Goal: Task Accomplishment & Management: Use online tool/utility

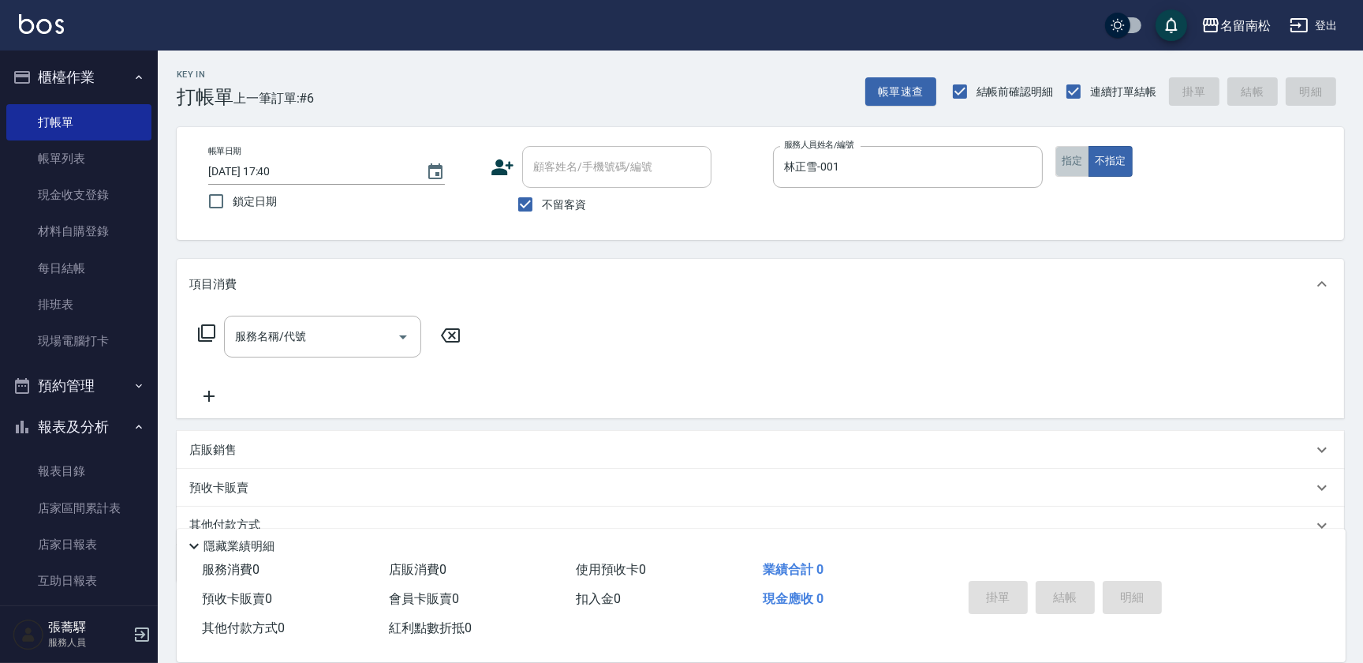
click at [1066, 166] on button "指定" at bounding box center [1072, 161] width 34 height 31
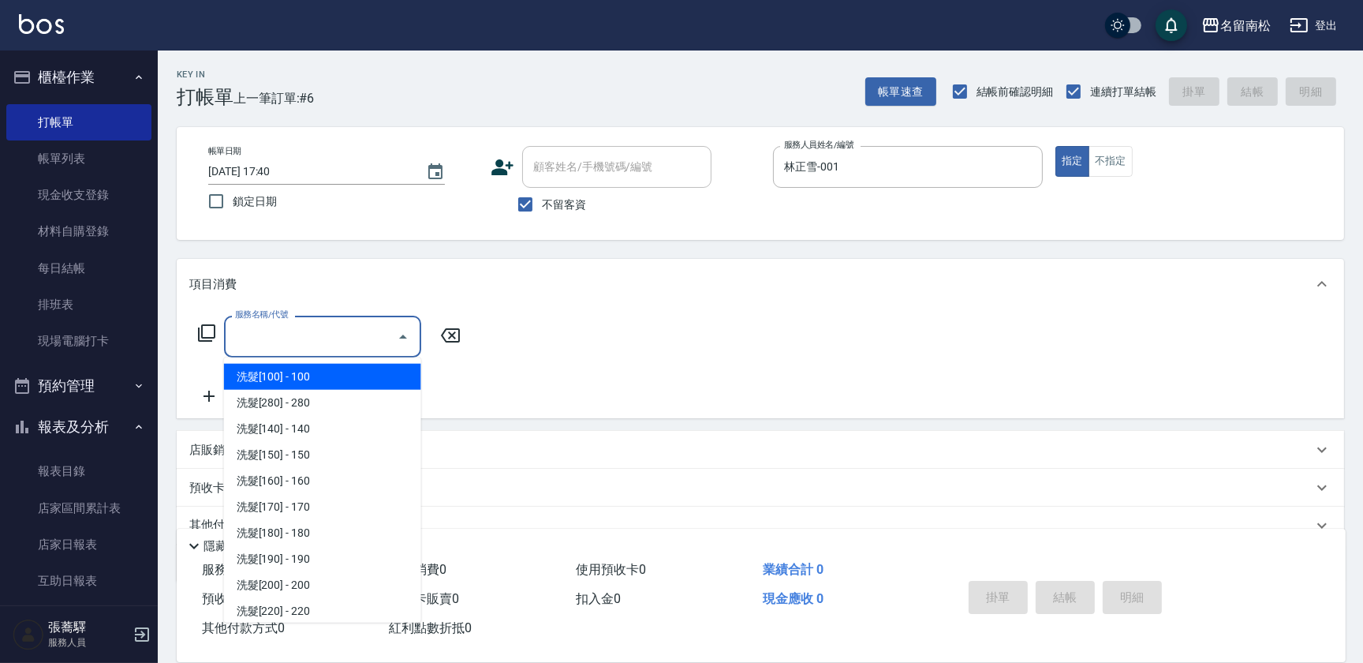
click at [268, 345] on input "服務名稱/代號" at bounding box center [310, 337] width 159 height 28
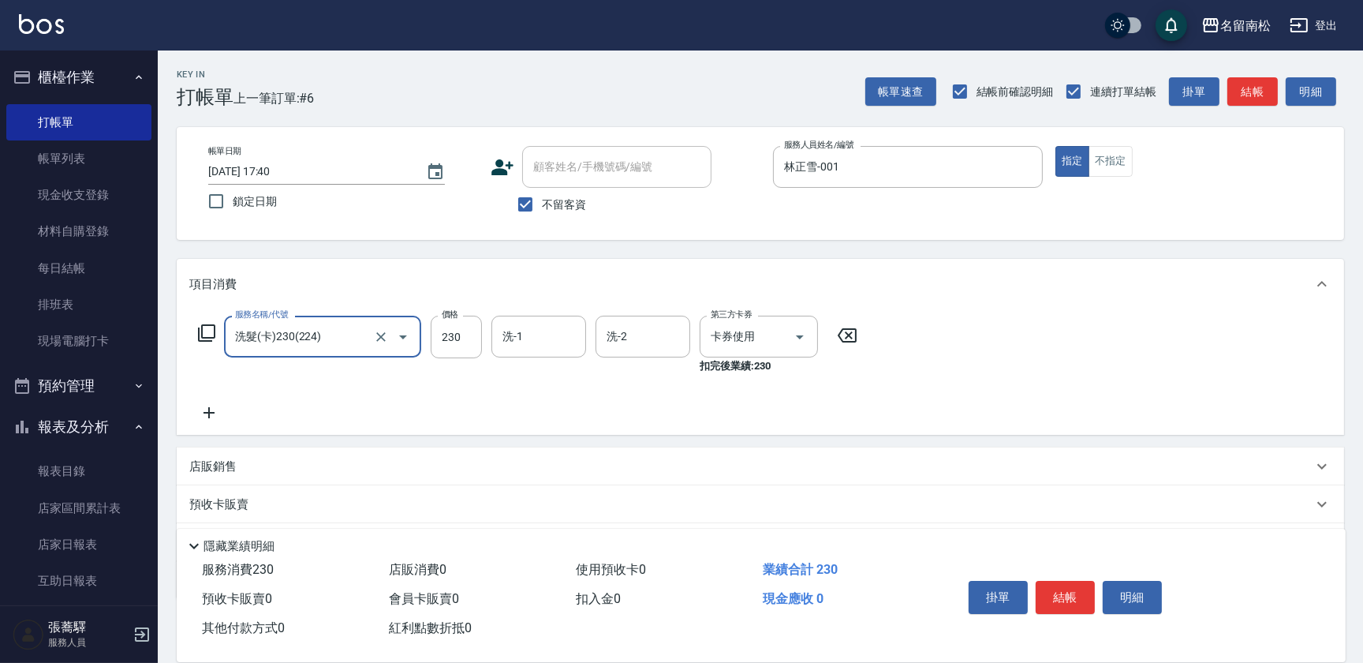
type input "洗髮(卡)230(224)"
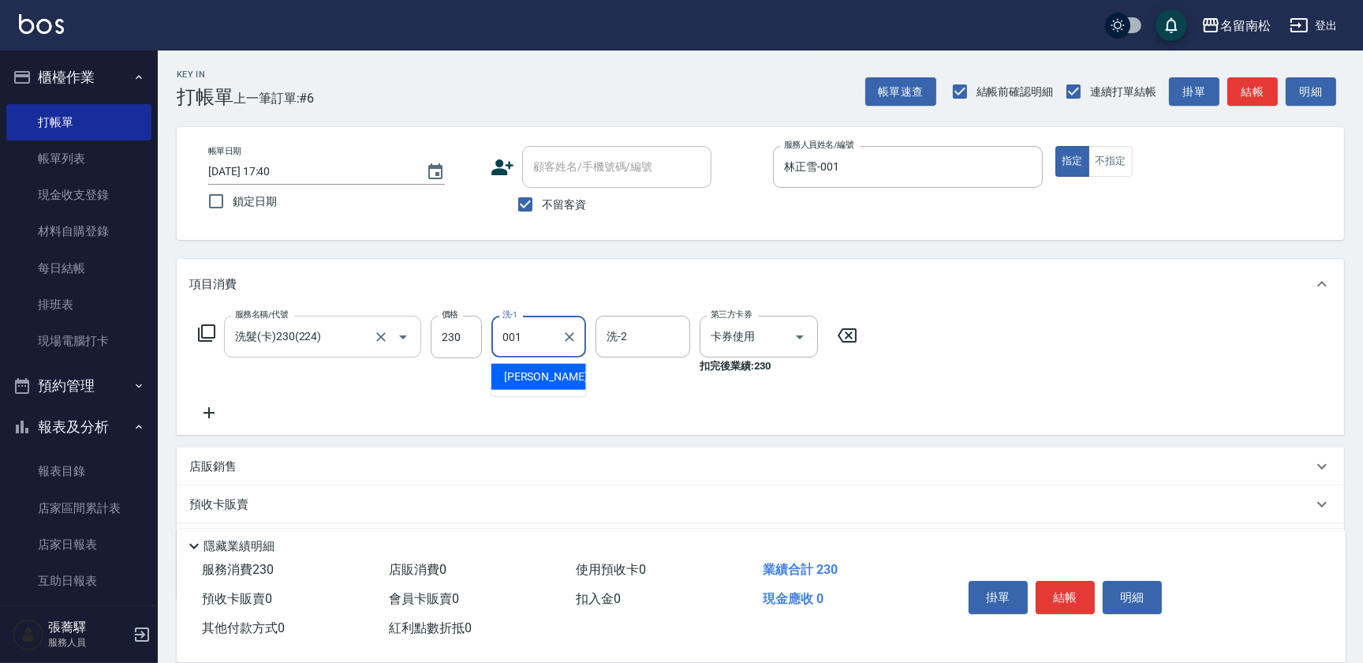
type input "林正雪-001"
click at [1112, 592] on button "明細" at bounding box center [1132, 597] width 59 height 33
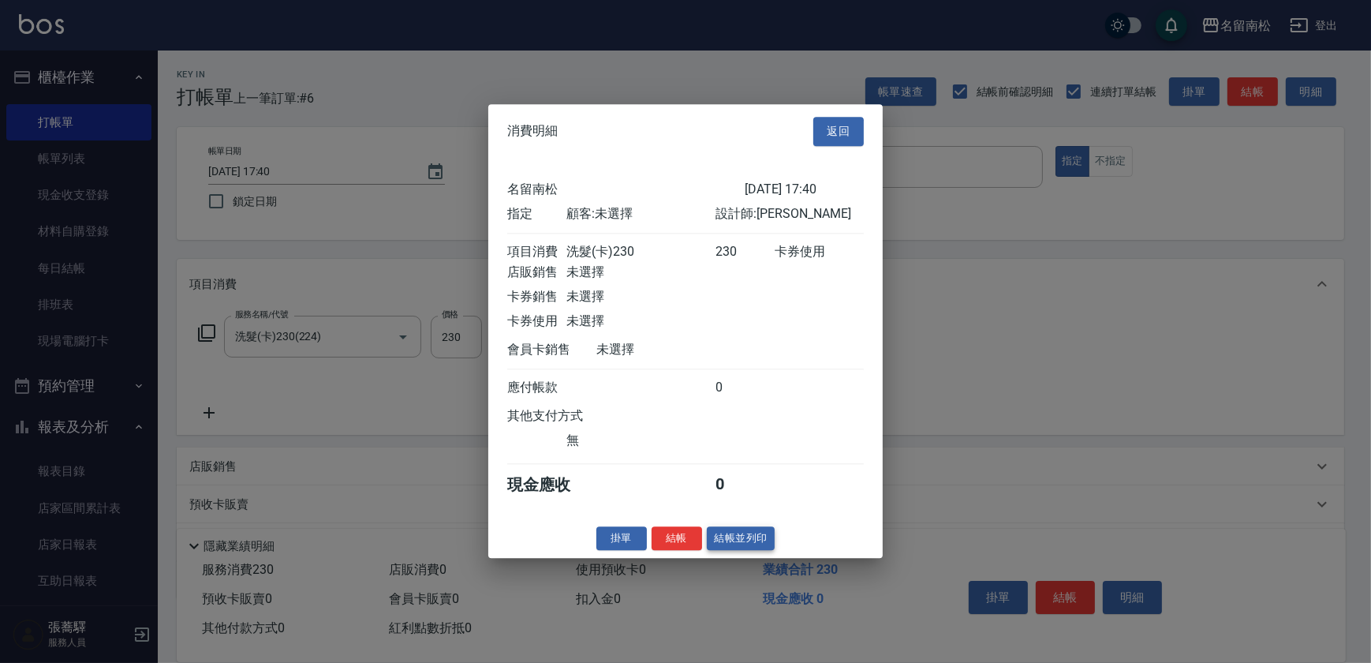
click at [717, 541] on button "結帳並列印" at bounding box center [741, 538] width 69 height 24
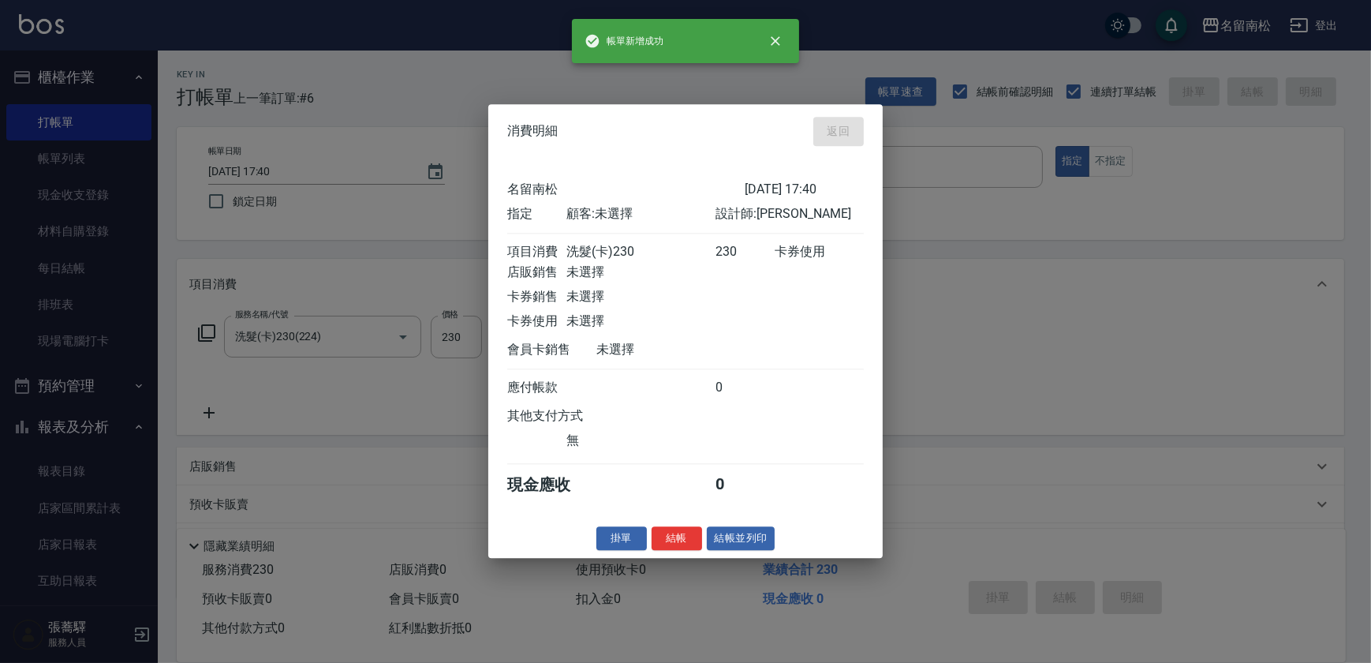
type input "[DATE] 18:28"
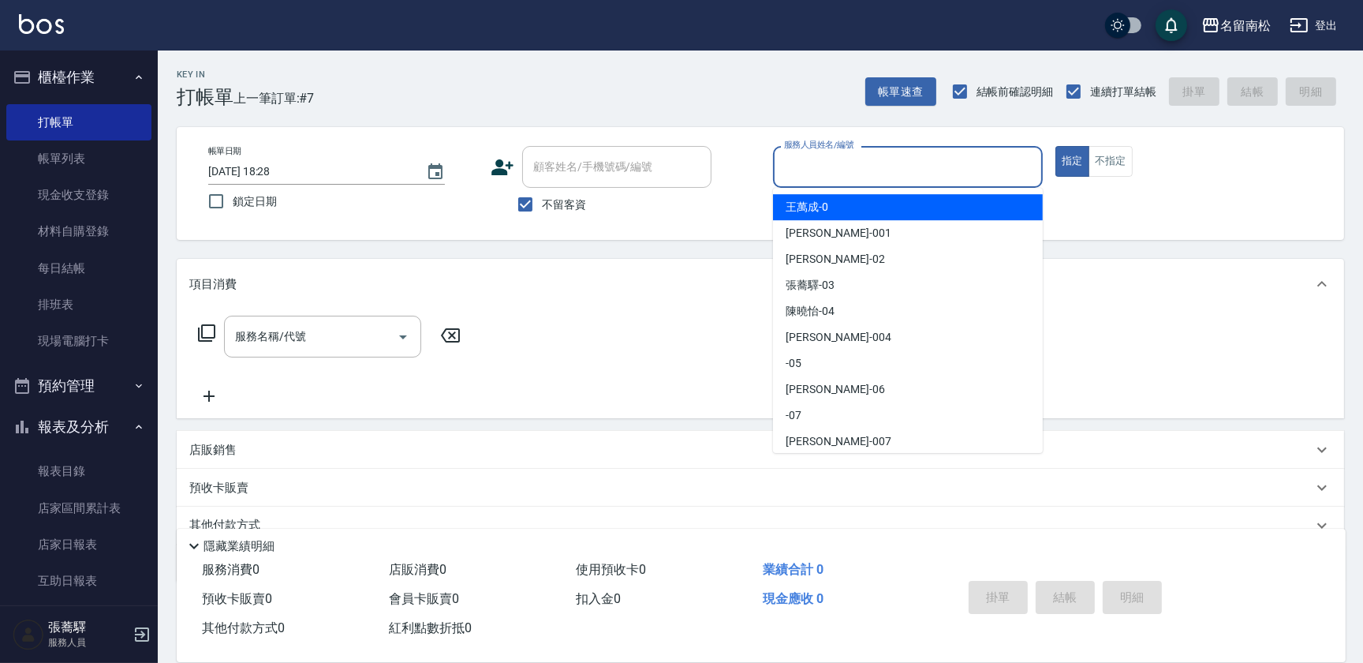
click at [954, 174] on input "服務人員姓名/編號" at bounding box center [908, 167] width 256 height 28
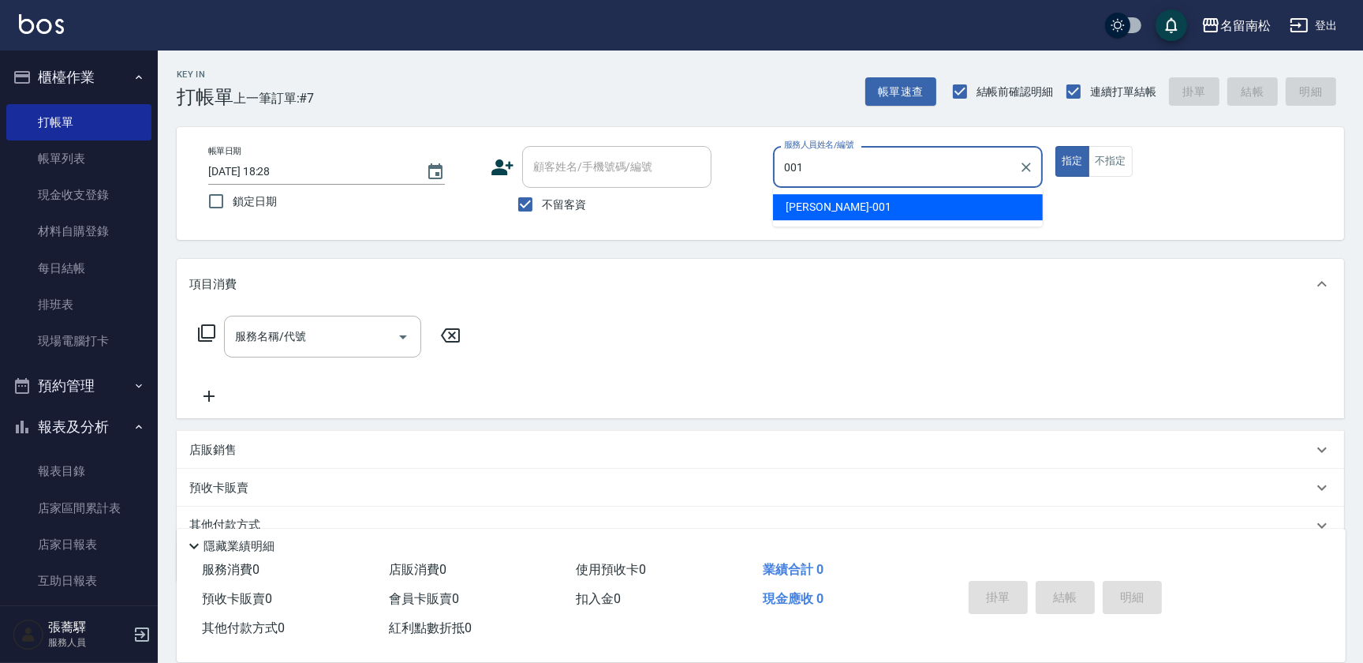
type input "林正雪-001"
type button "true"
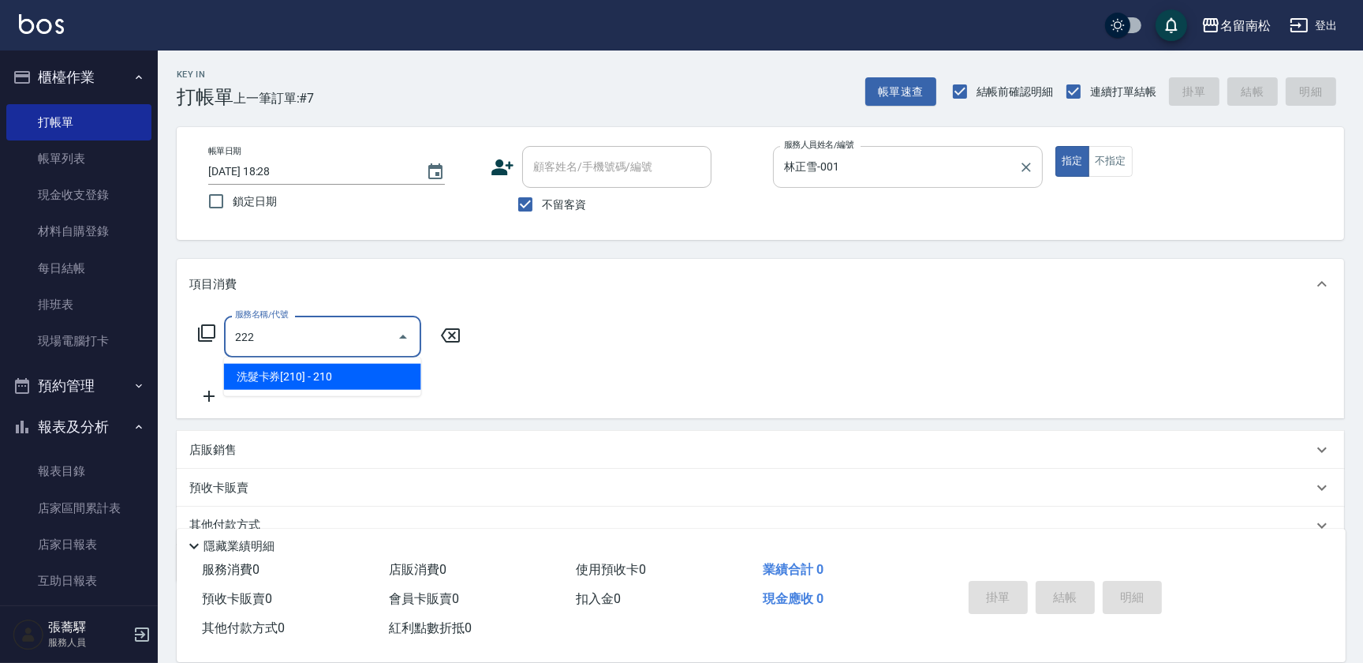
type input "洗髮卡券[210](222)"
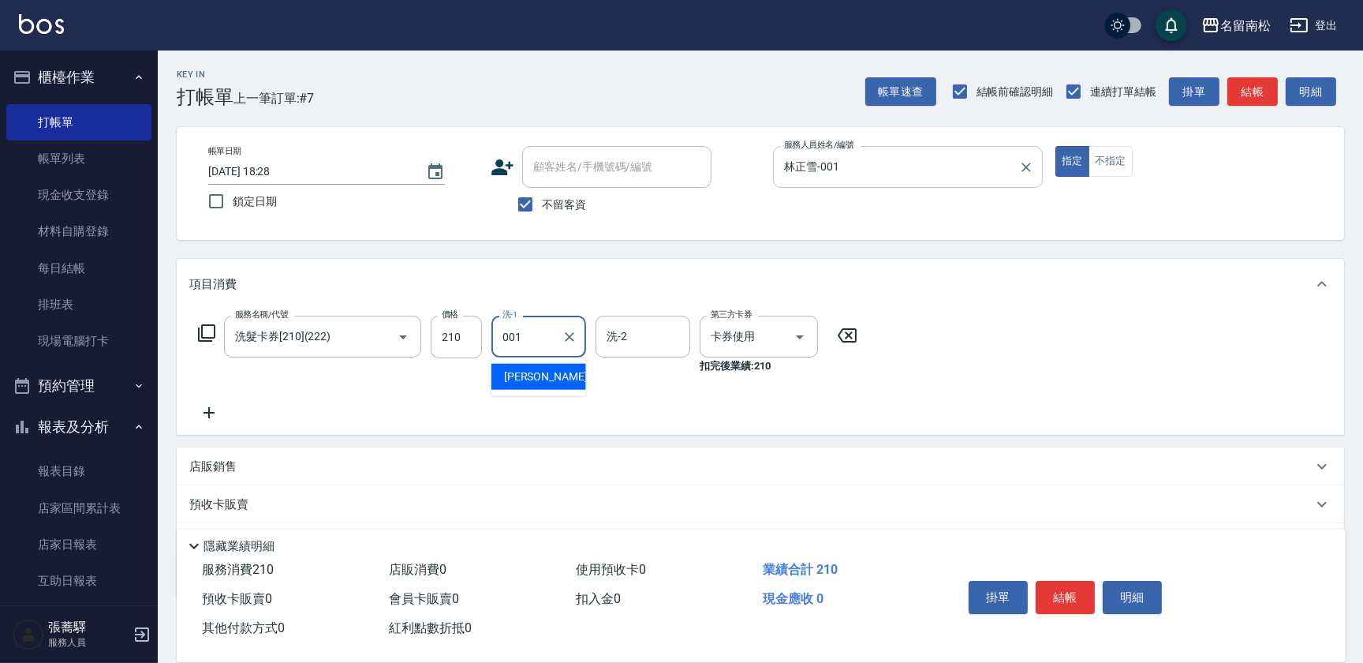
type input "林正雪-001"
click at [1136, 592] on button "明細" at bounding box center [1132, 597] width 59 height 33
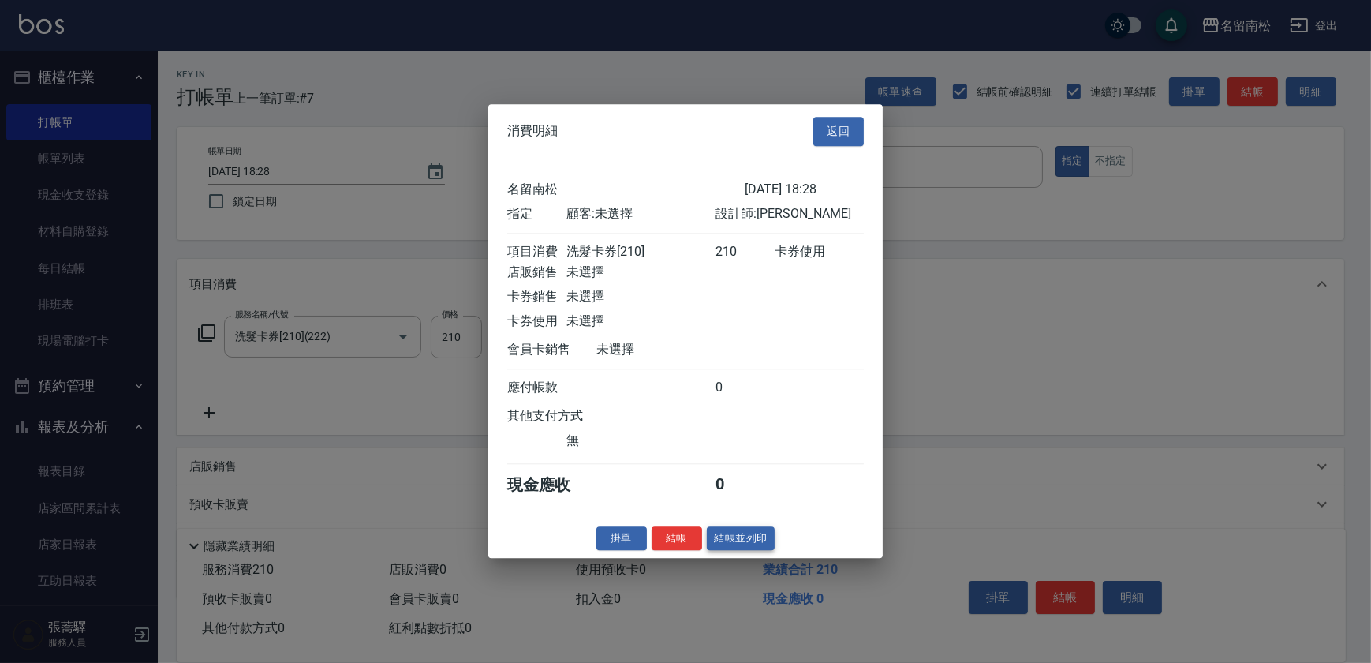
click at [760, 534] on button "結帳並列印" at bounding box center [741, 538] width 69 height 24
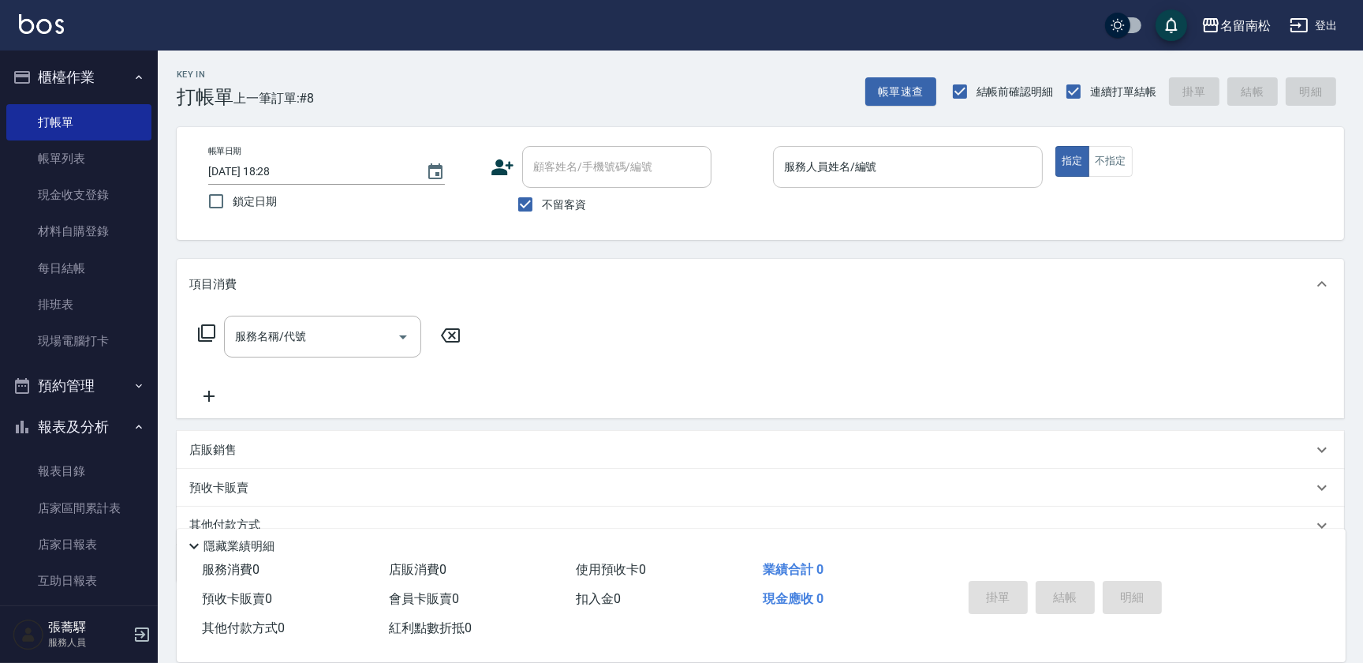
click at [1002, 167] on input "服務人員姓名/編號" at bounding box center [908, 167] width 256 height 28
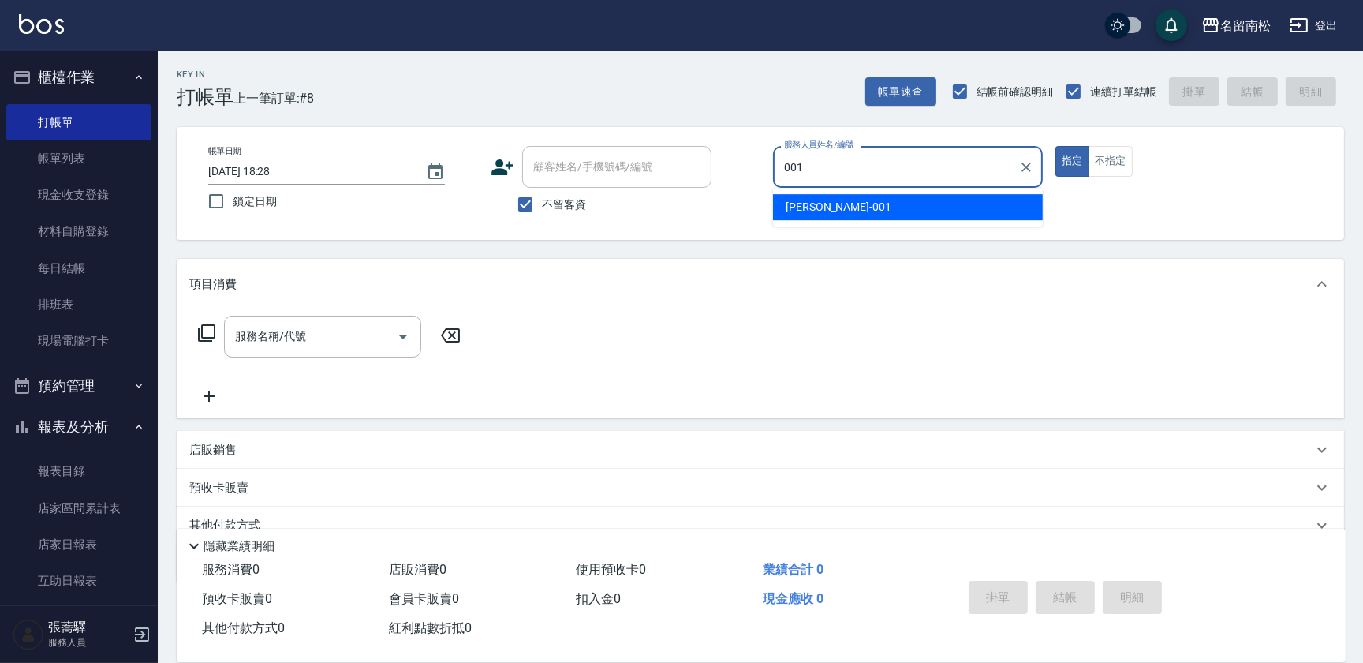
type input "林正雪-001"
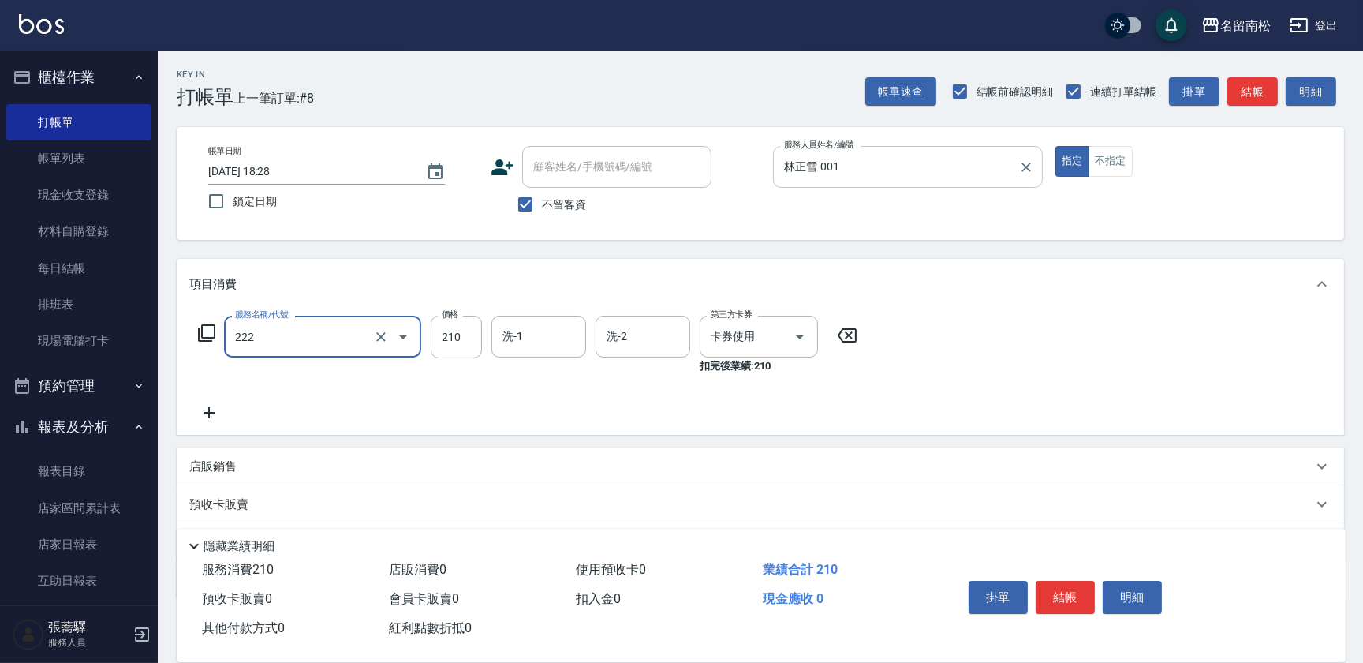
type input "洗髮卡券[210](222)"
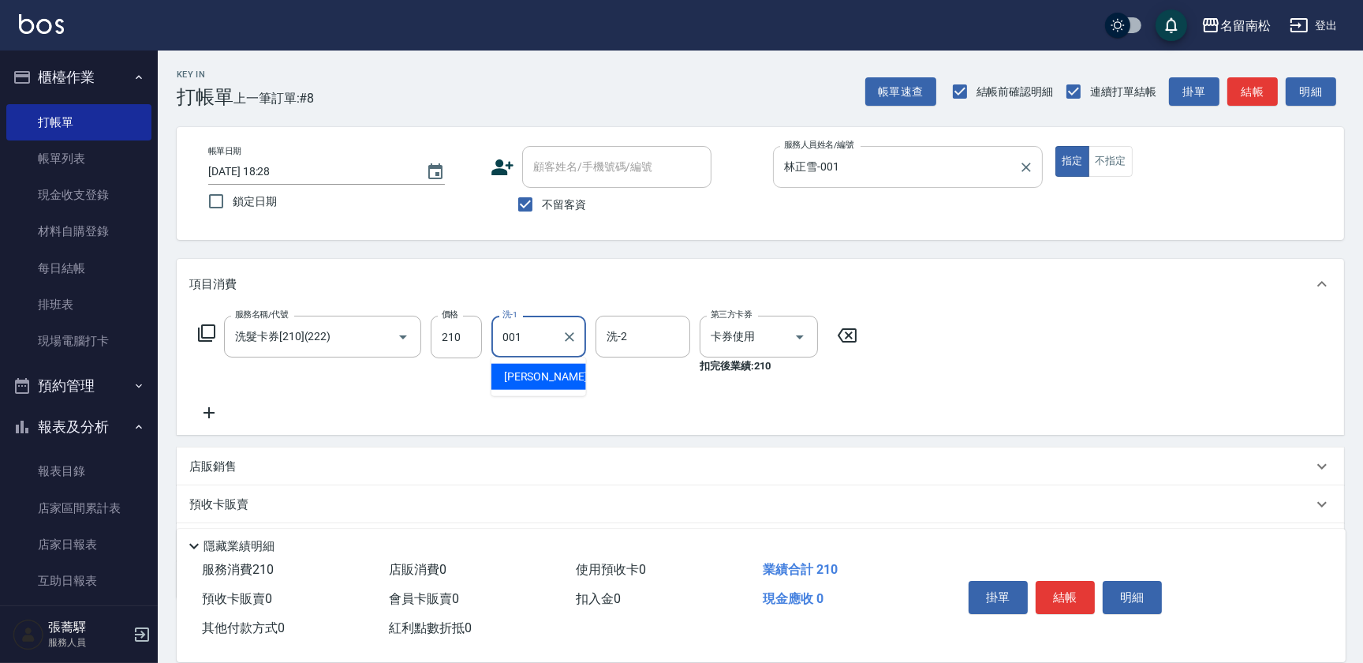
type input "林正雪-001"
click at [1117, 596] on button "明細" at bounding box center [1132, 597] width 59 height 33
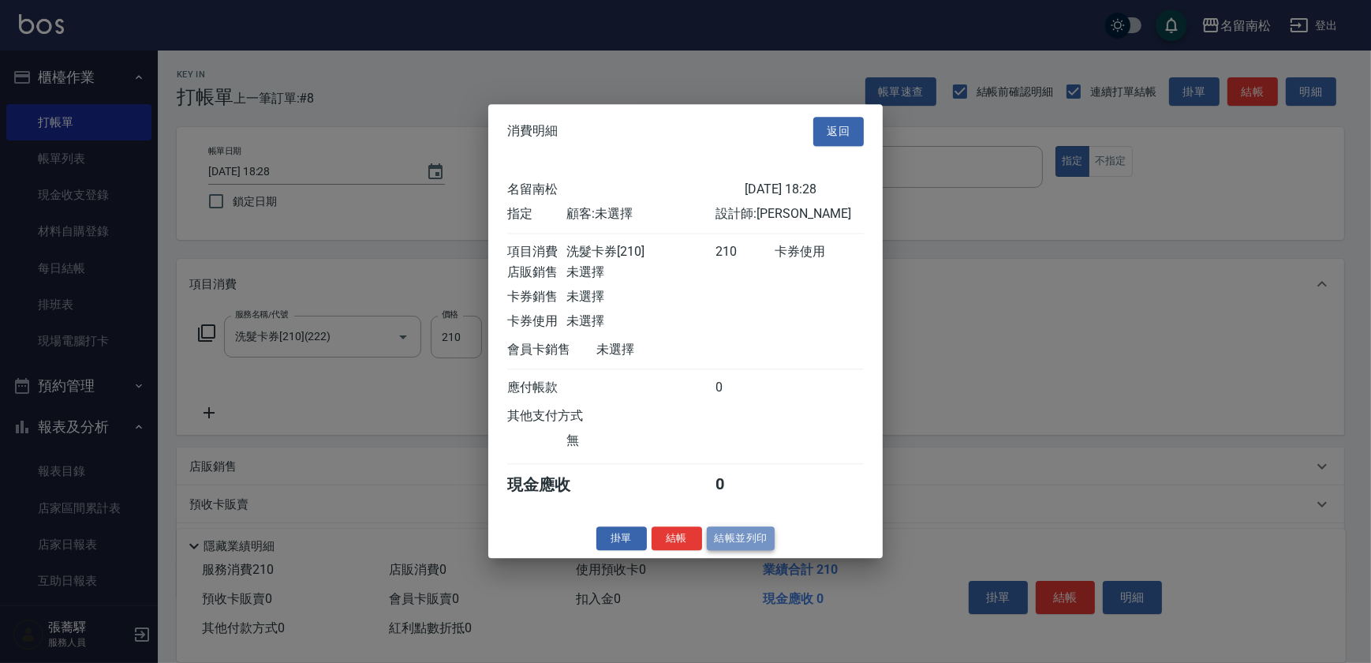
click at [737, 542] on button "結帳並列印" at bounding box center [741, 538] width 69 height 24
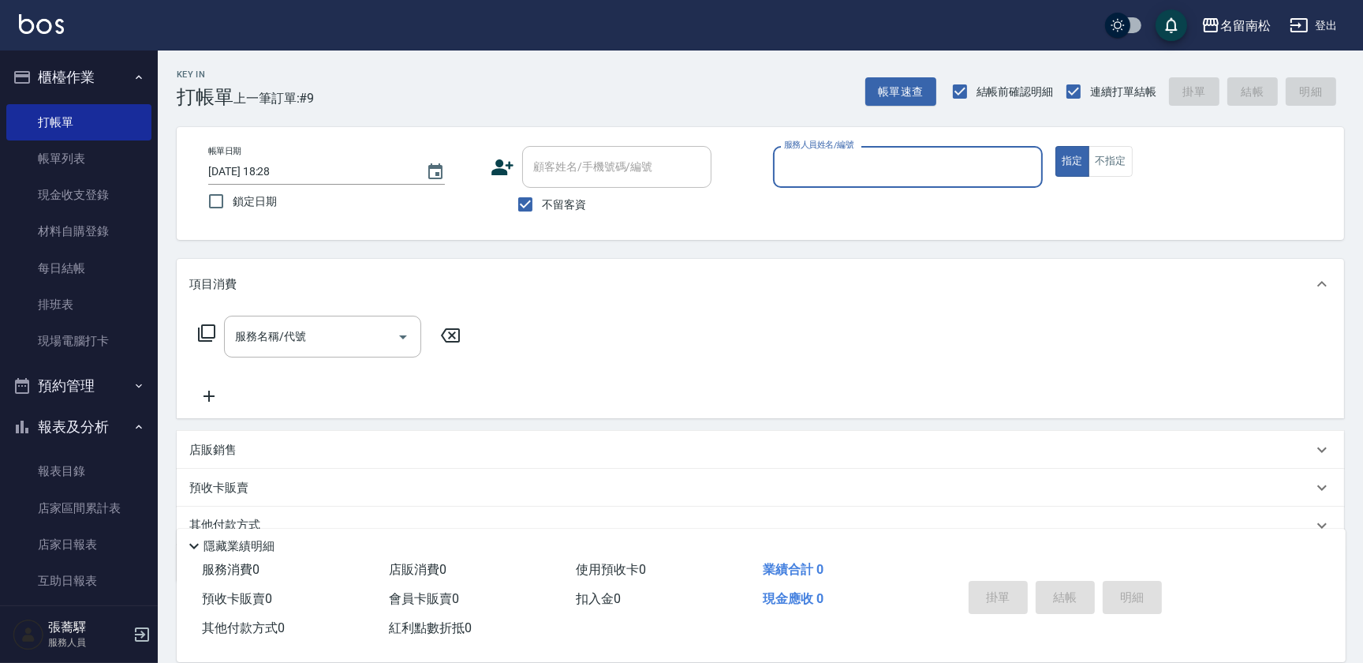
click at [839, 166] on div "服務人員姓名/編號 服務人員姓名/編號" at bounding box center [908, 167] width 270 height 42
type input "林正雪-001"
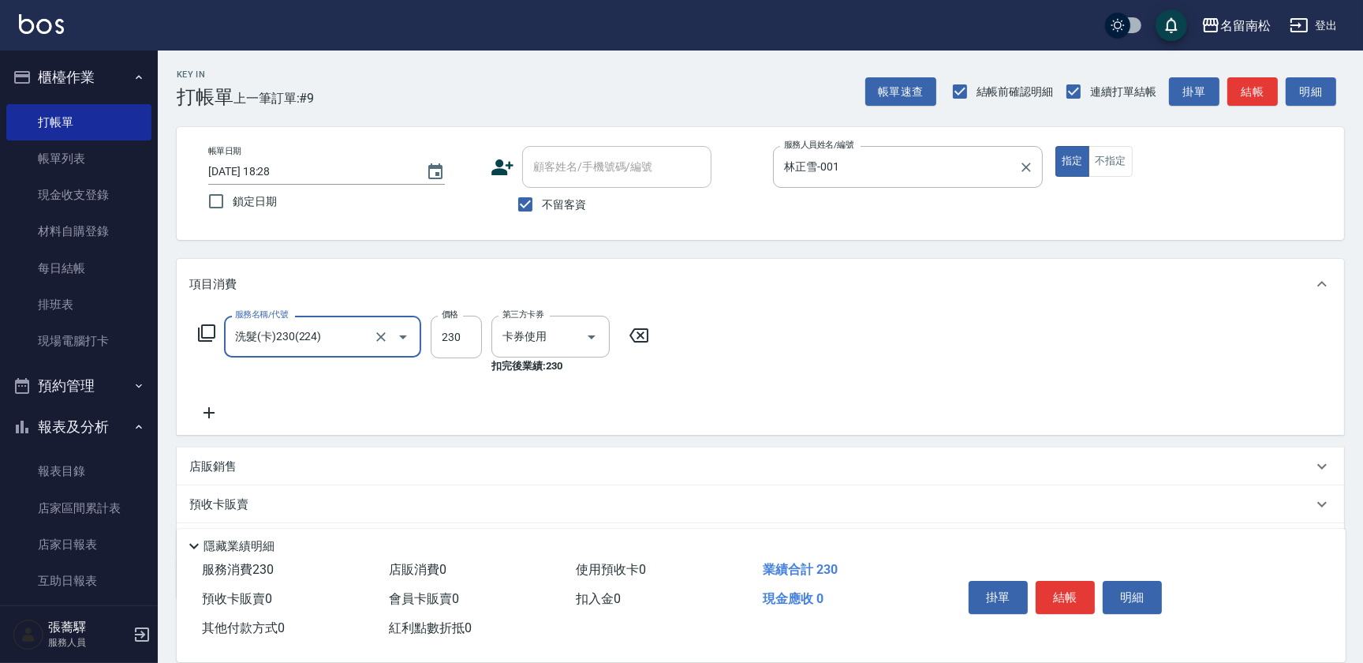
type input "洗髮(卡)230(224)"
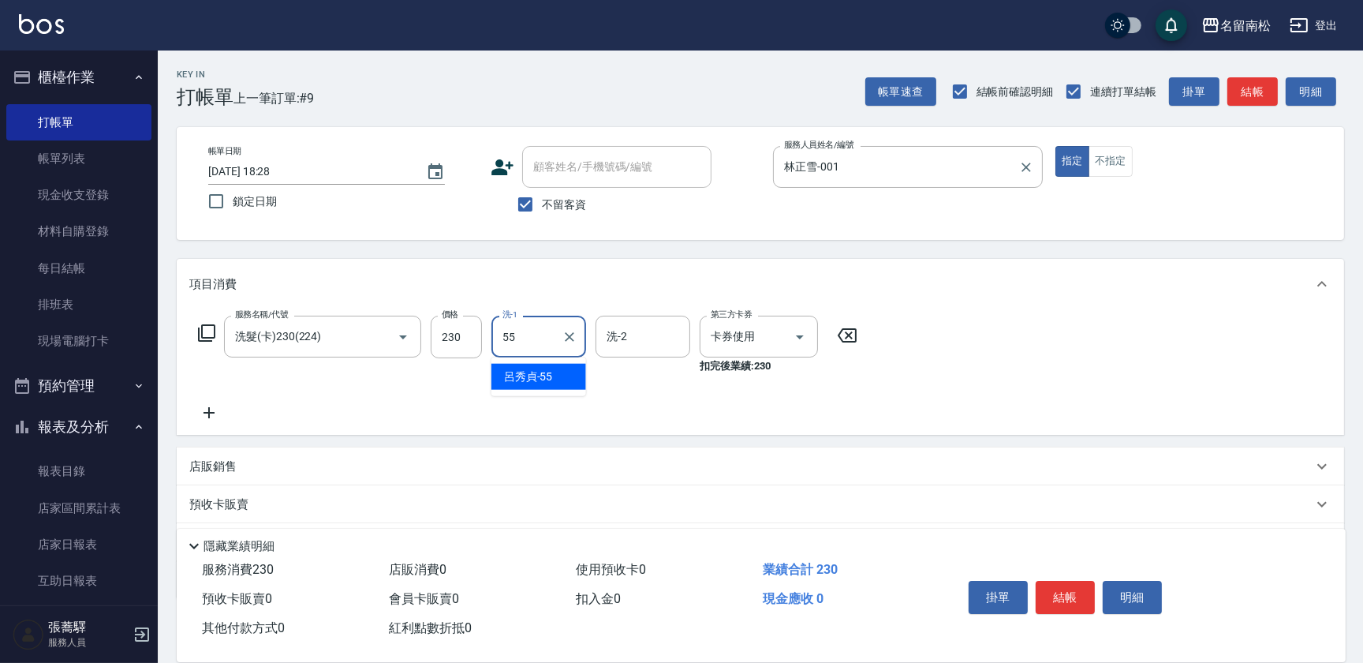
type input "[PERSON_NAME]-55"
click at [1156, 591] on button "明細" at bounding box center [1132, 597] width 59 height 33
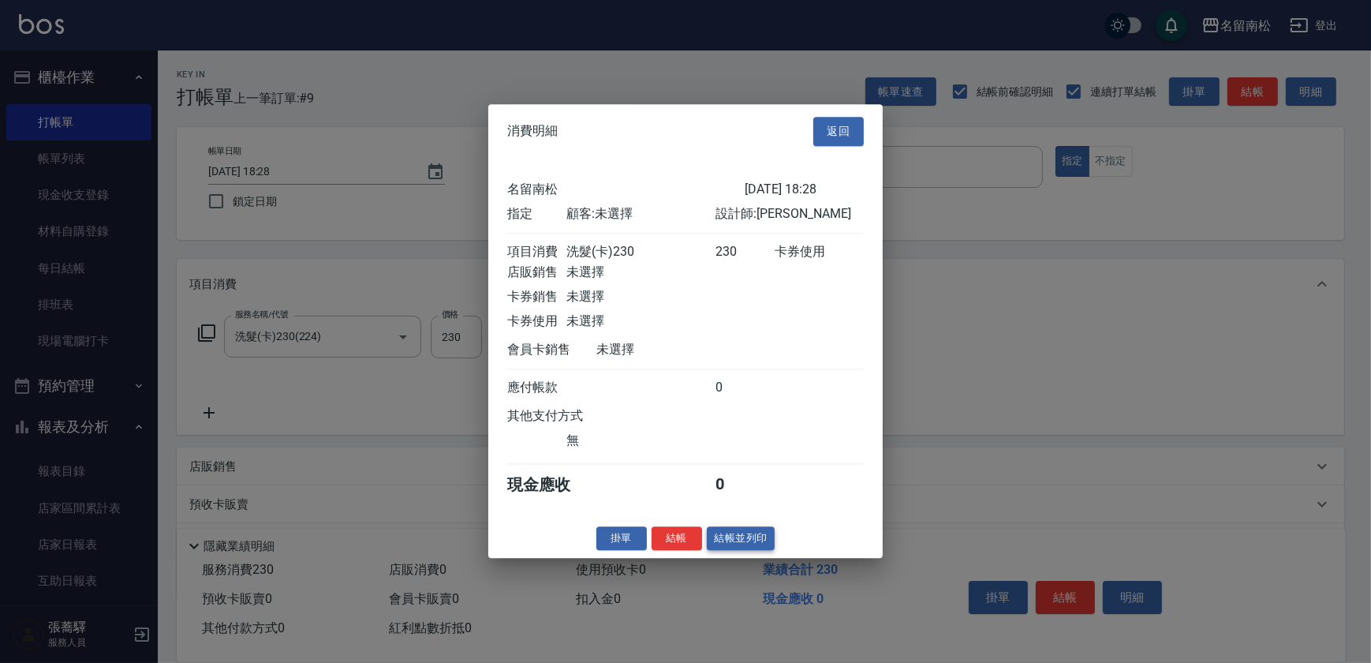
click at [741, 546] on button "結帳並列印" at bounding box center [741, 538] width 69 height 24
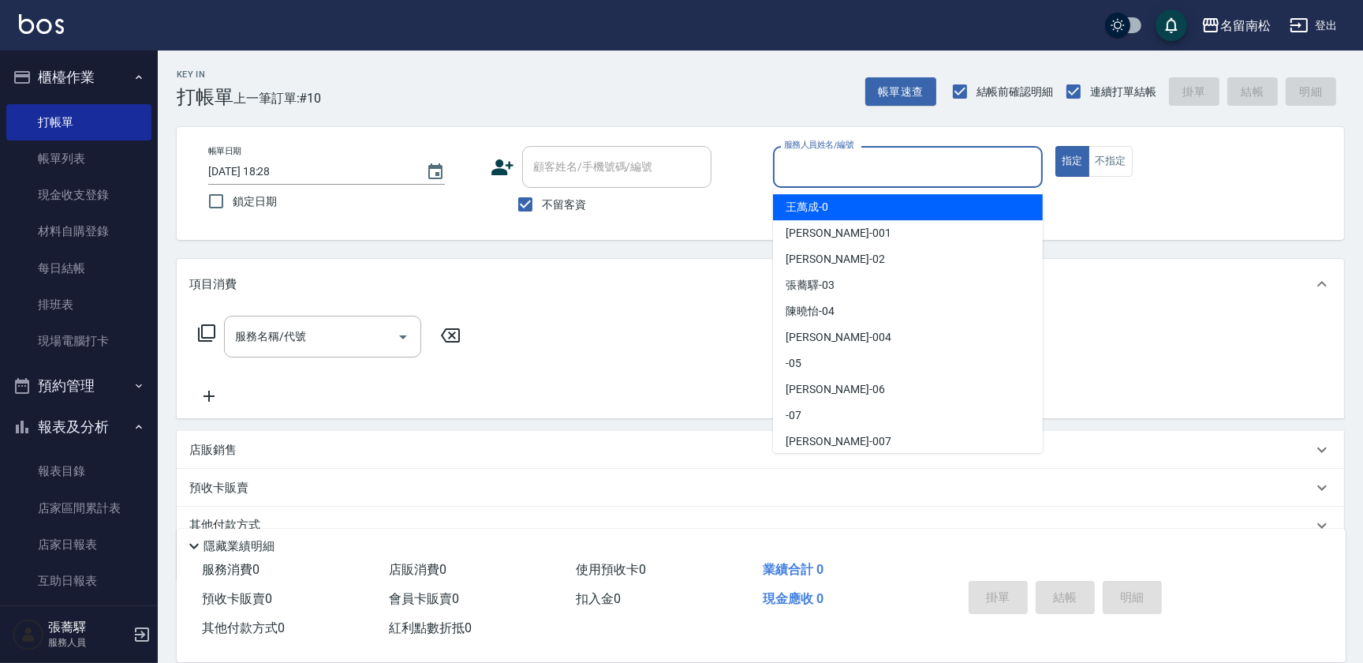
click at [834, 162] on input "服務人員姓名/編號" at bounding box center [908, 167] width 256 height 28
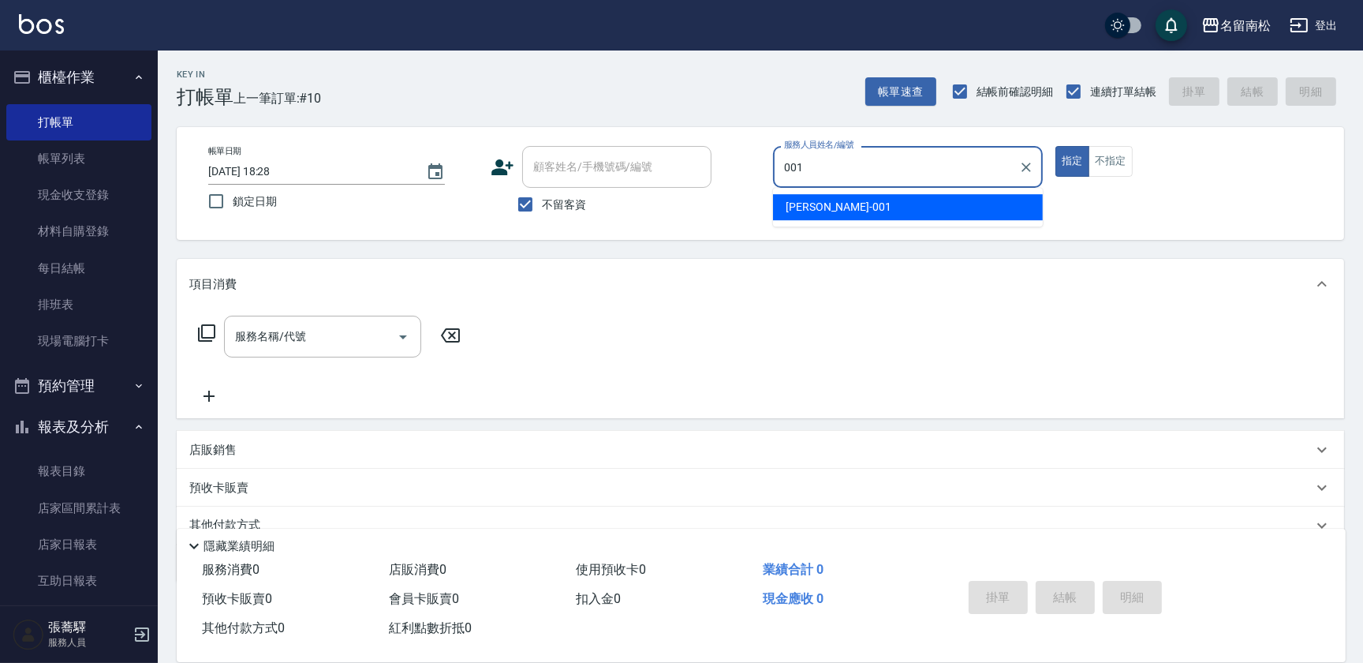
type input "林正雪-001"
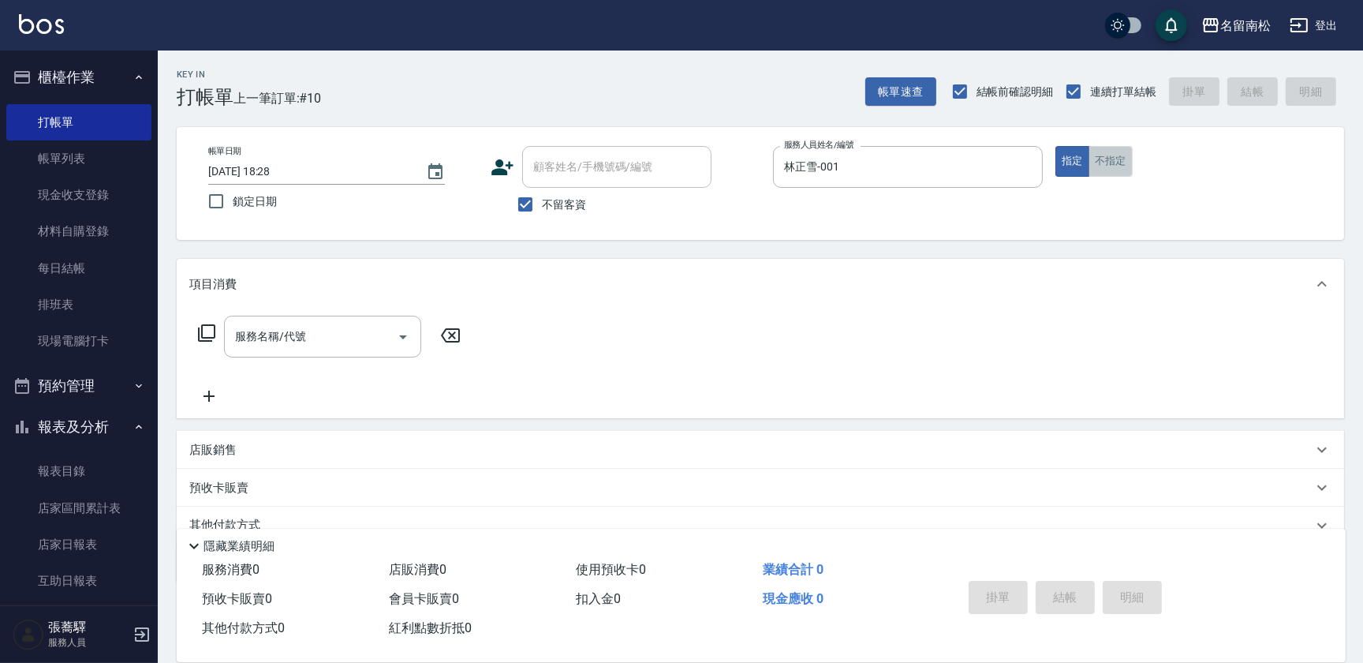
click at [1120, 163] on button "不指定" at bounding box center [1110, 161] width 44 height 31
click at [330, 338] on input "服務名稱/代號" at bounding box center [310, 337] width 159 height 28
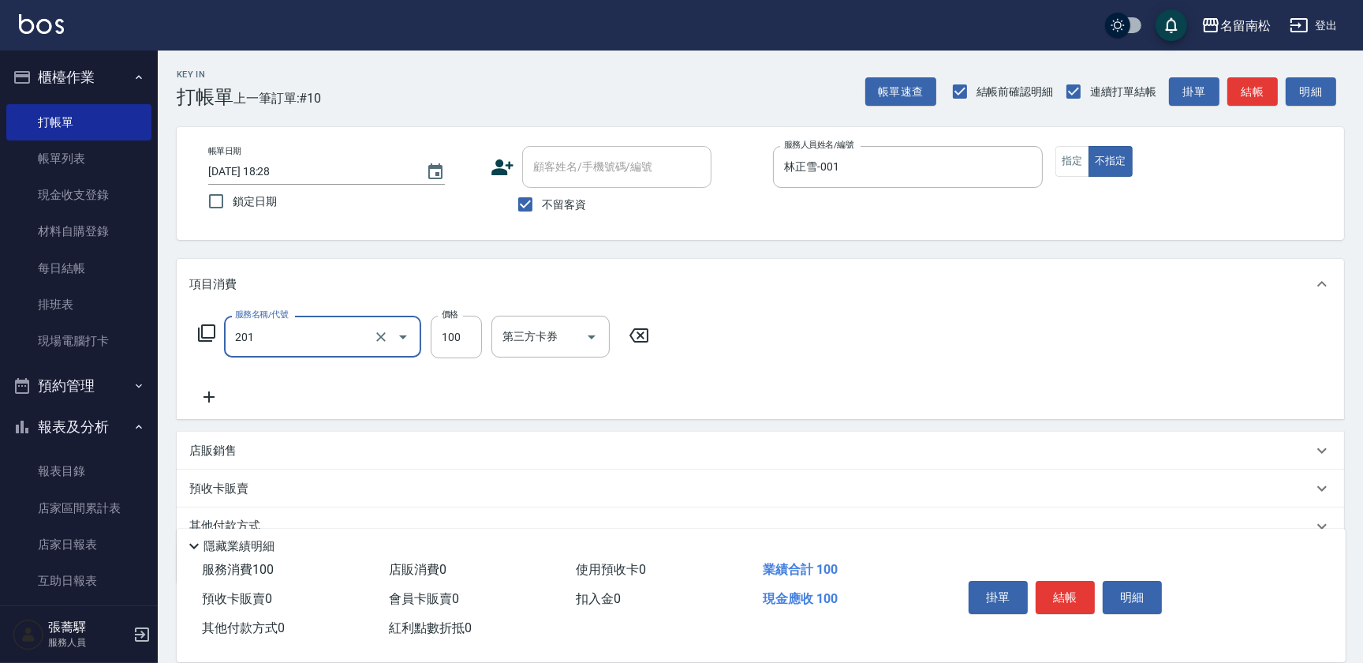
type input "洗髮[100](201)"
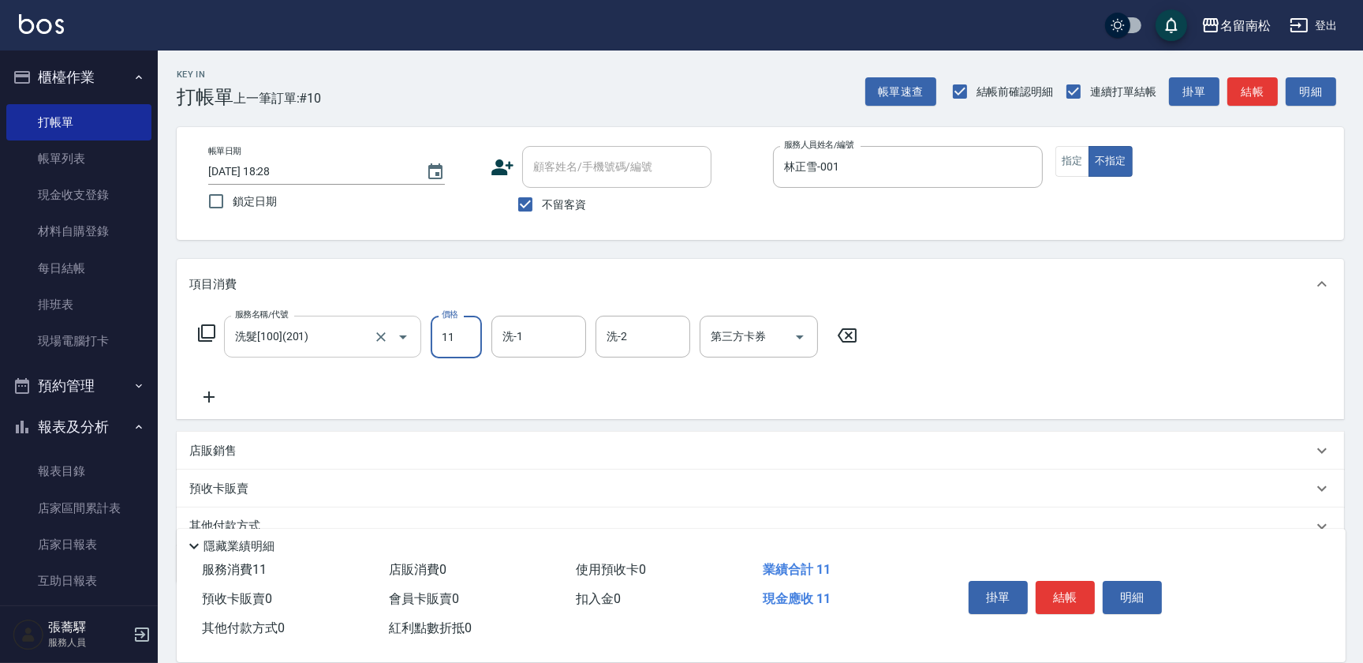
type input "11"
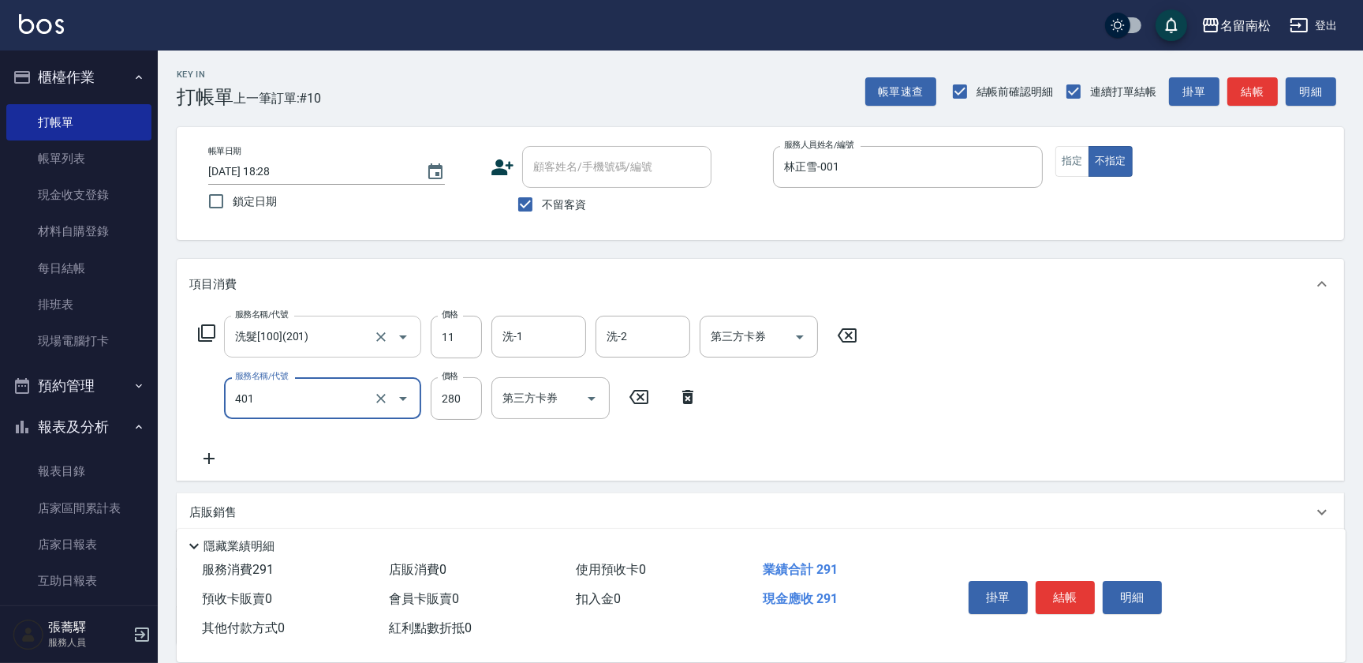
type input "剪髮(280)(401)"
type input "400"
drag, startPoint x: 322, startPoint y: 341, endPoint x: 142, endPoint y: 401, distance: 189.6
click at [136, 401] on div "名留南松 登出 櫃檯作業 打帳單 帳單列表 現金收支登錄 材料自購登錄 每日結帳 排班表 現場電腦打卡 預約管理 預約管理 單日預約紀錄 單週預約紀錄 報表及…" at bounding box center [681, 396] width 1363 height 793
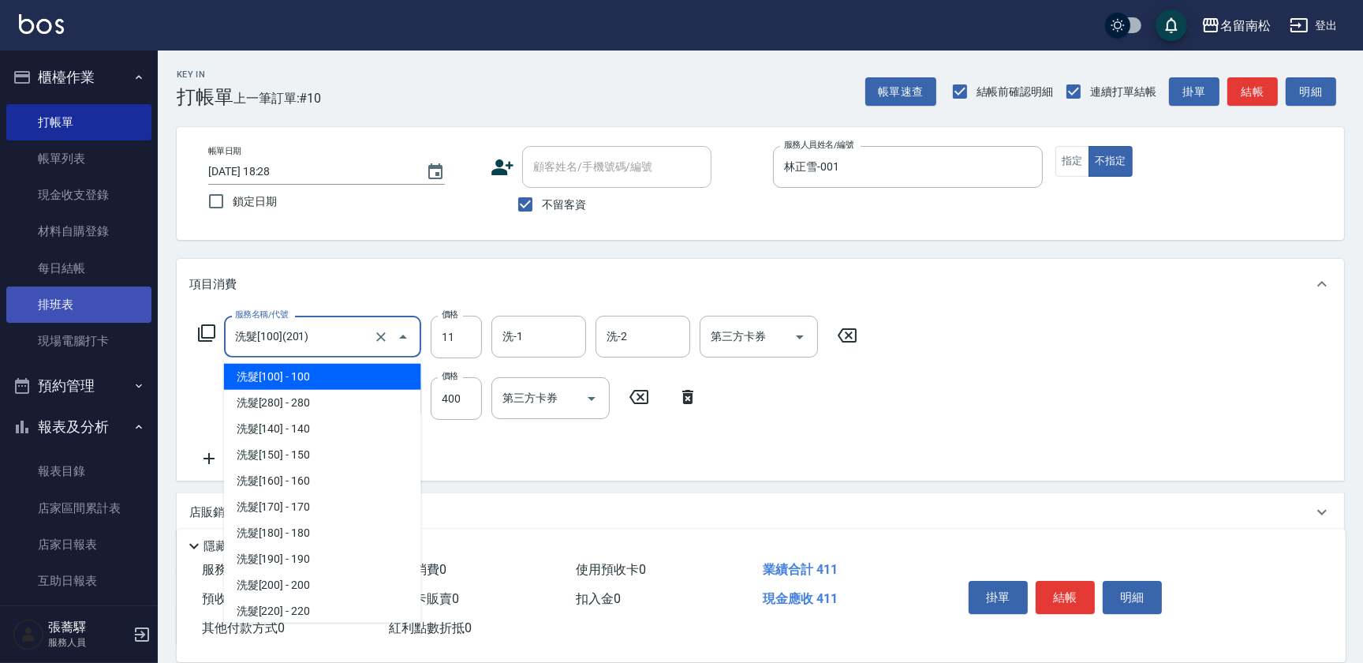
drag, startPoint x: 362, startPoint y: 328, endPoint x: 47, endPoint y: 304, distance: 316.4
click at [47, 304] on div "名留南松 登出 櫃檯作業 打帳單 帳單列表 現金收支登錄 材料自購登錄 每日結帳 排班表 現場電腦打卡 預約管理 預約管理 單日預約紀錄 單週預約紀錄 報表及…" at bounding box center [681, 396] width 1363 height 793
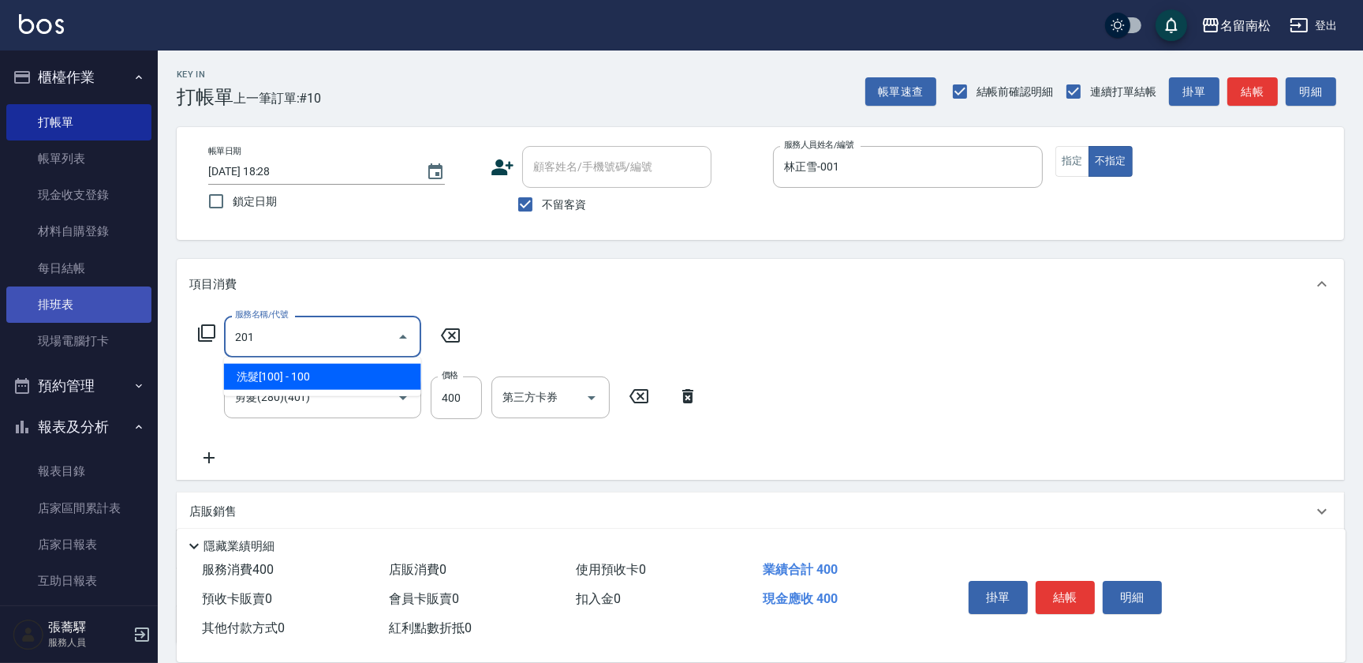
type input "洗髮[100](201)"
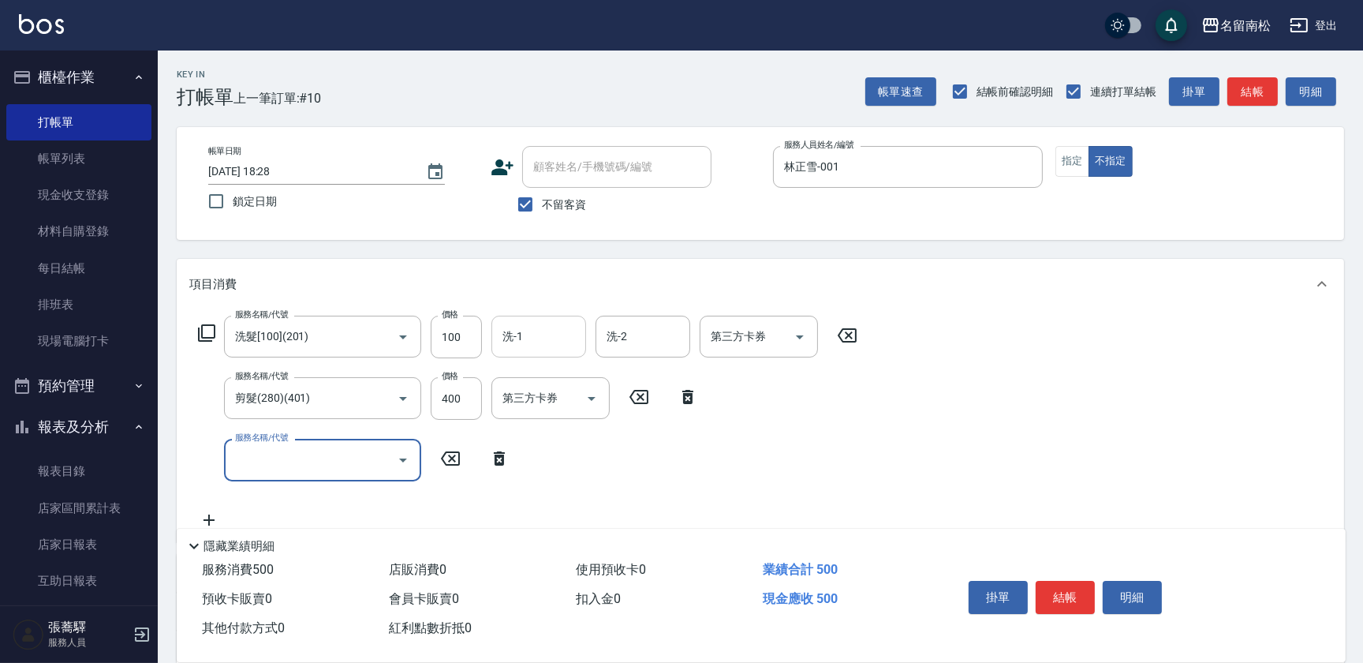
click at [498, 338] on input "洗-1" at bounding box center [538, 337] width 80 height 28
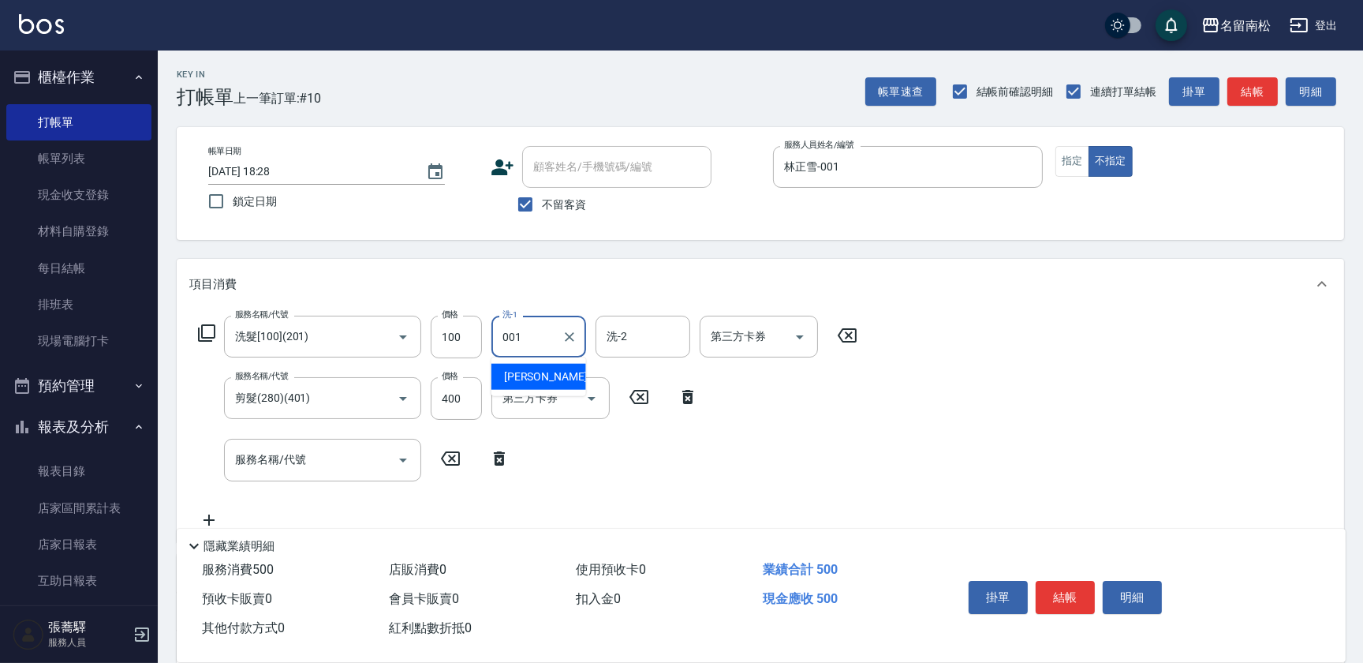
type input "林正雪-001"
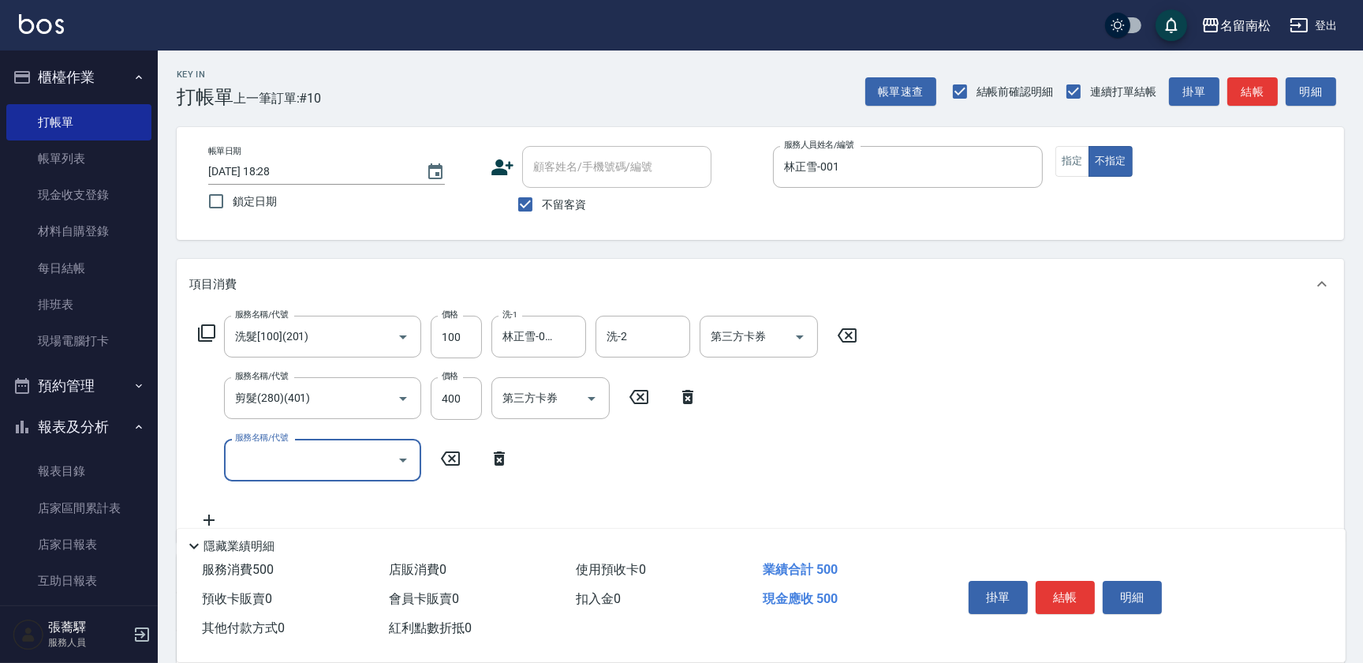
click at [320, 454] on input "服務名稱/代號" at bounding box center [310, 460] width 159 height 28
drag, startPoint x: 495, startPoint y: 456, endPoint x: 552, endPoint y: 491, distance: 67.6
click at [515, 472] on div "服務名稱/代號 服務名稱/代號" at bounding box center [354, 460] width 330 height 42
drag, startPoint x: 497, startPoint y: 454, endPoint x: 593, endPoint y: 508, distance: 110.2
click at [512, 469] on div "服務名稱/代號 服務名稱/代號" at bounding box center [354, 460] width 330 height 42
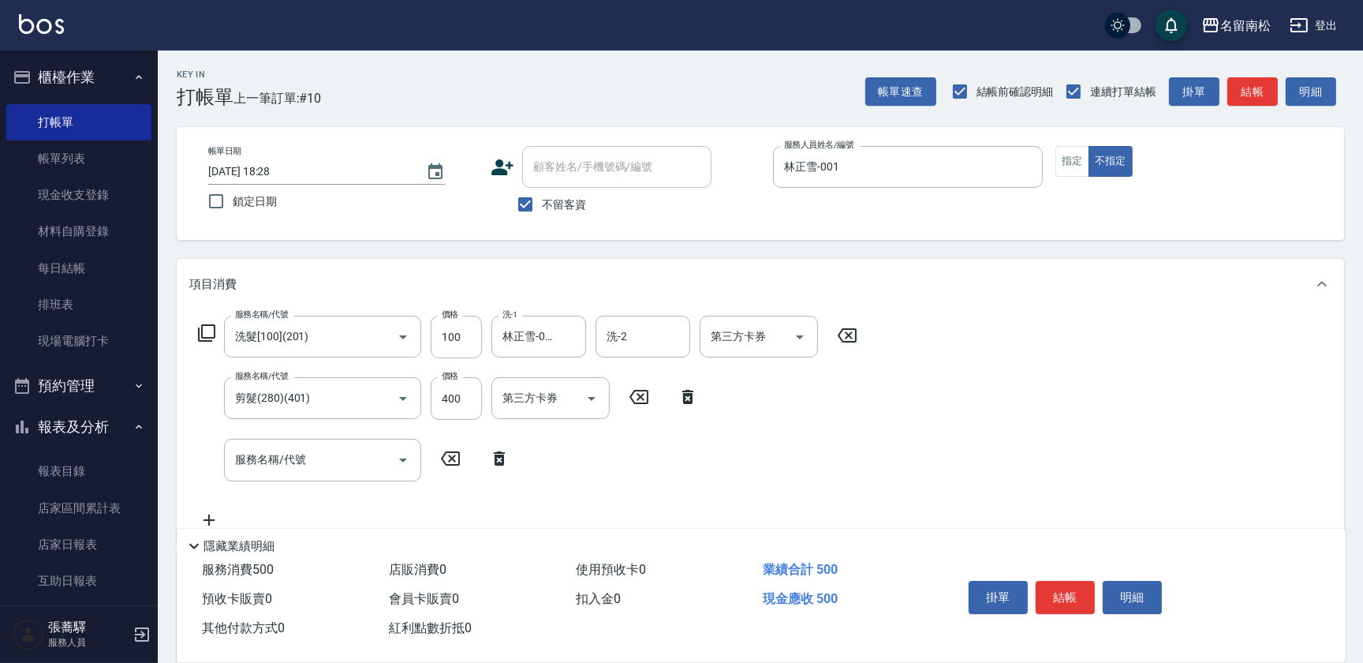
click at [500, 455] on icon at bounding box center [499, 458] width 11 height 14
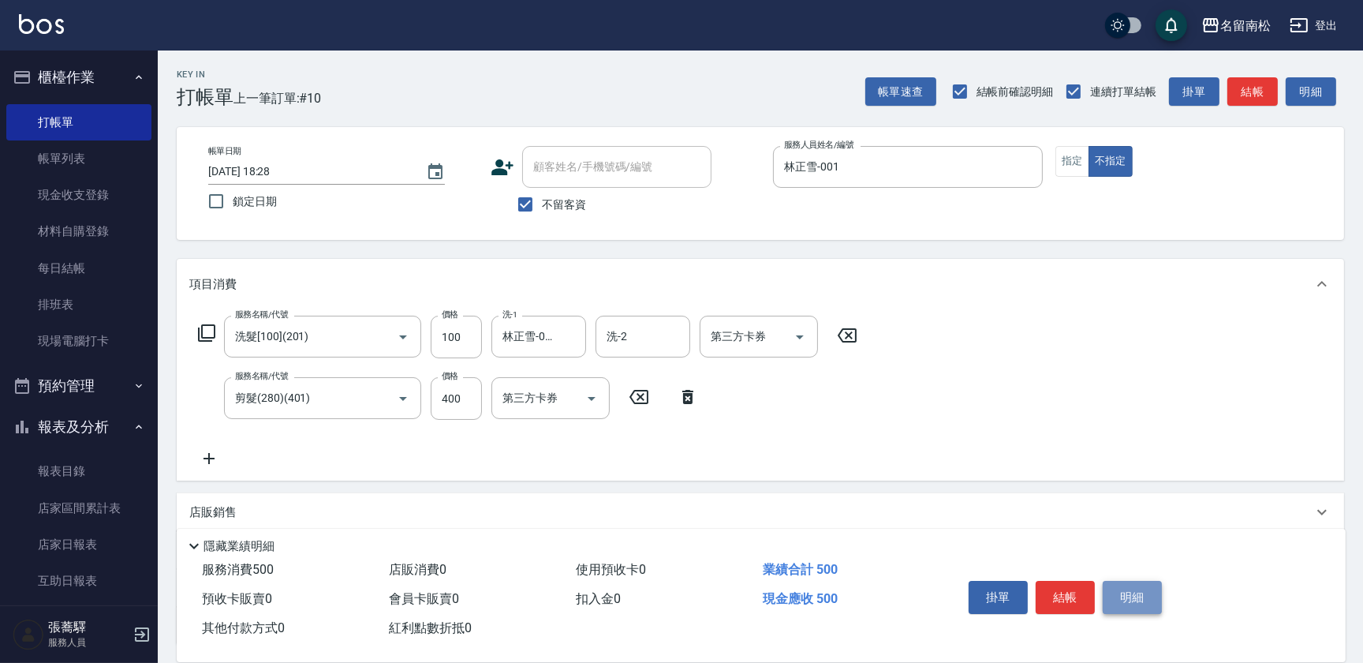
click at [1122, 599] on button "明細" at bounding box center [1132, 597] width 59 height 33
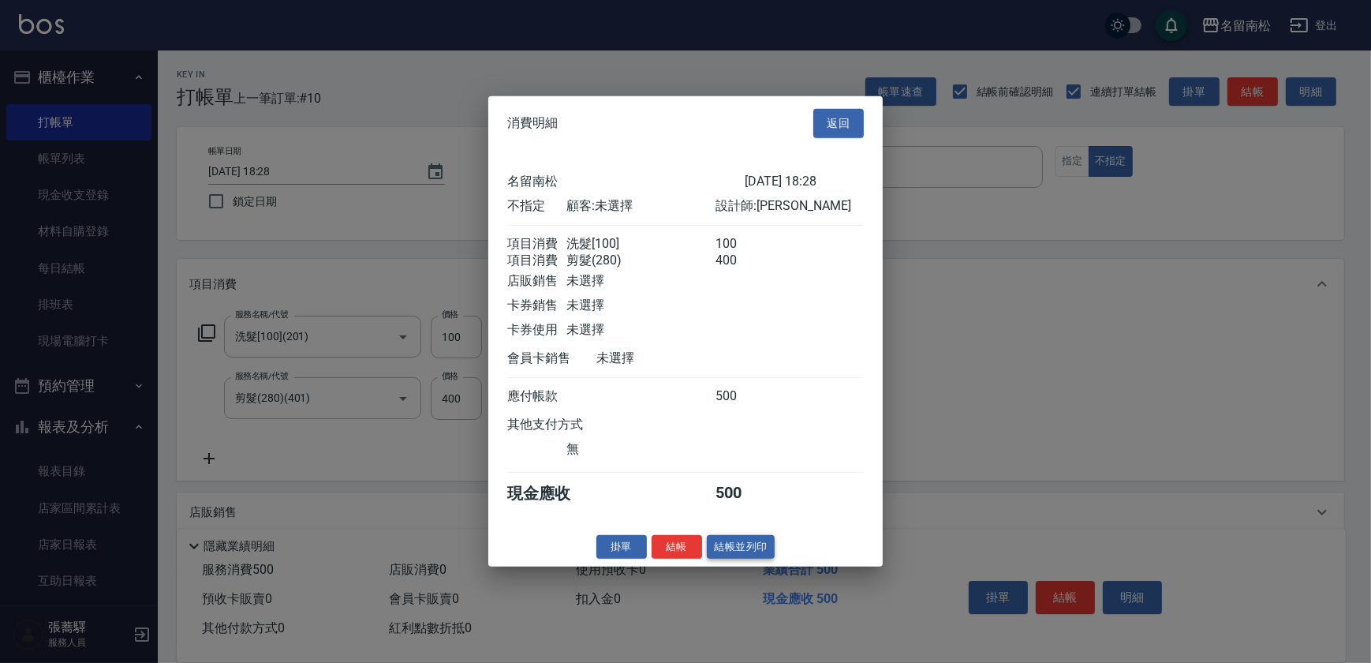
click at [747, 545] on button "結帳並列印" at bounding box center [741, 546] width 69 height 24
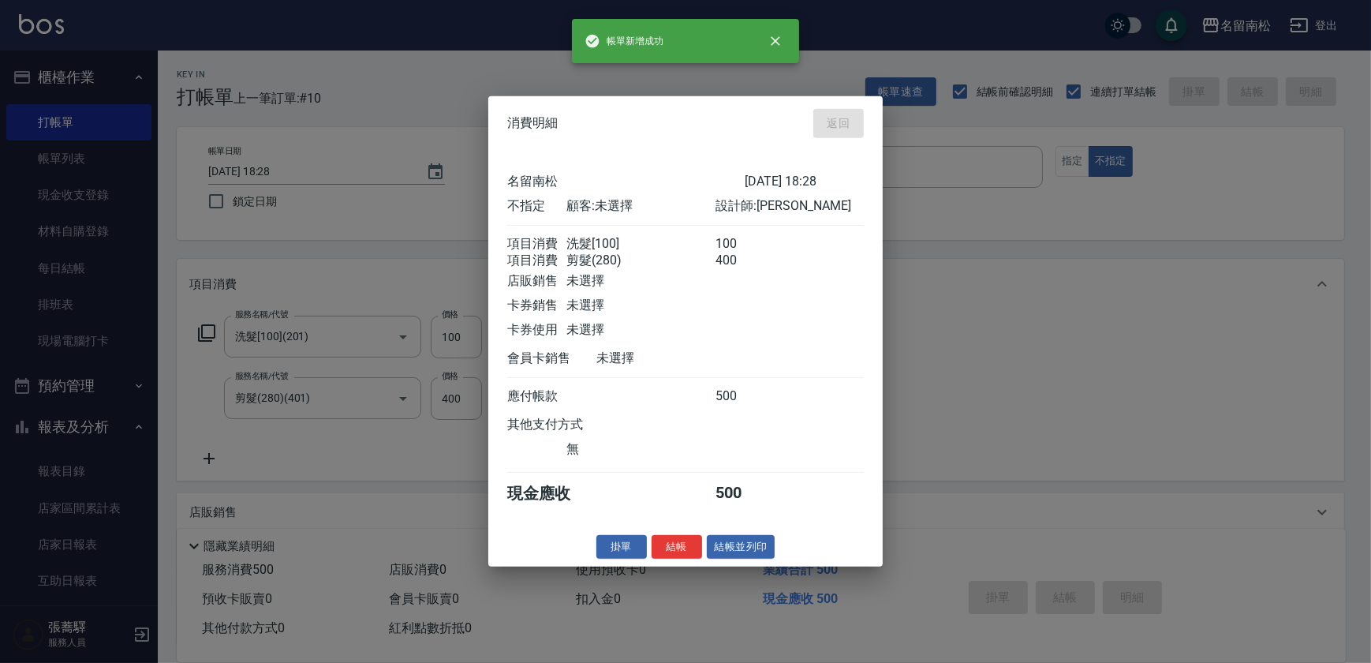
type input "[DATE] 18:29"
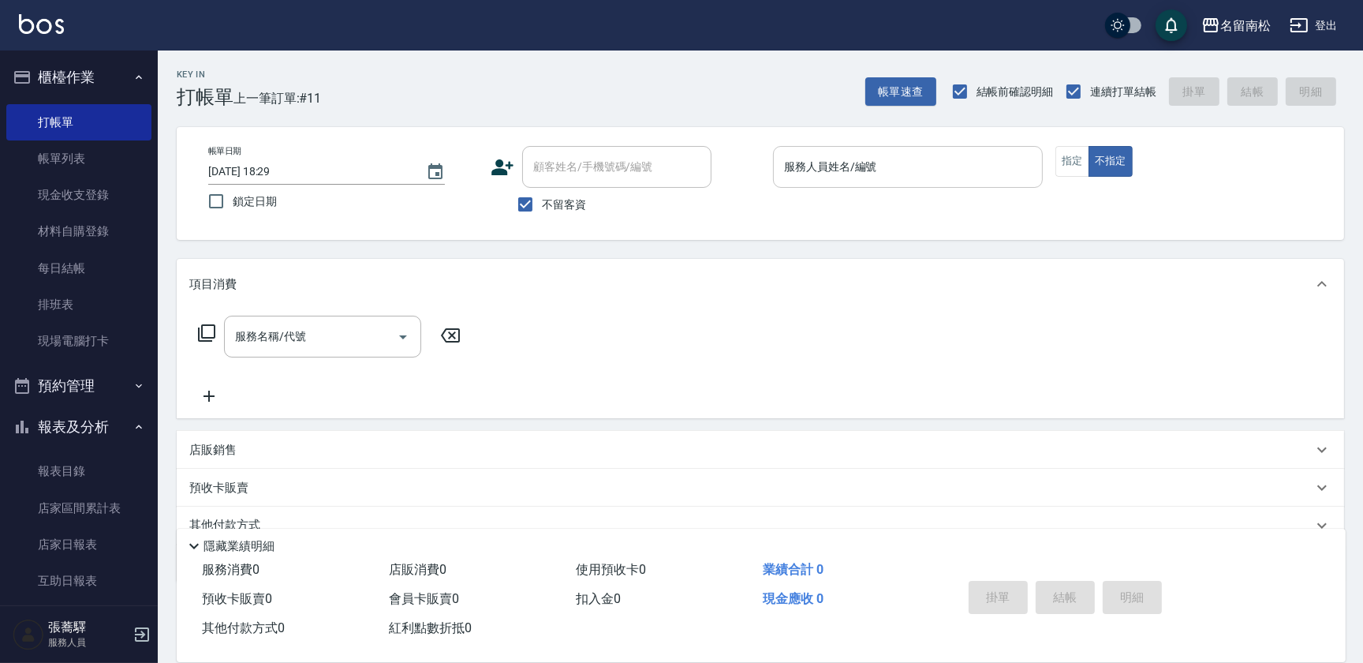
click at [898, 162] on input "服務人員姓名/編號" at bounding box center [908, 167] width 256 height 28
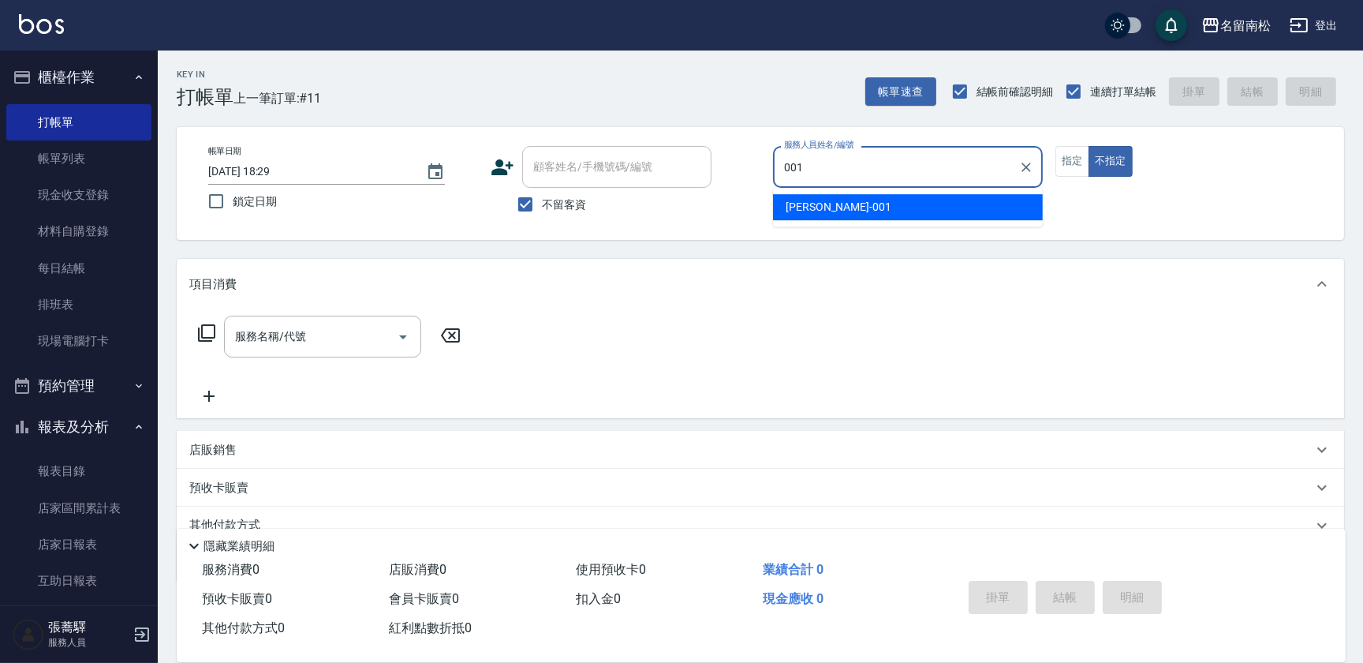
type input "林正雪-001"
type button "false"
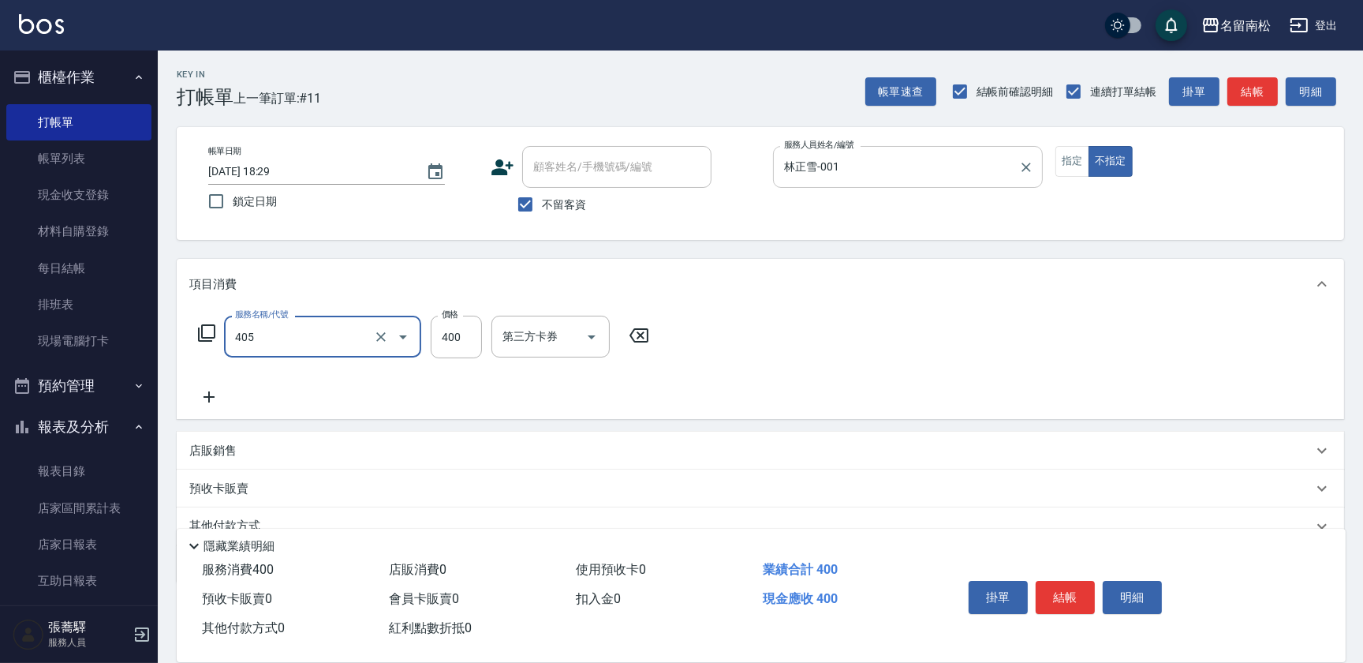
type input "剪髮(400)(405)"
type input "500"
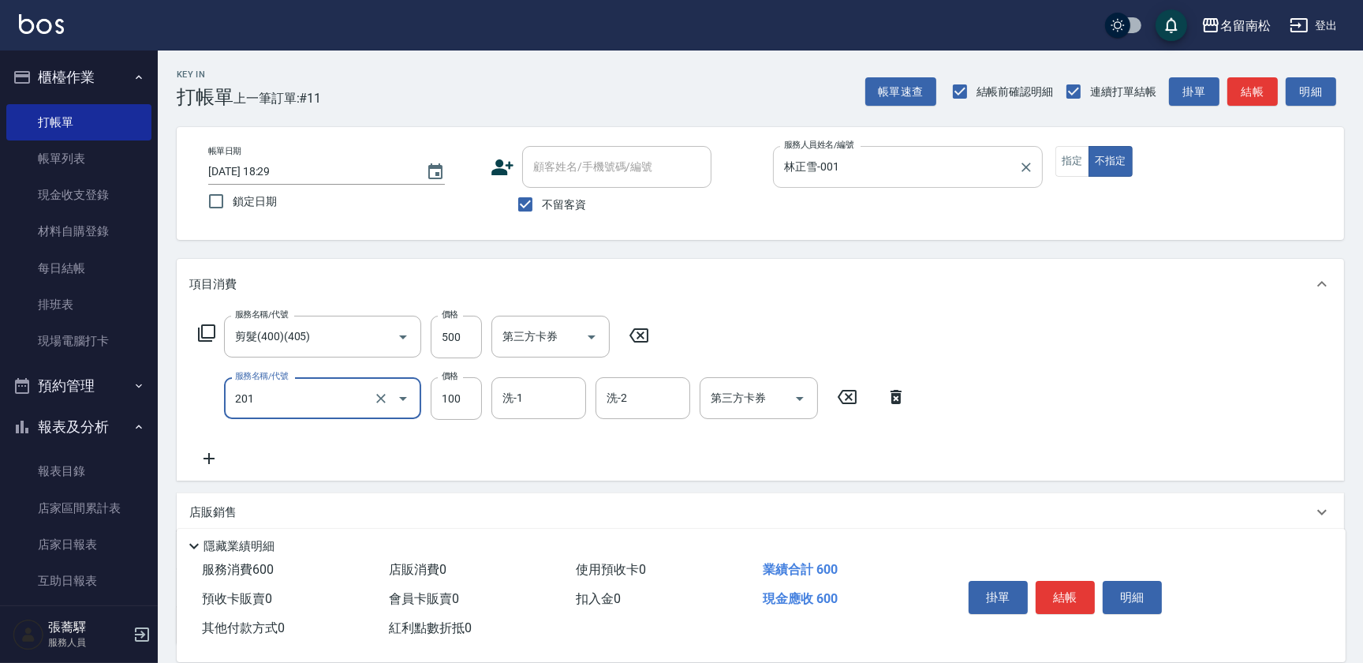
type input "洗髮[100](201)"
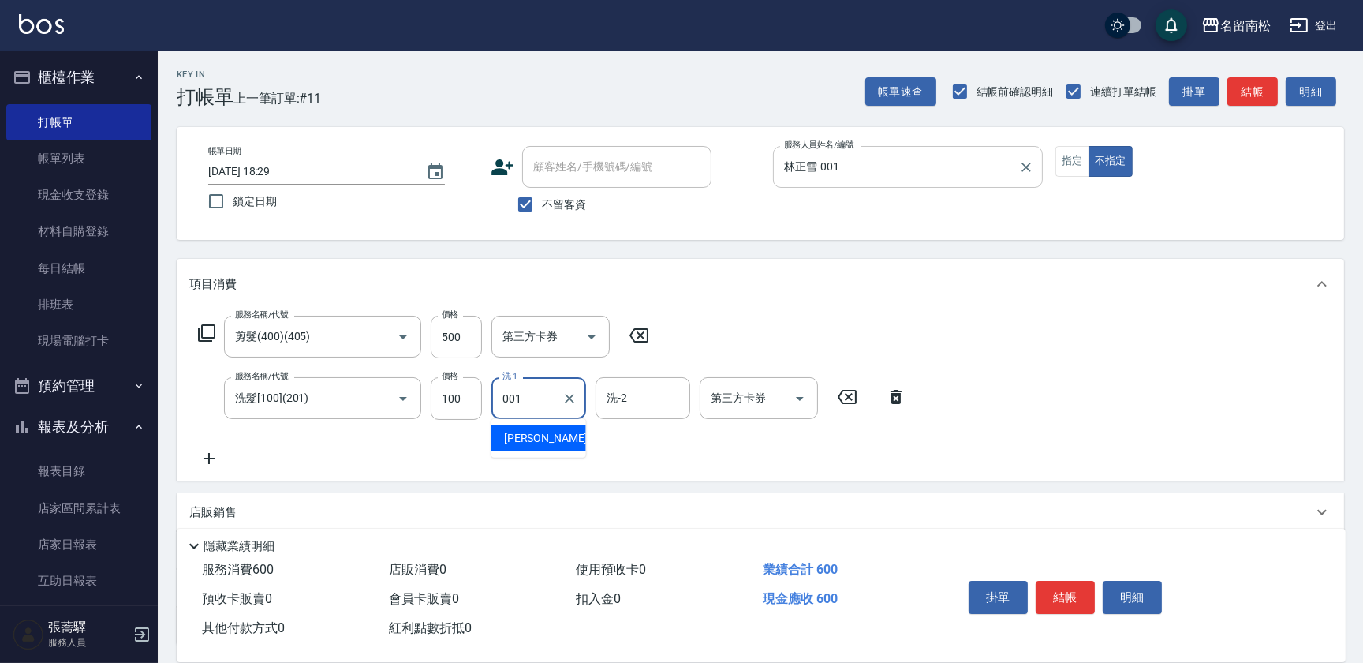
type input "林正雪-001"
click at [1066, 159] on button "指定" at bounding box center [1072, 161] width 34 height 31
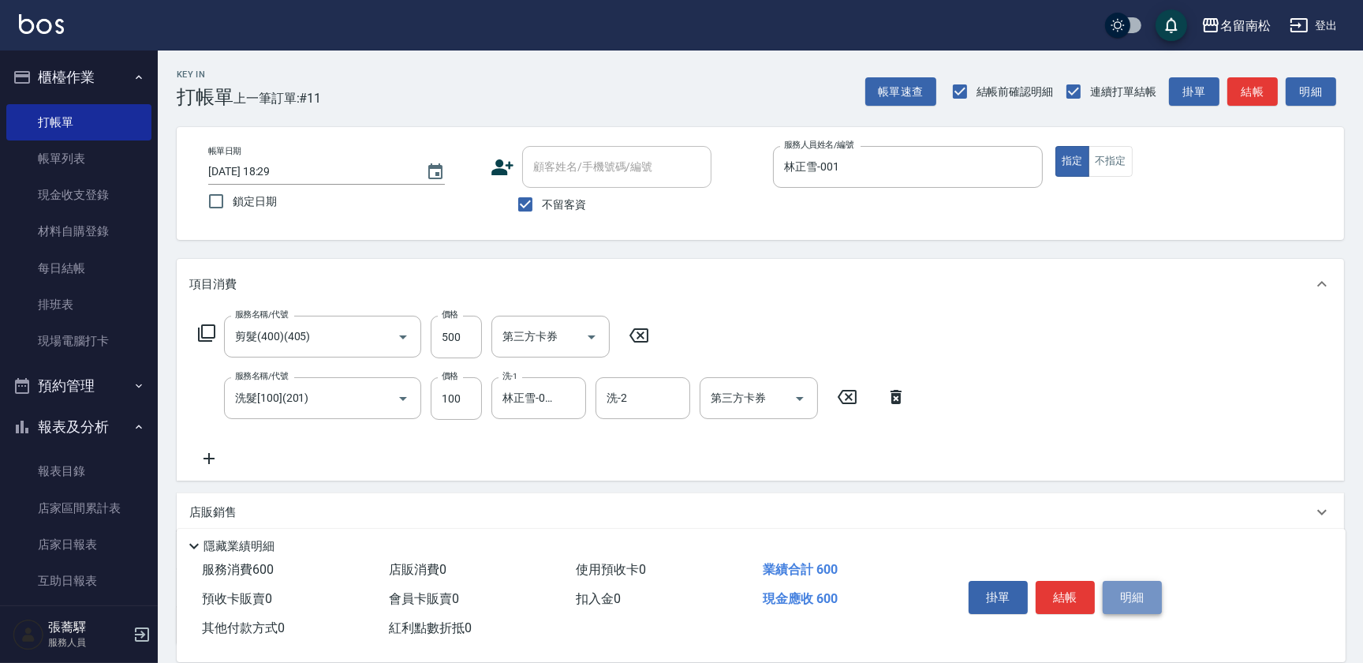
click at [1146, 603] on button "明細" at bounding box center [1132, 597] width 59 height 33
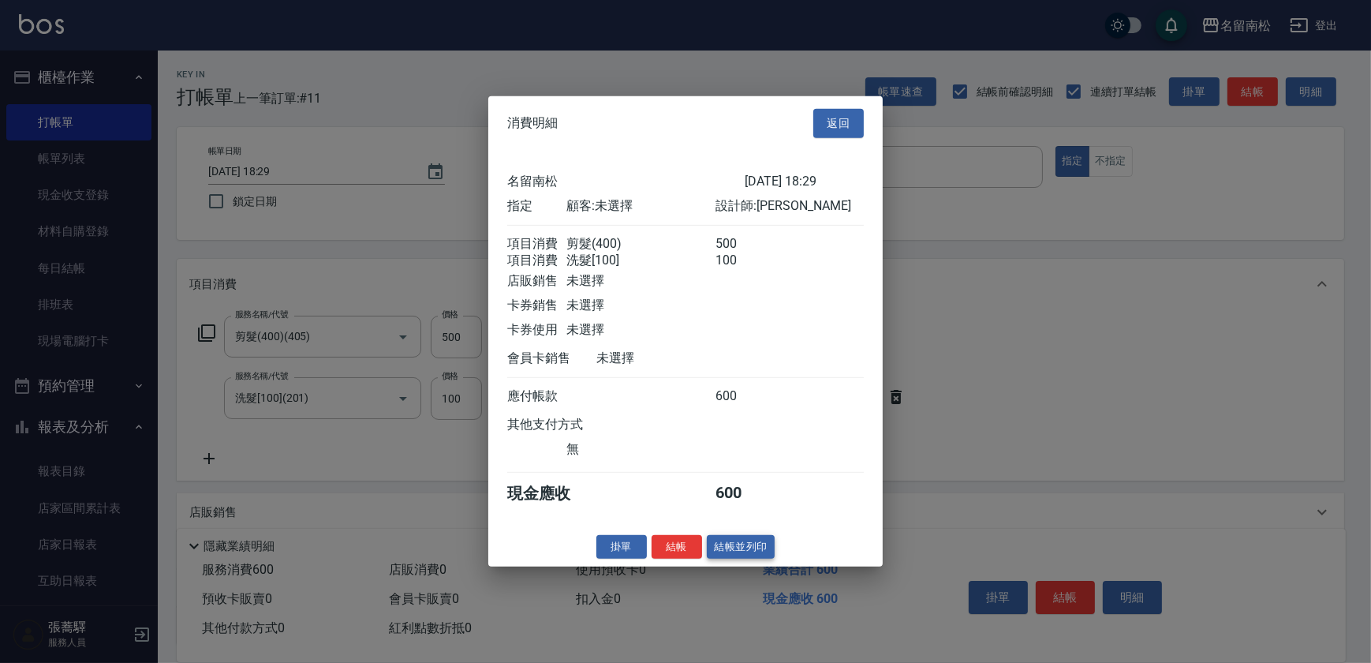
click at [741, 551] on button "結帳並列印" at bounding box center [741, 546] width 69 height 24
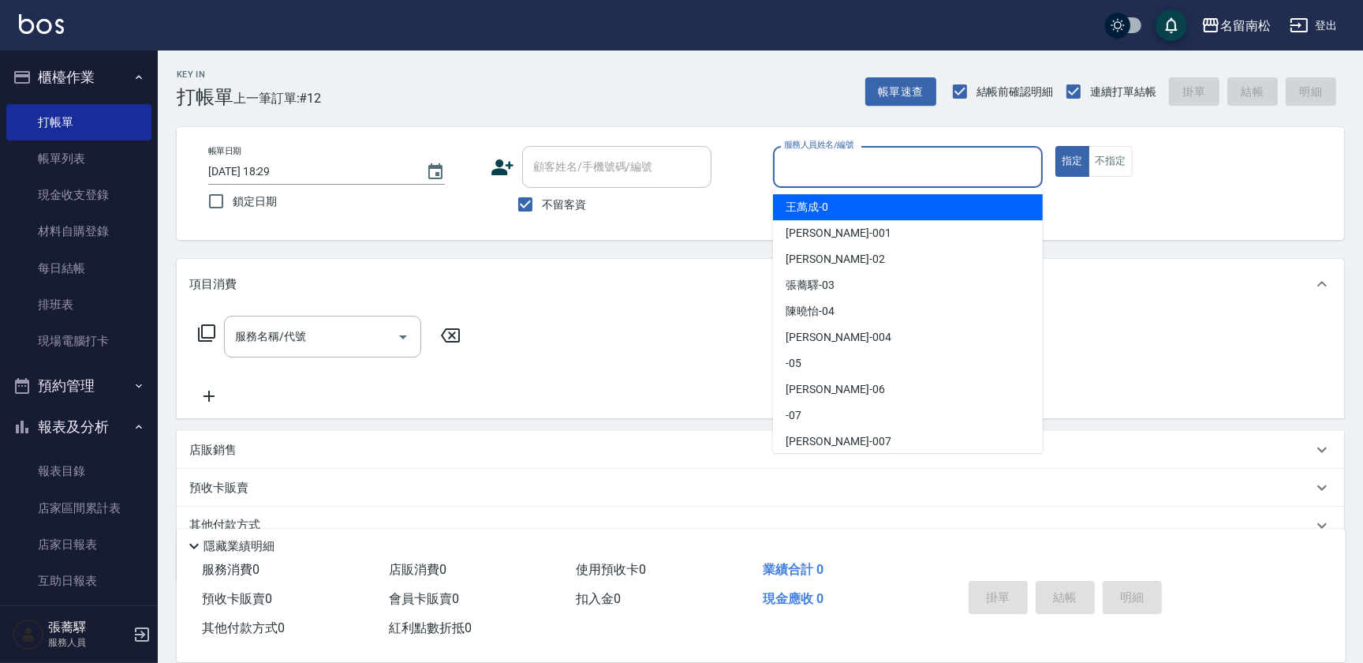
click at [889, 176] on input "服務人員姓名/編號" at bounding box center [908, 167] width 256 height 28
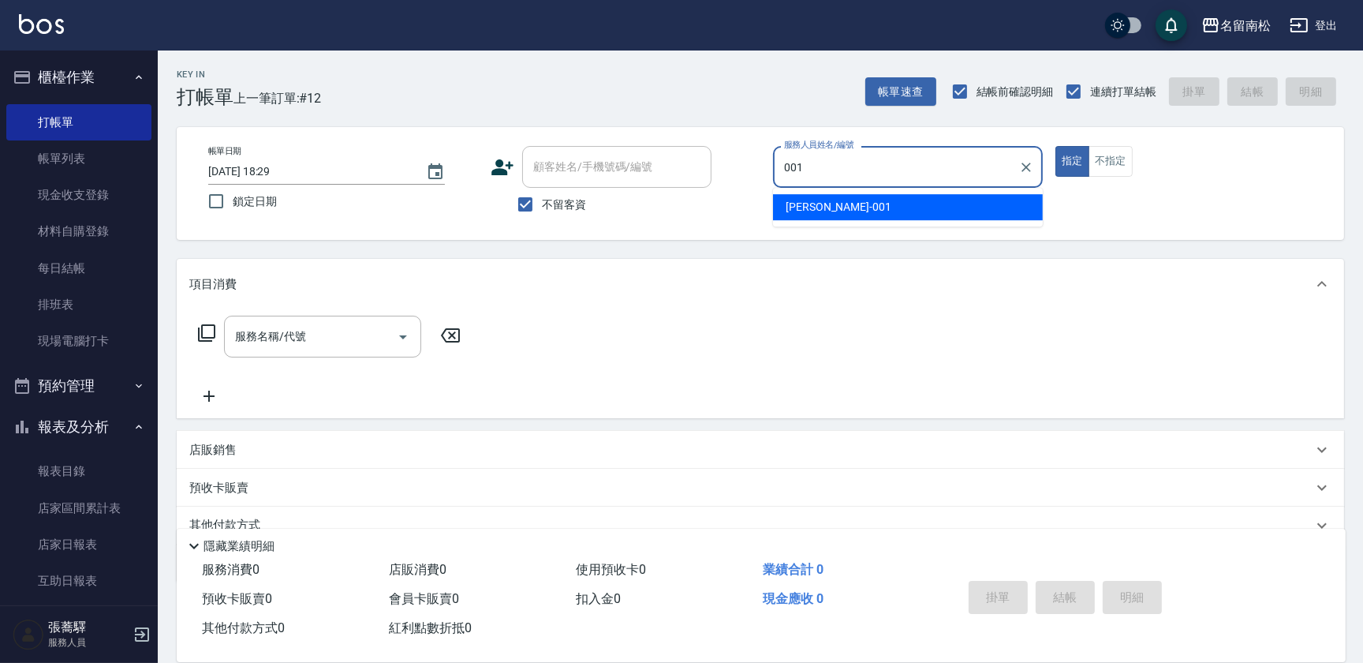
type input "林正雪-001"
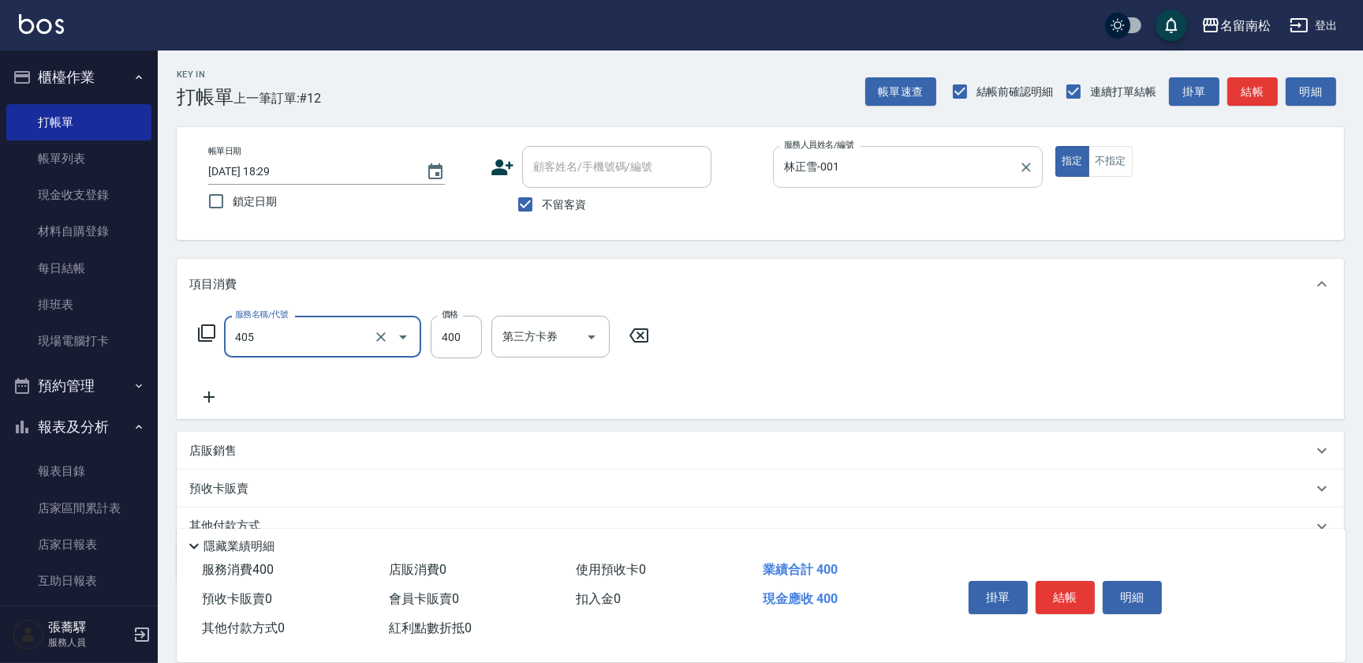
type input "剪髮(400)(405)"
type input "500"
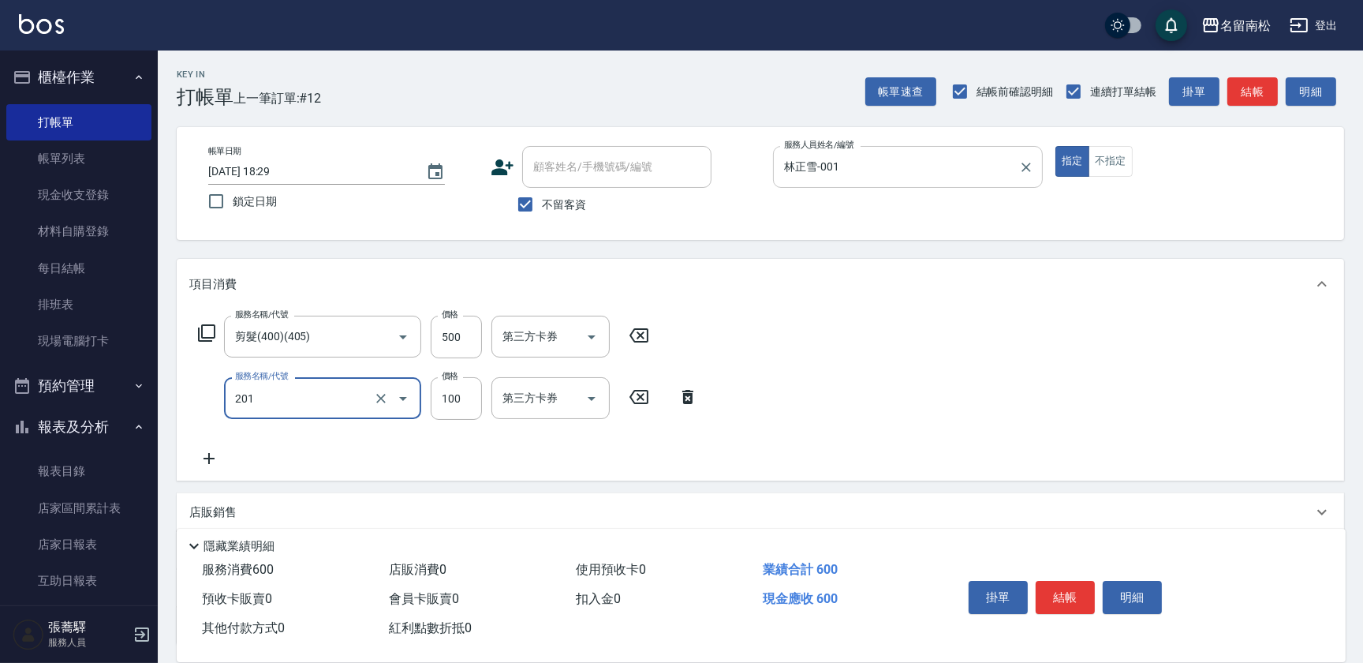
type input "洗髮[100](201)"
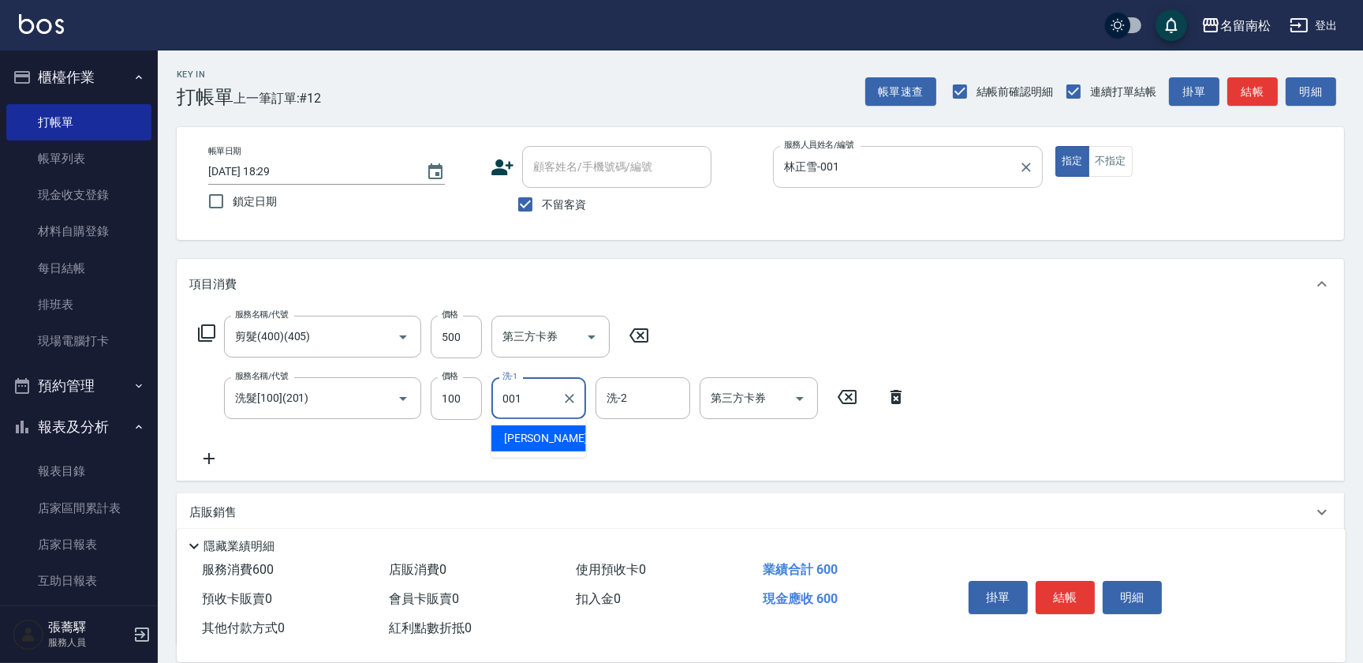
type input "林正雪-001"
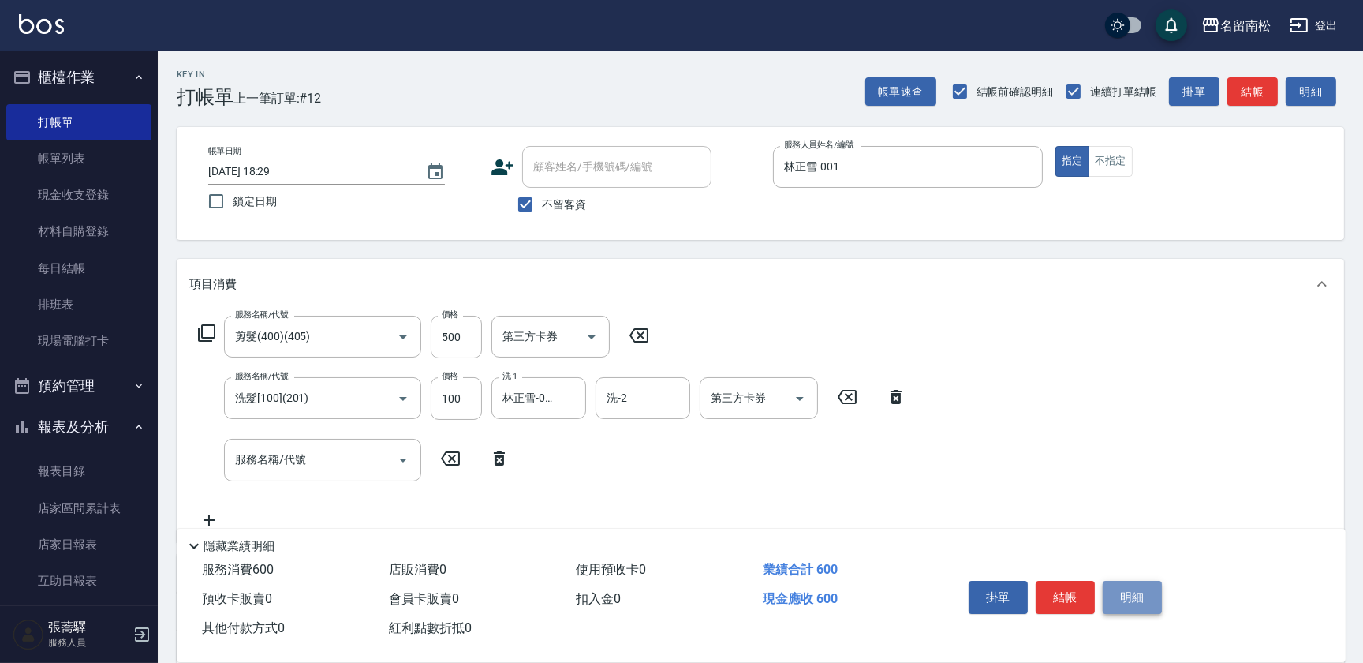
click at [1137, 597] on button "明細" at bounding box center [1132, 597] width 59 height 33
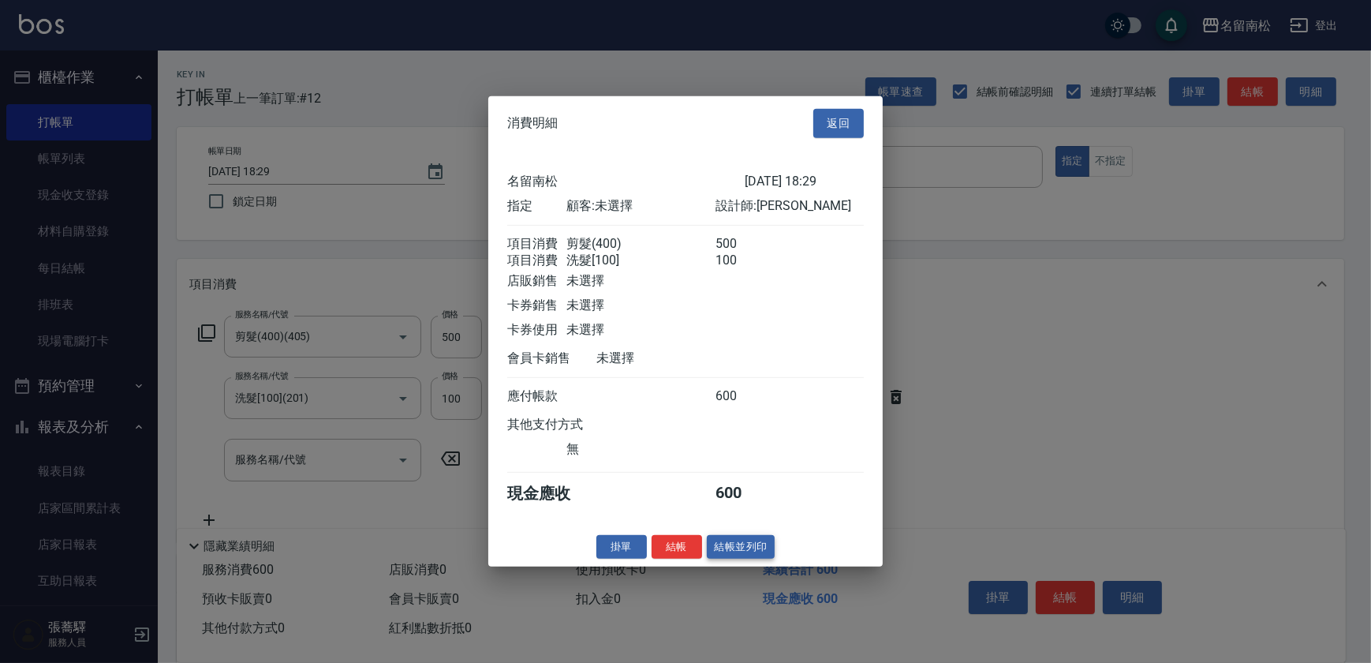
click at [743, 558] on button "結帳並列印" at bounding box center [741, 546] width 69 height 24
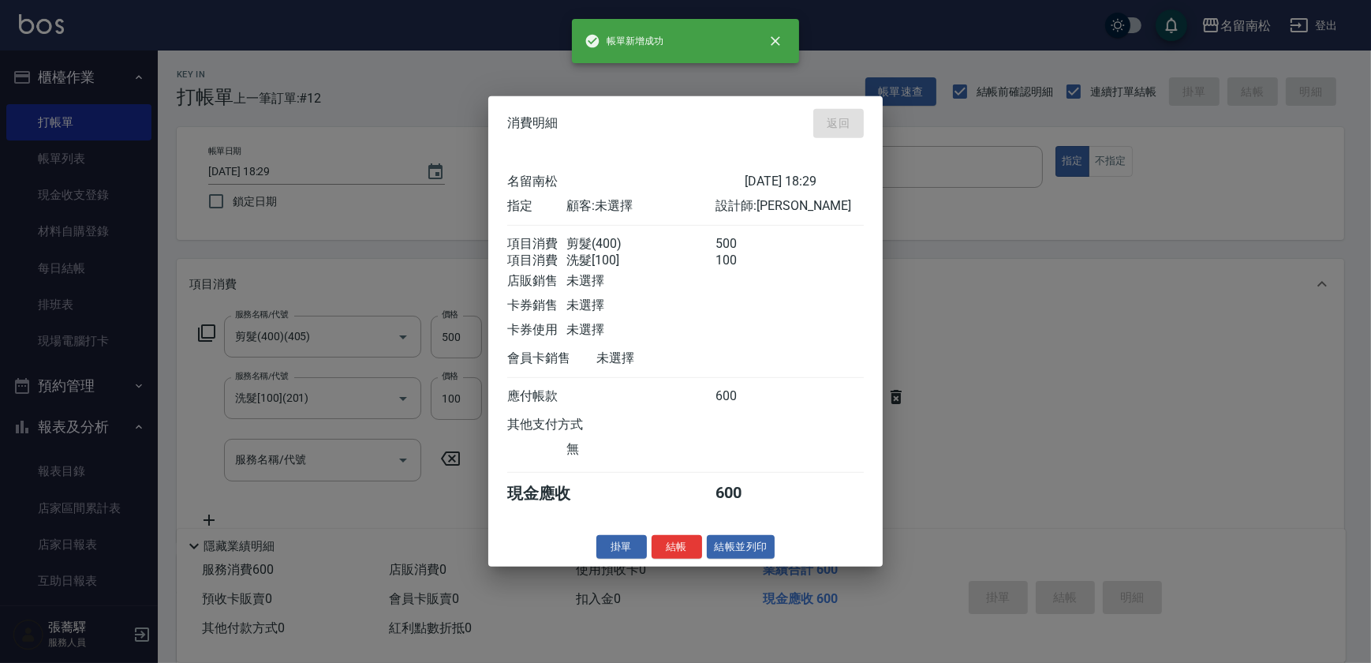
type input "[DATE] 18:30"
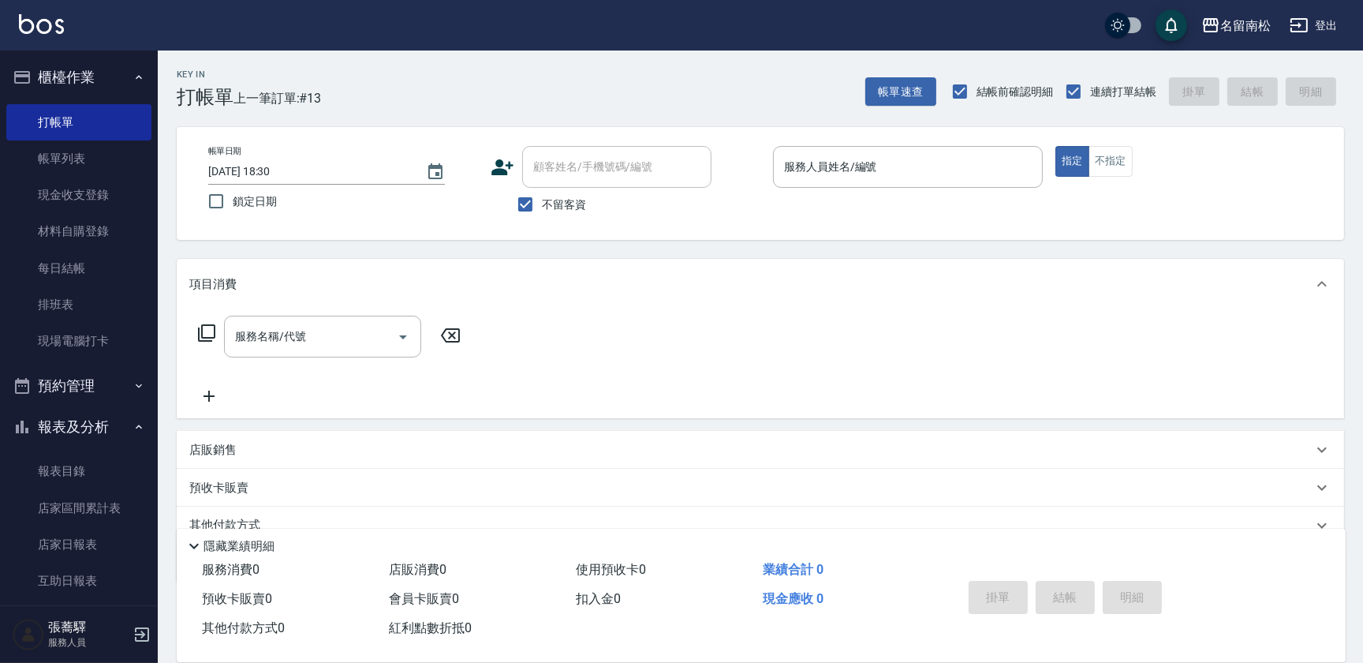
click at [869, 159] on div "服務人員姓名/編號 服務人員姓名/編號" at bounding box center [908, 167] width 270 height 42
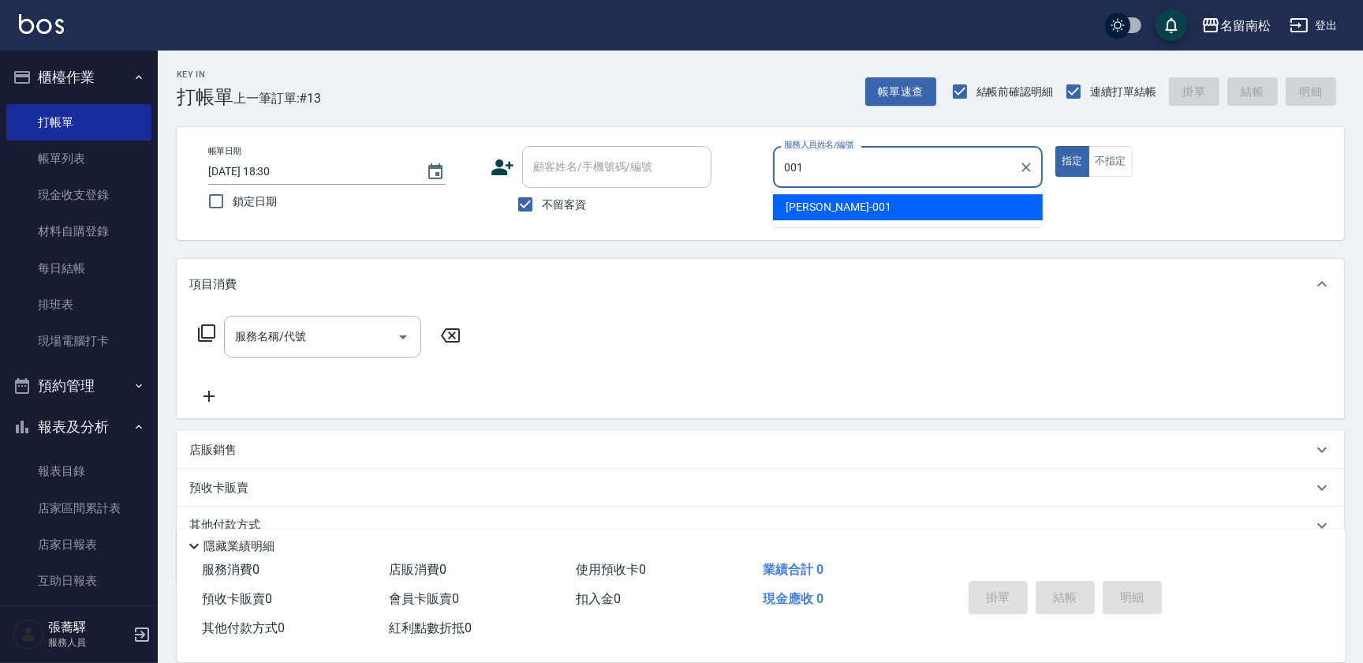
type input "林正雪-001"
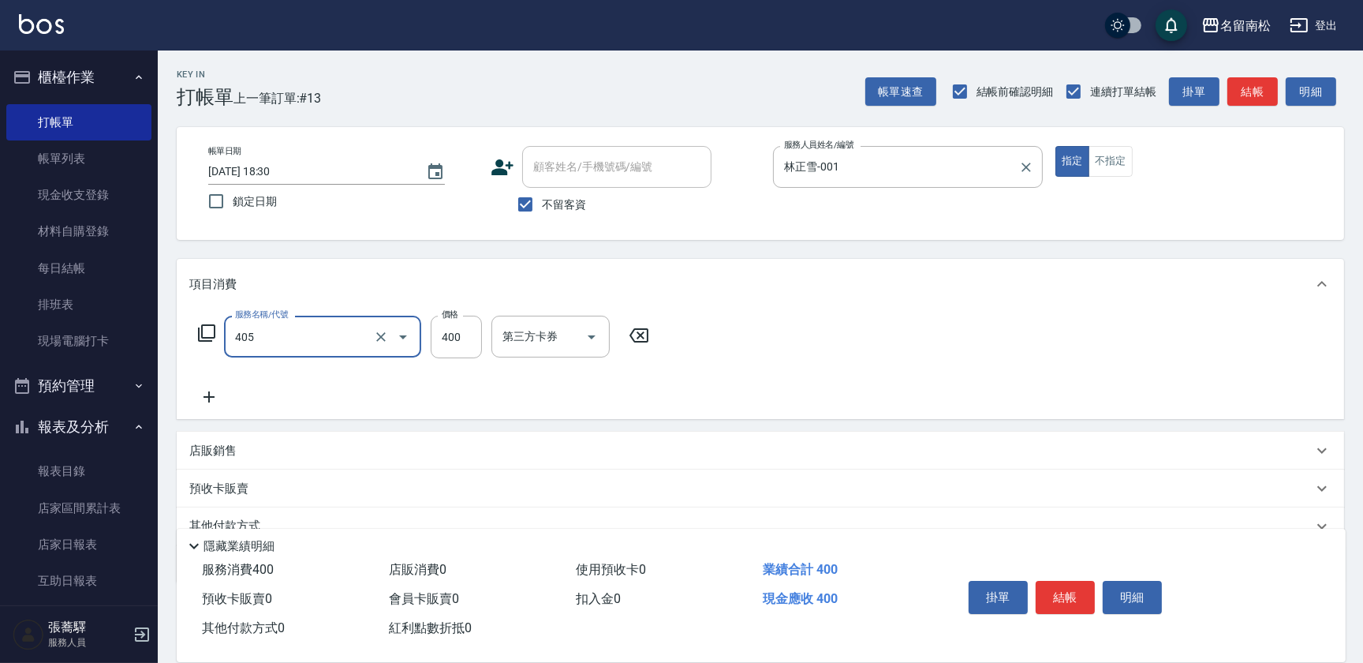
type input "剪髮(400)(405)"
type input "500"
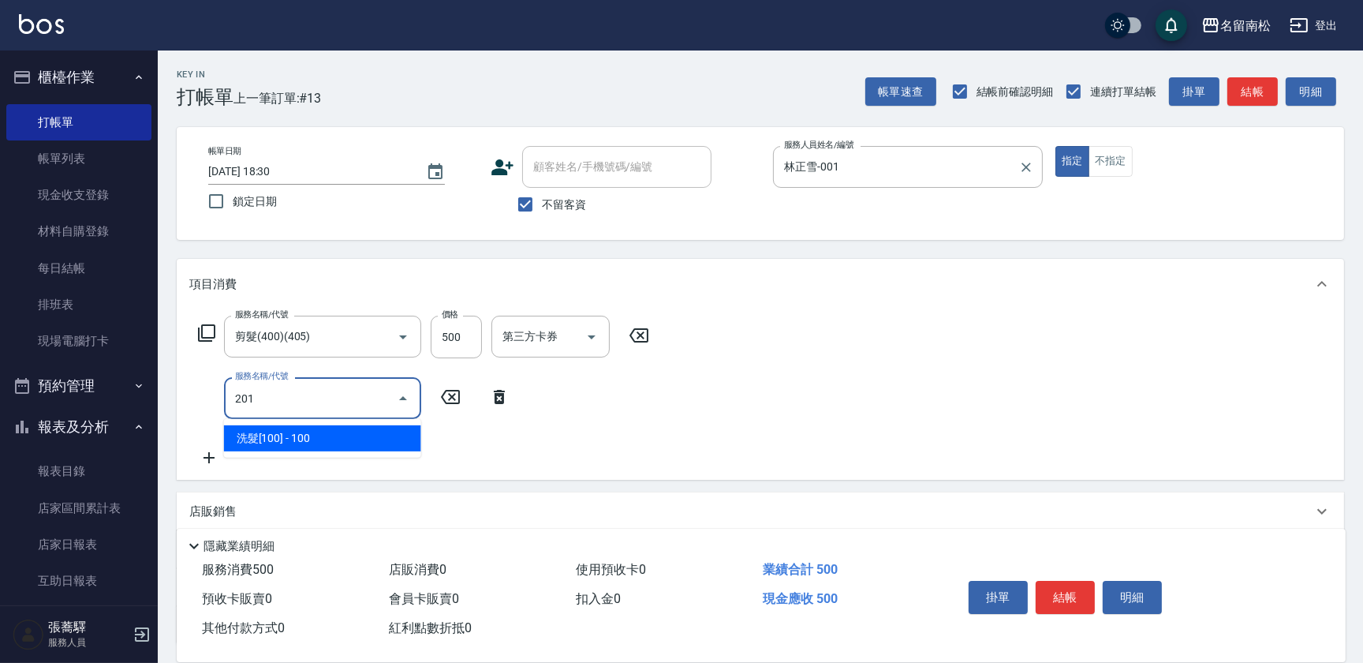
type input "洗髮[100](201)"
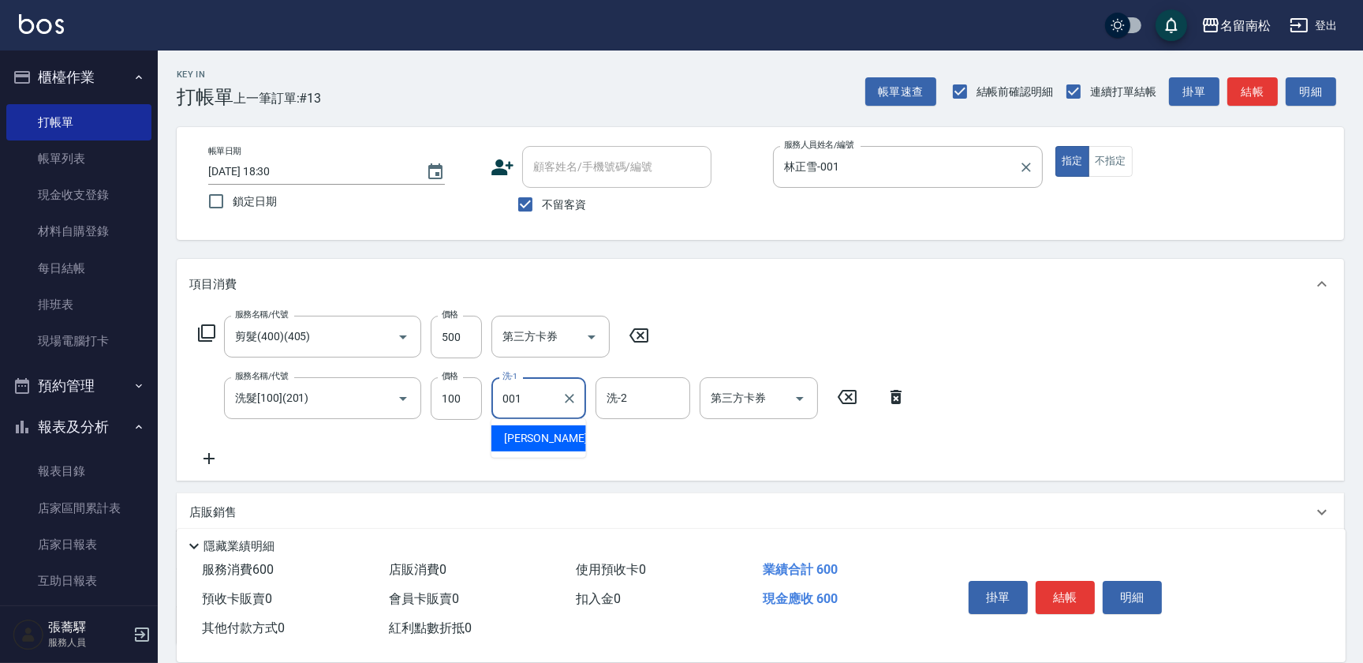
type input "林正雪-001"
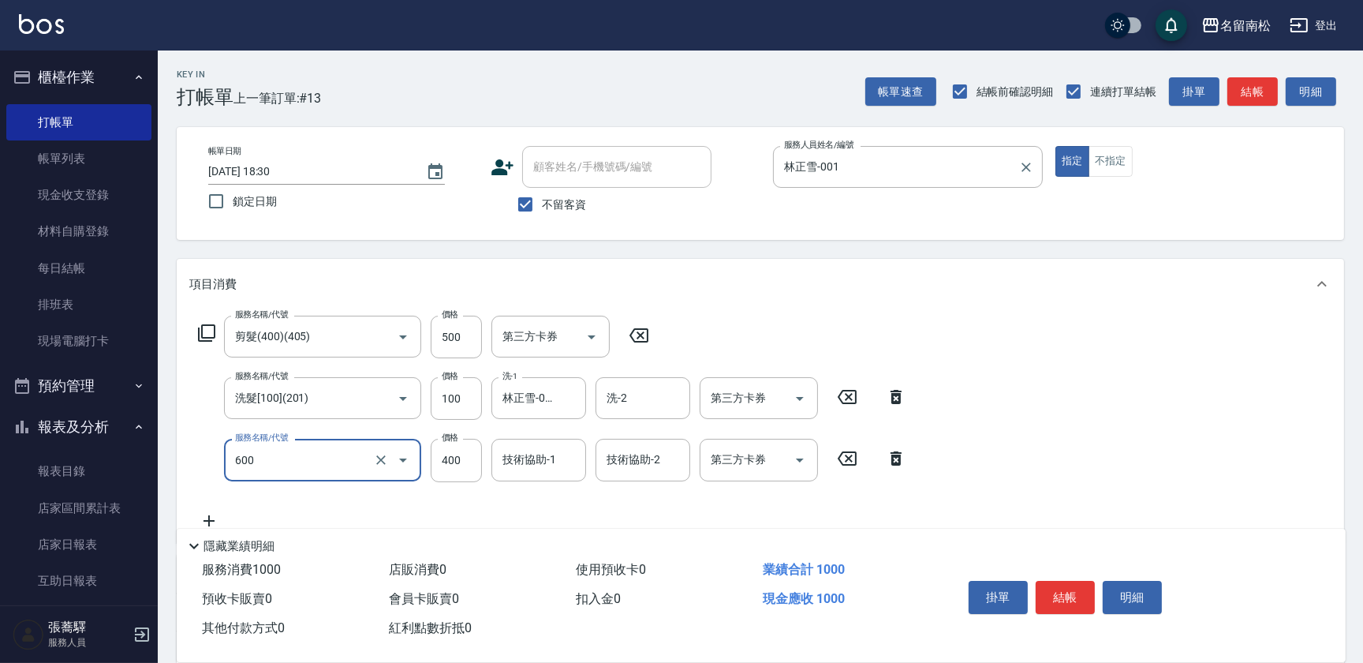
type input "自備護髮[400](600)"
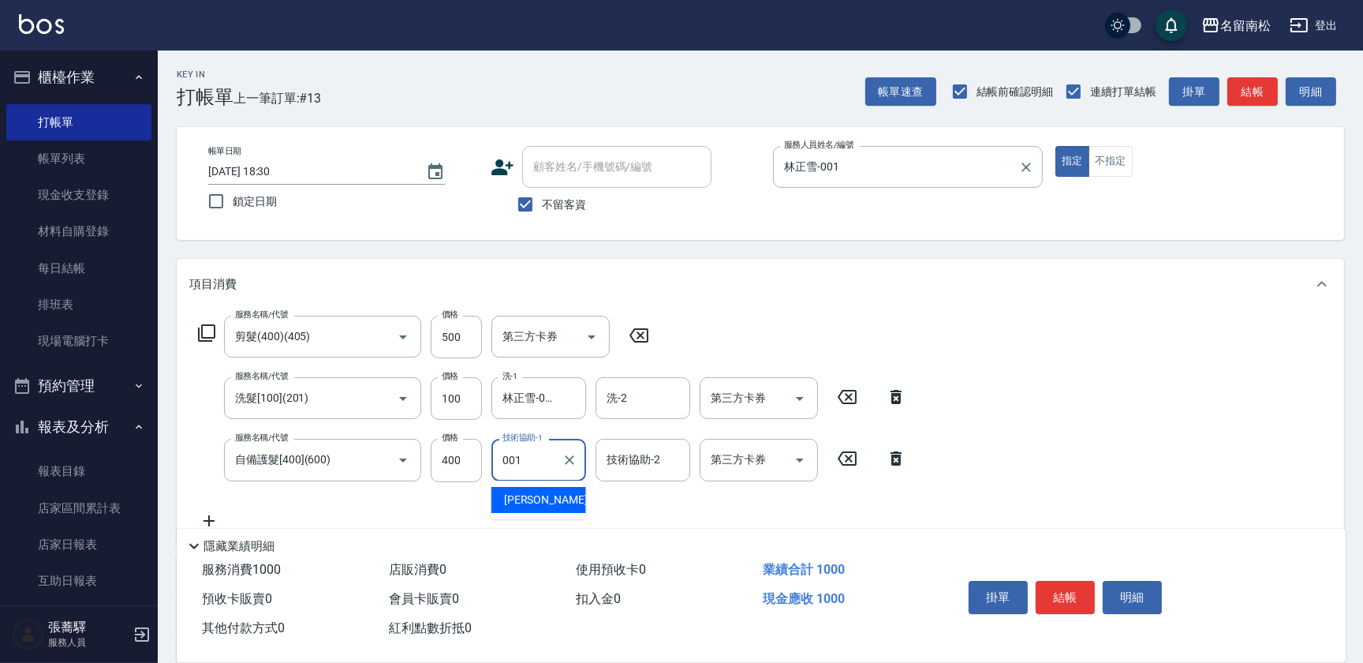
type input "林正雪-001"
click at [1134, 583] on button "明細" at bounding box center [1132, 597] width 59 height 33
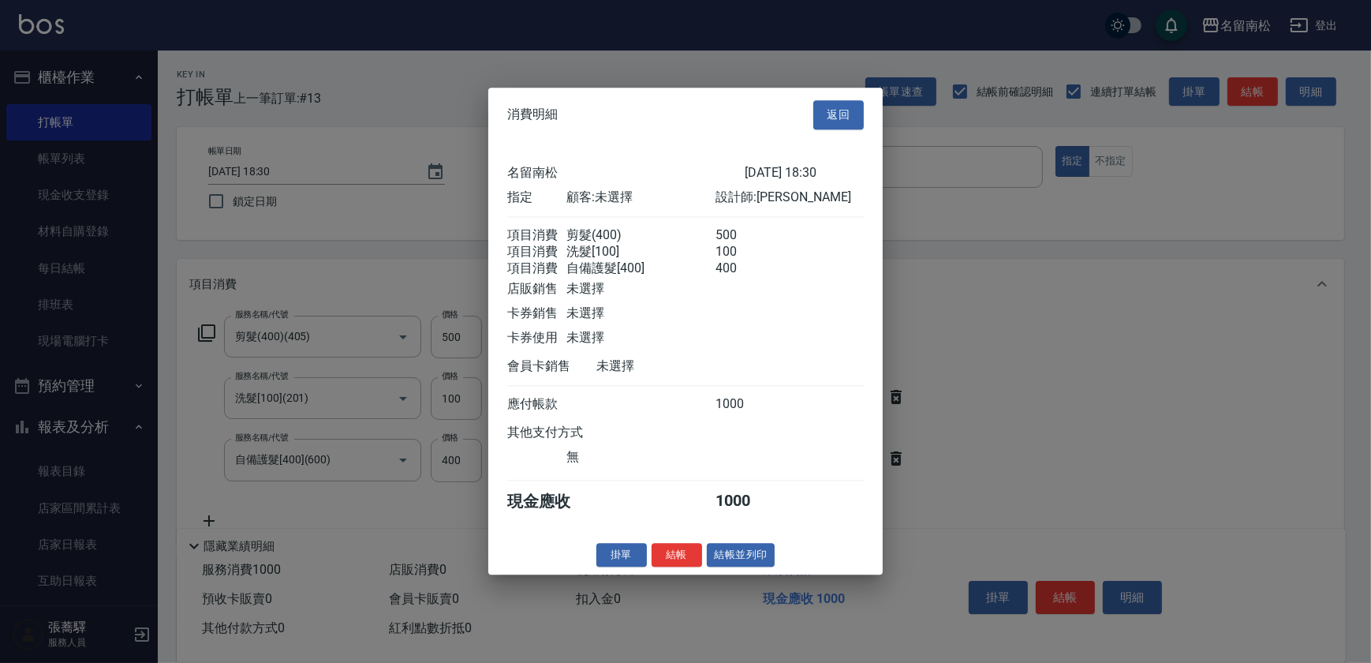
drag, startPoint x: 764, startPoint y: 558, endPoint x: 723, endPoint y: 567, distance: 41.2
click at [747, 566] on button "結帳並列印" at bounding box center [741, 555] width 69 height 24
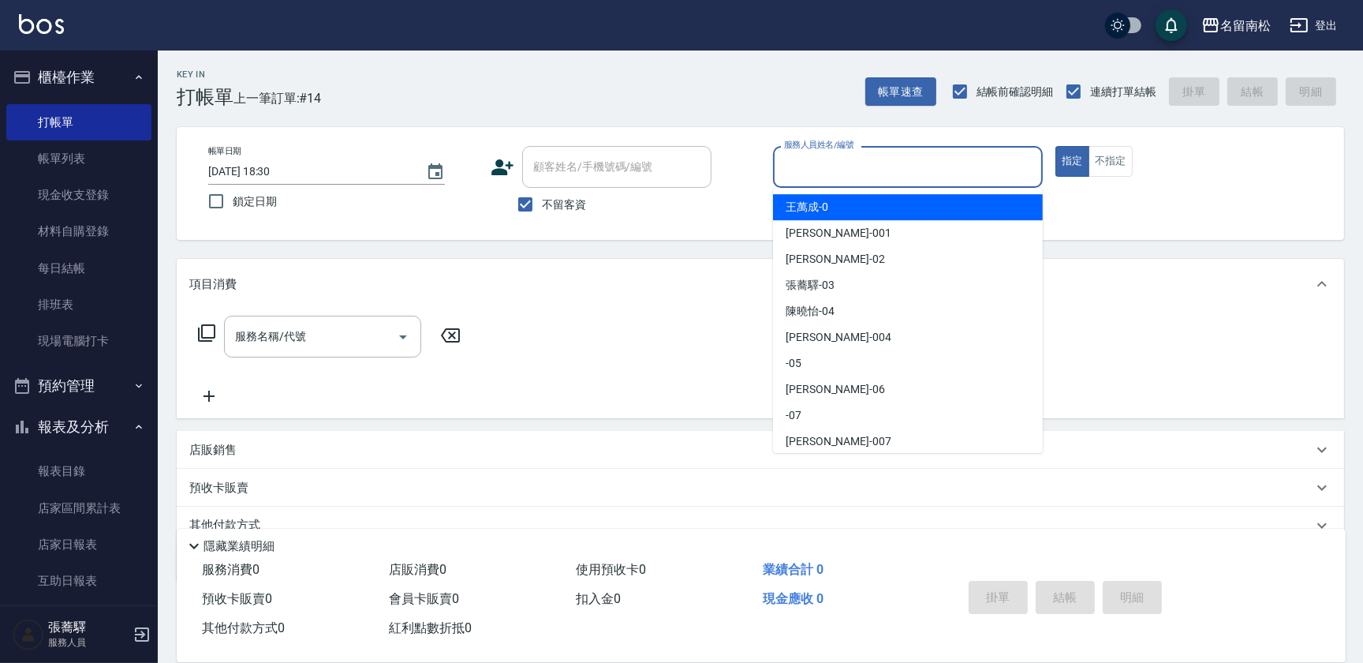
click at [899, 174] on input "服務人員姓名/編號" at bounding box center [908, 167] width 256 height 28
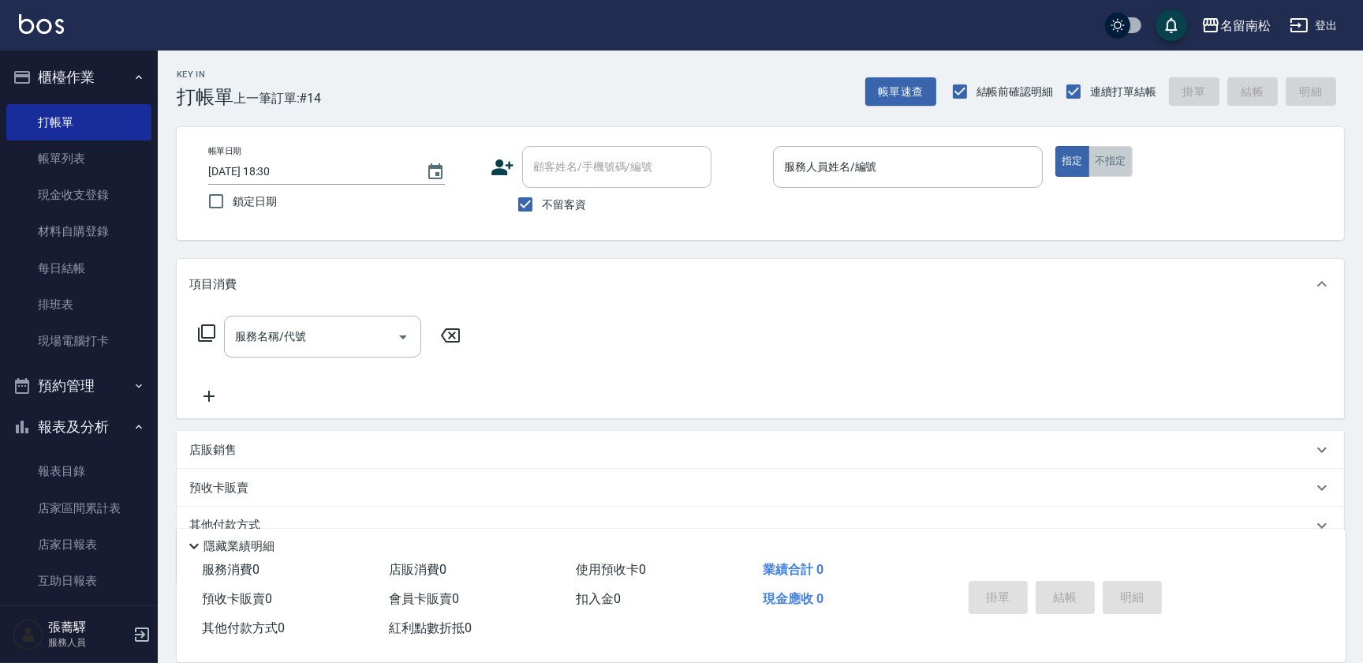
click at [1111, 164] on button "不指定" at bounding box center [1110, 161] width 44 height 31
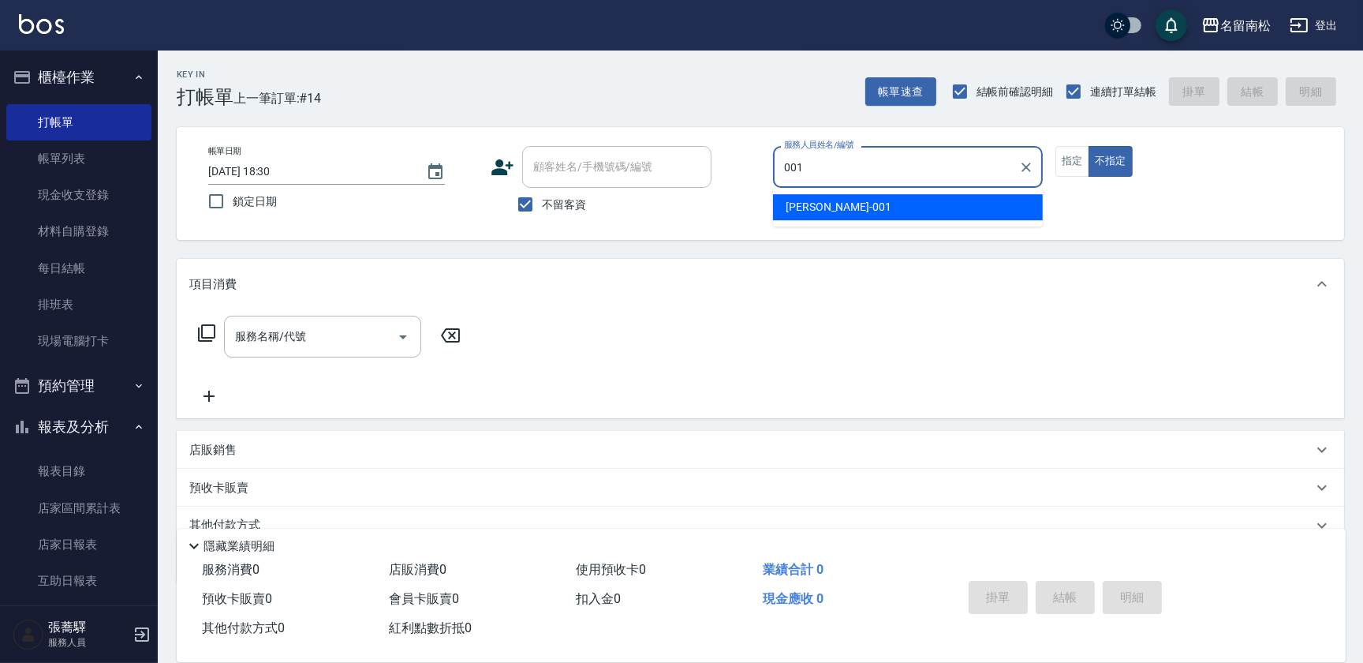
type input "林正雪-001"
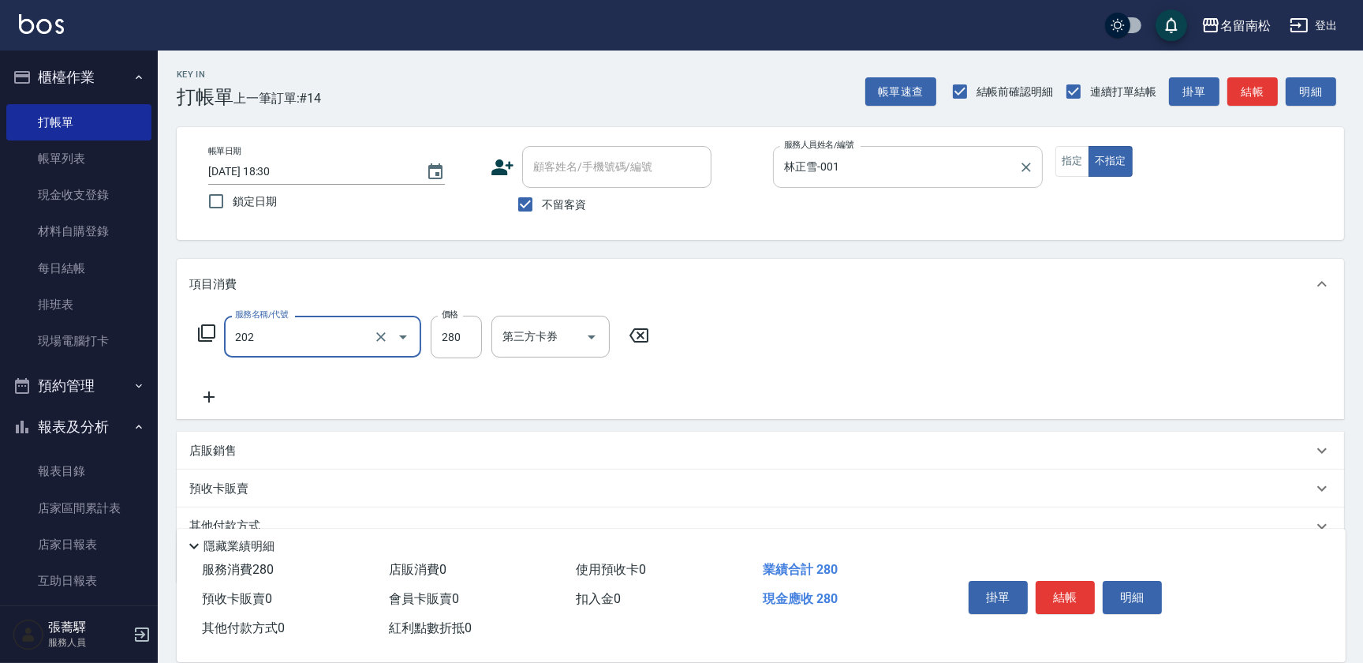
type input "洗髮[280](202)"
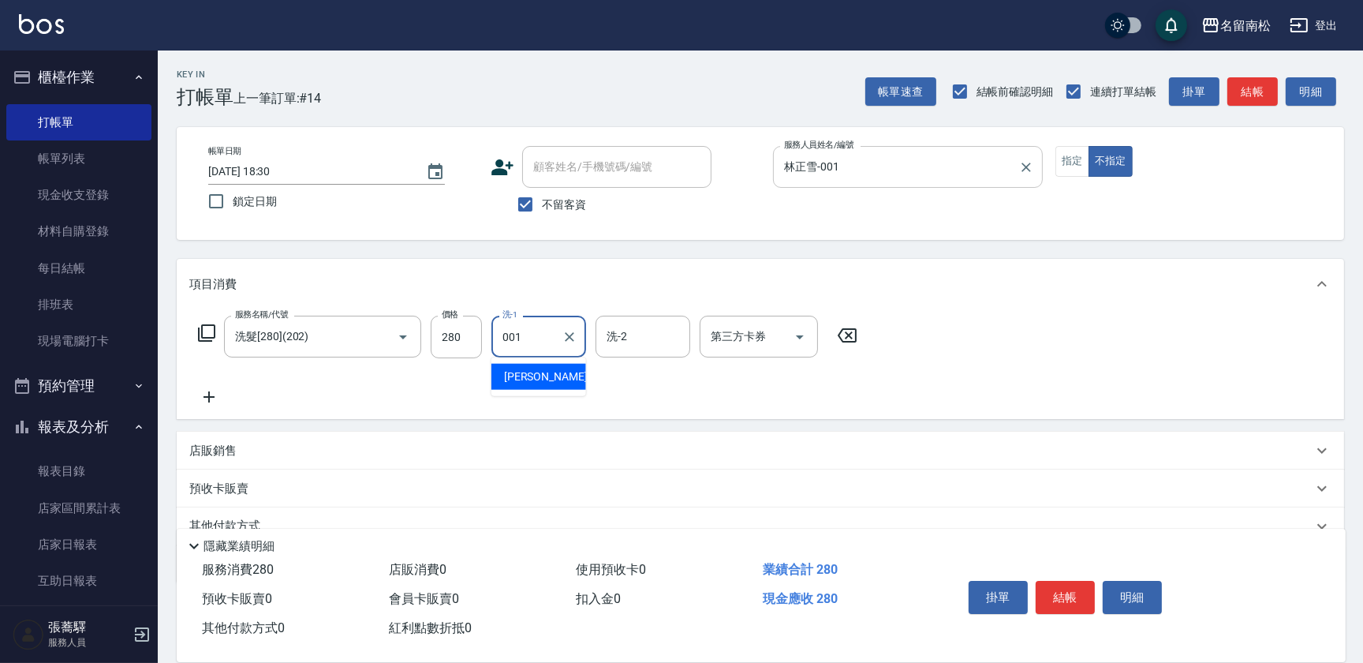
type input "林正雪-001"
click at [1126, 607] on button "明細" at bounding box center [1132, 597] width 59 height 33
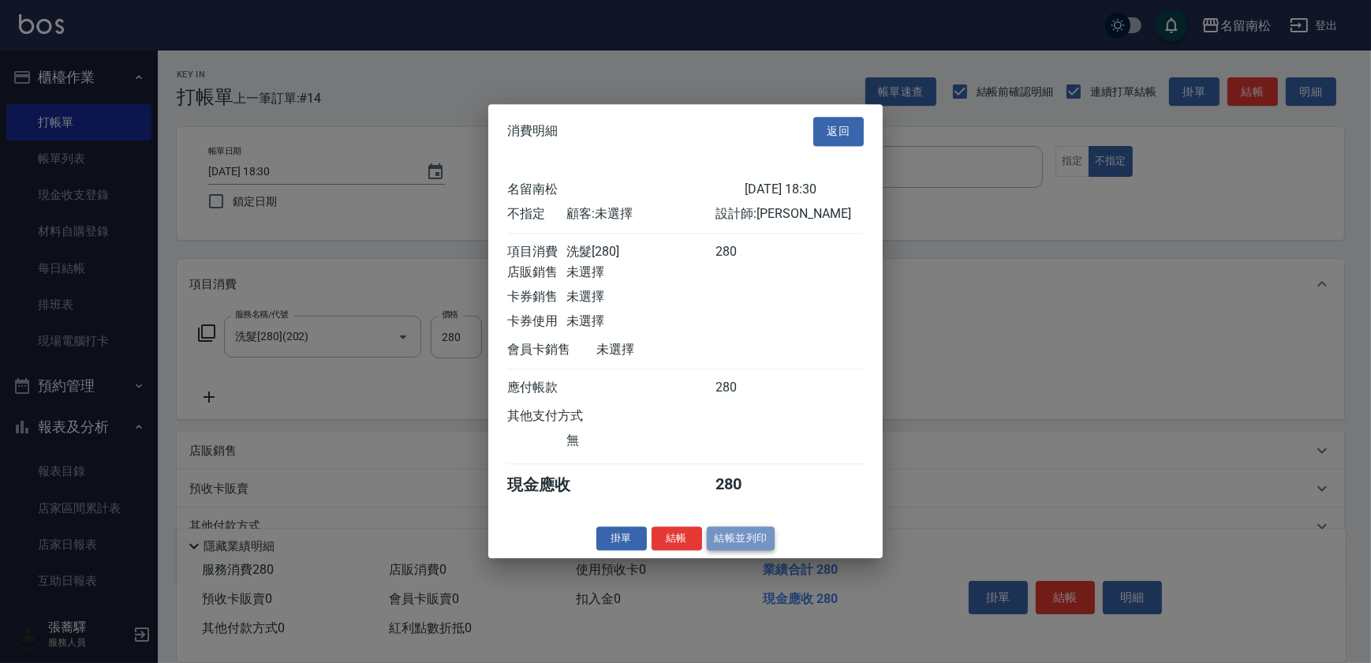
click at [742, 551] on button "結帳並列印" at bounding box center [741, 538] width 69 height 24
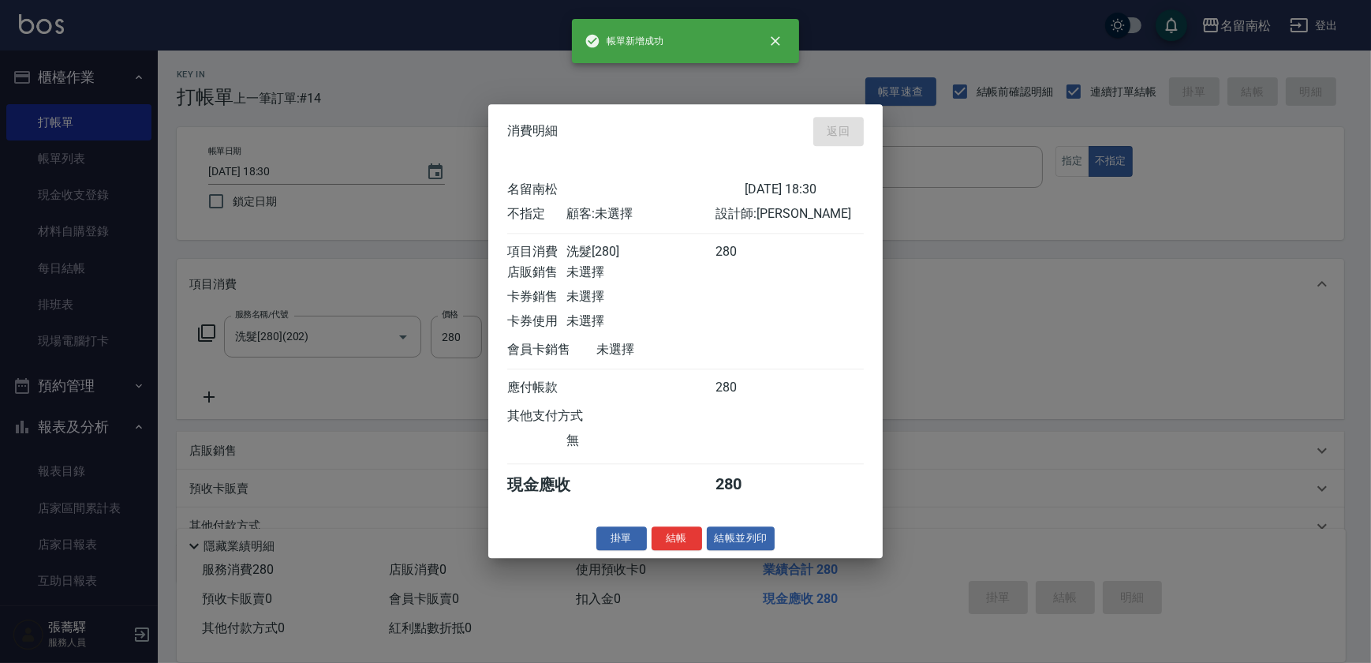
type input "[DATE] 18:31"
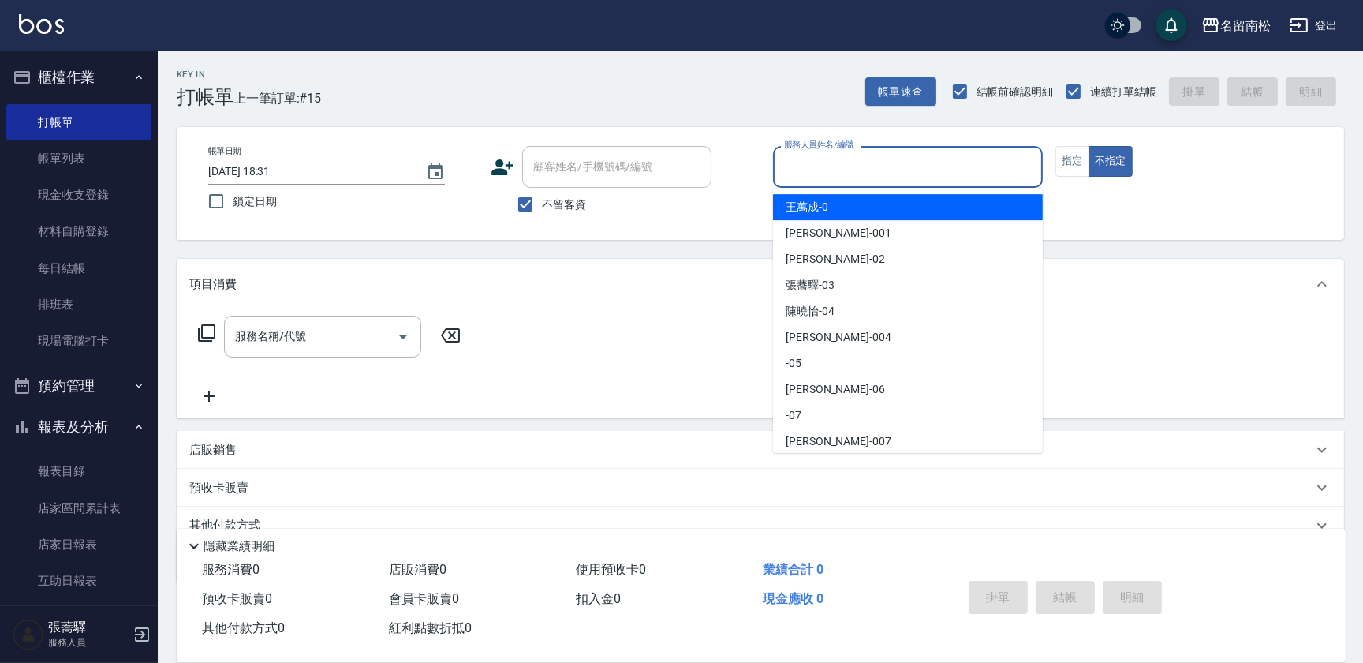
click at [879, 166] on input "服務人員姓名/編號" at bounding box center [908, 167] width 256 height 28
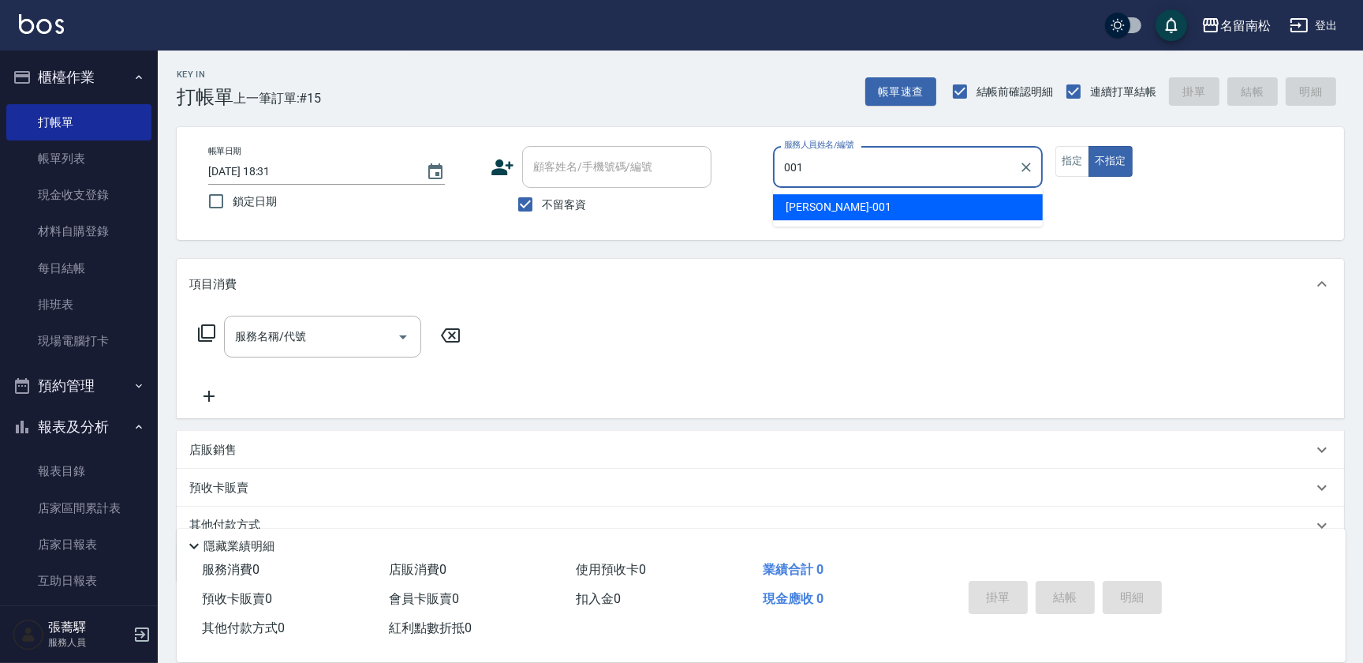
type input "林正雪-001"
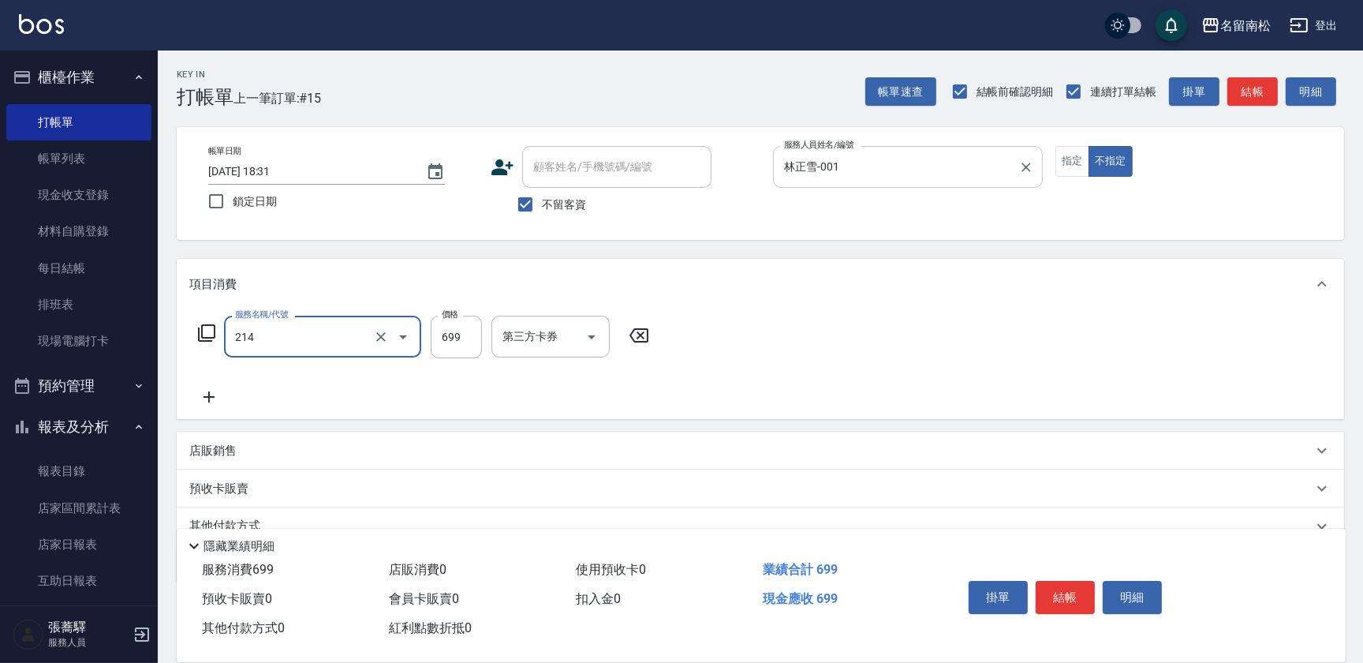
type input "滾珠洗髪699(214)"
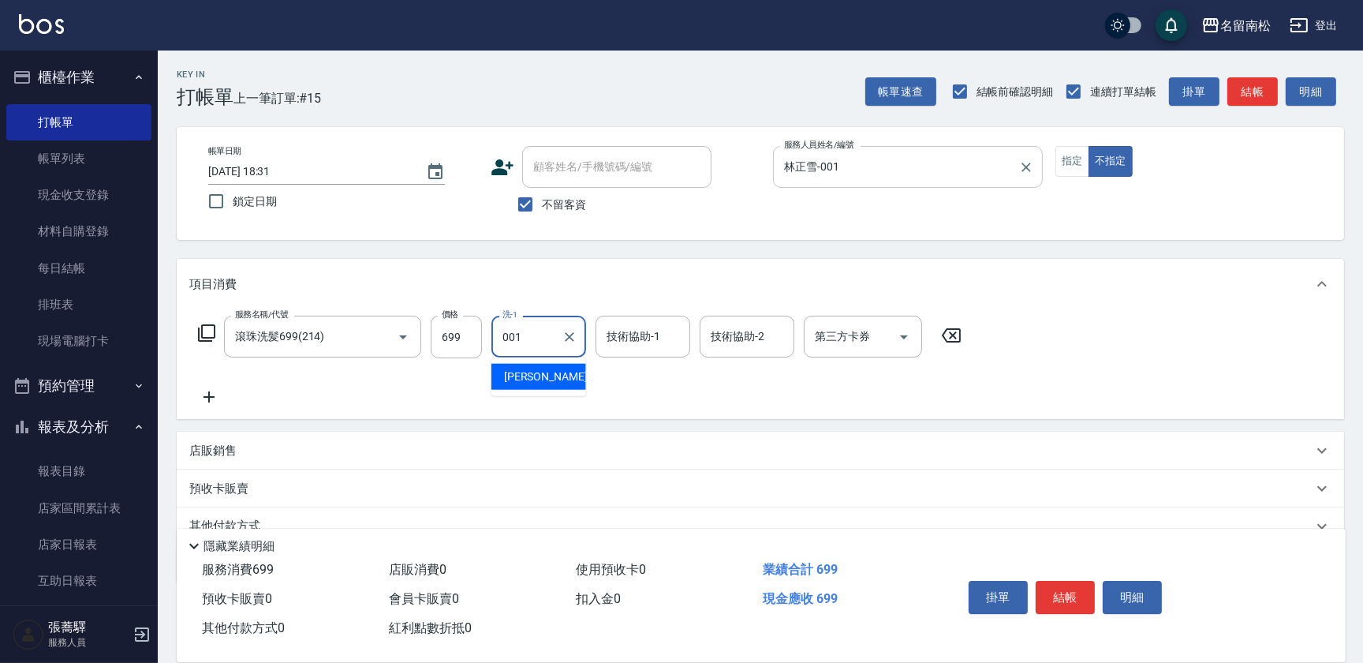
type input "林正雪-001"
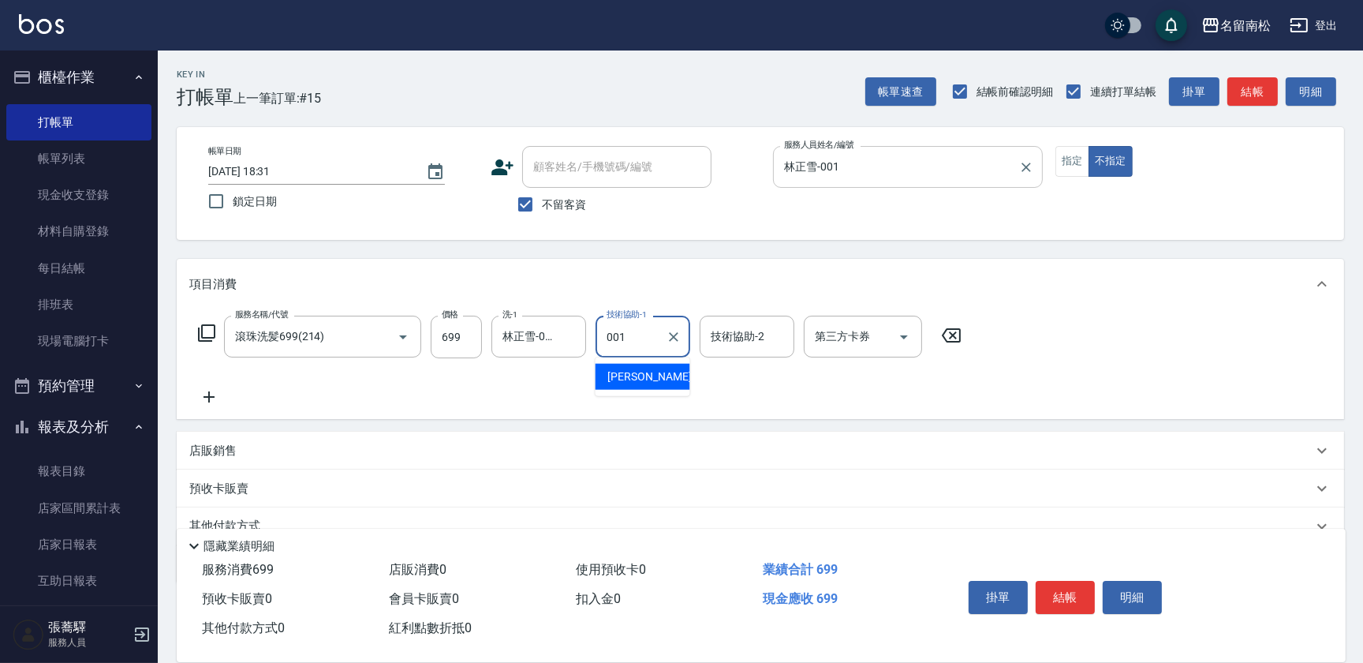
type input "林正雪-001"
click at [1134, 590] on button "明細" at bounding box center [1132, 597] width 59 height 33
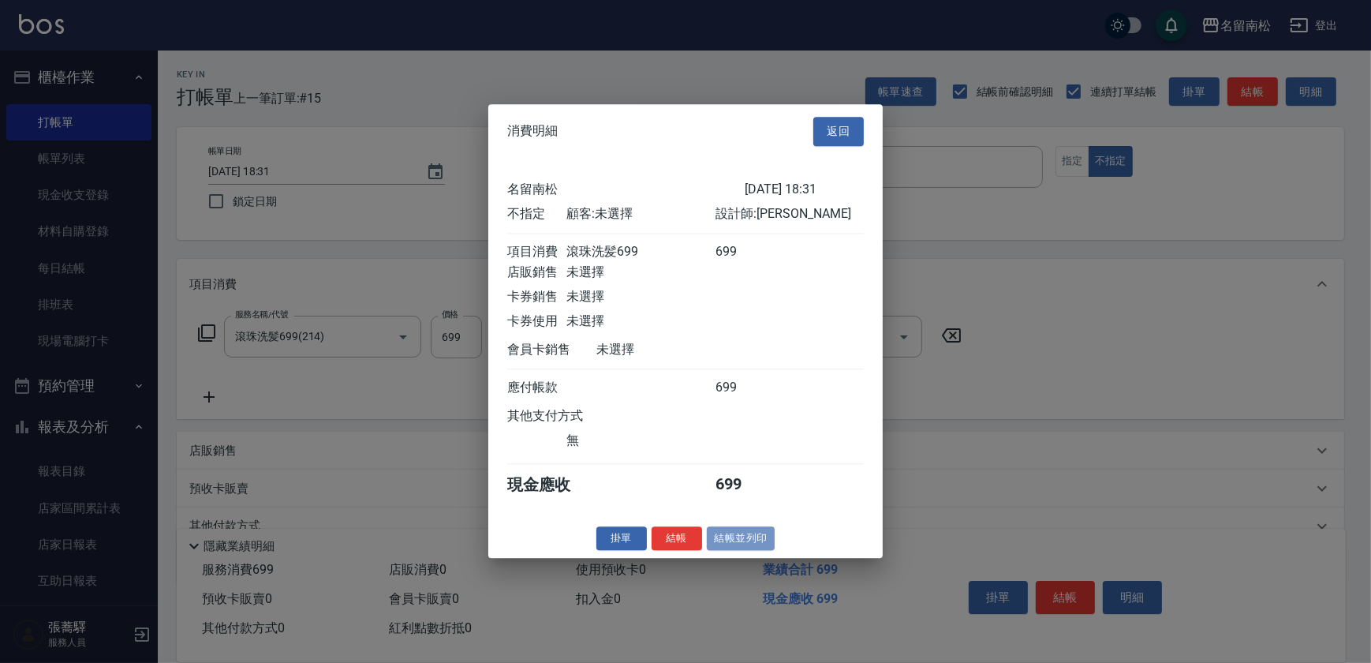
drag, startPoint x: 730, startPoint y: 534, endPoint x: 719, endPoint y: 552, distance: 21.2
click at [729, 534] on button "結帳並列印" at bounding box center [741, 538] width 69 height 24
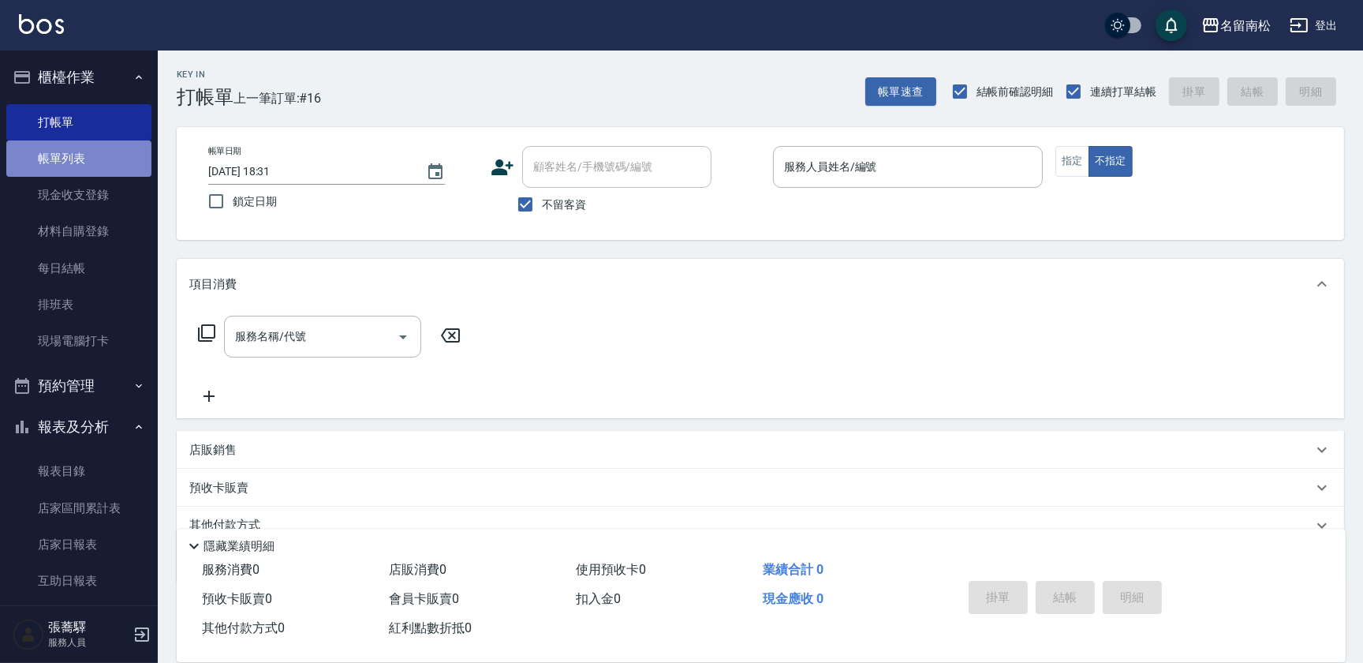
click at [83, 162] on link "帳單列表" at bounding box center [78, 158] width 145 height 36
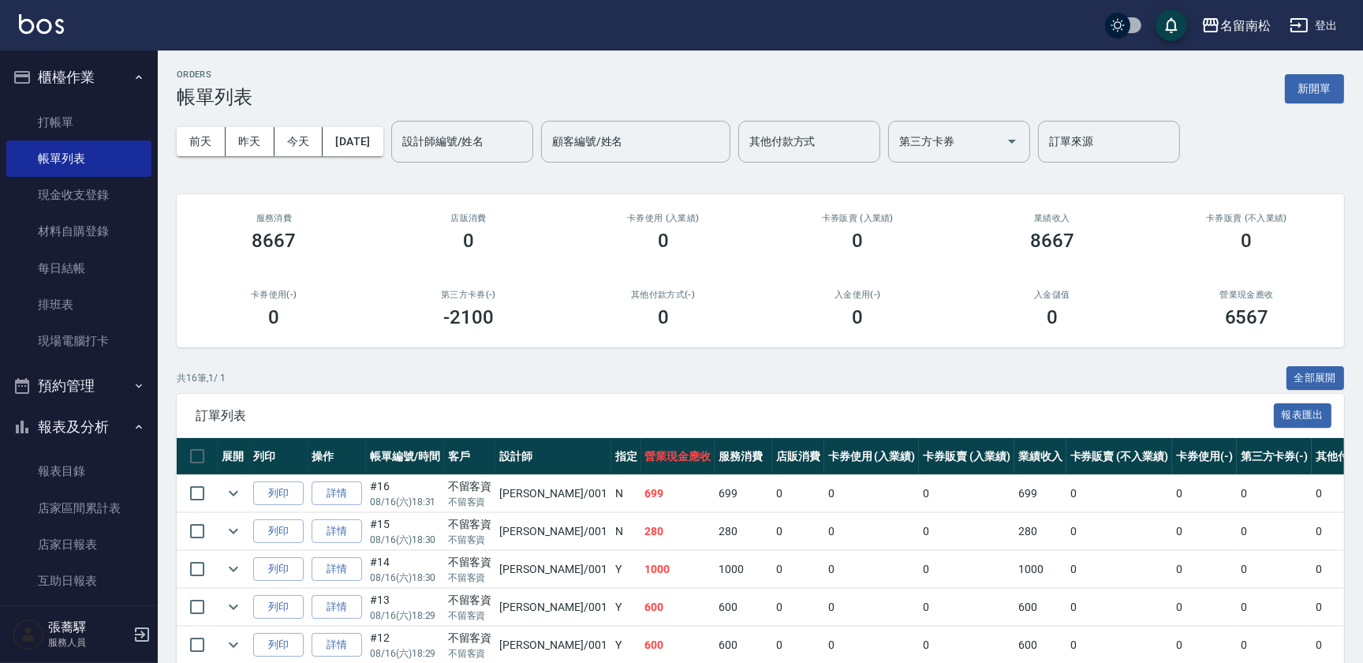
click at [1362, 555] on div "ORDERS 帳單列表 新開單 [DATE] [DATE] [DATE] [DATE] 設計師編號/姓名 設計師編號/姓名 顧客編號/姓名 顧客編號/姓名 其…" at bounding box center [760, 596] width 1205 height 1092
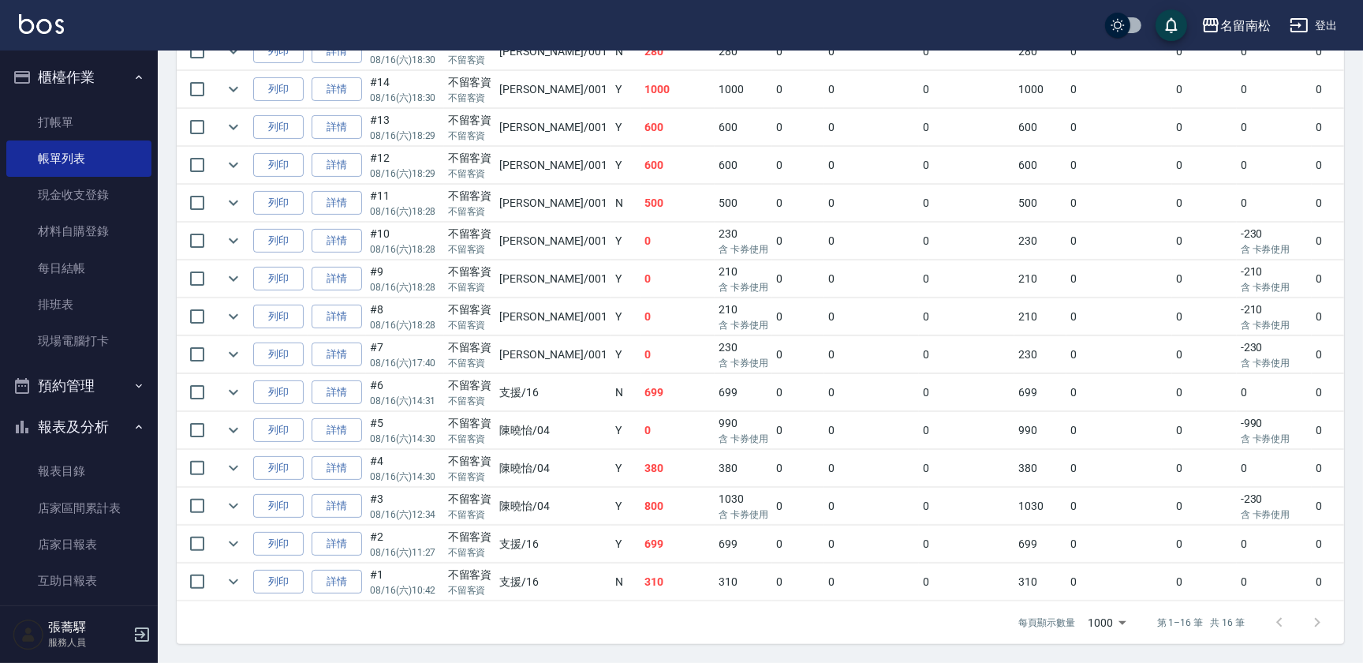
scroll to position [487, 0]
click at [1361, 268] on div "ORDERS 帳單列表 新開單 [DATE] [DATE] [DATE] [DATE] 設計師編號/姓名 設計師編號/姓名 顧客編號/姓名 顧客編號/姓名 其…" at bounding box center [760, 117] width 1205 height 1092
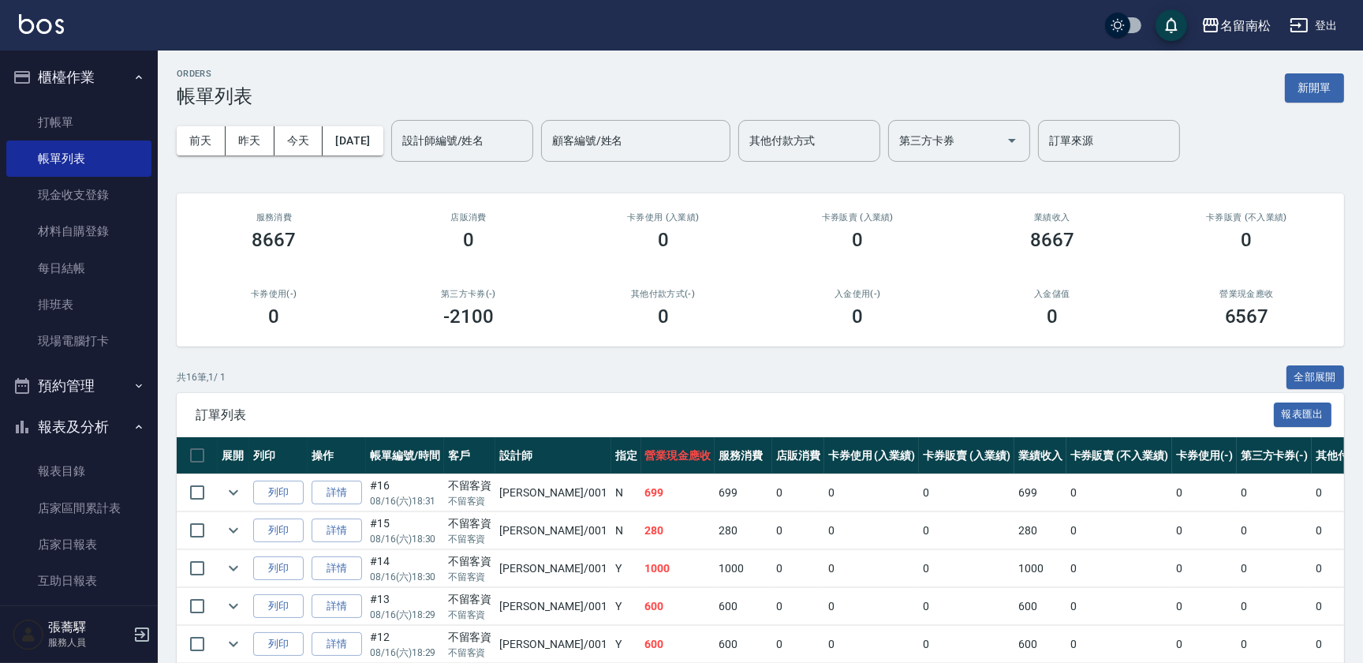
scroll to position [0, 0]
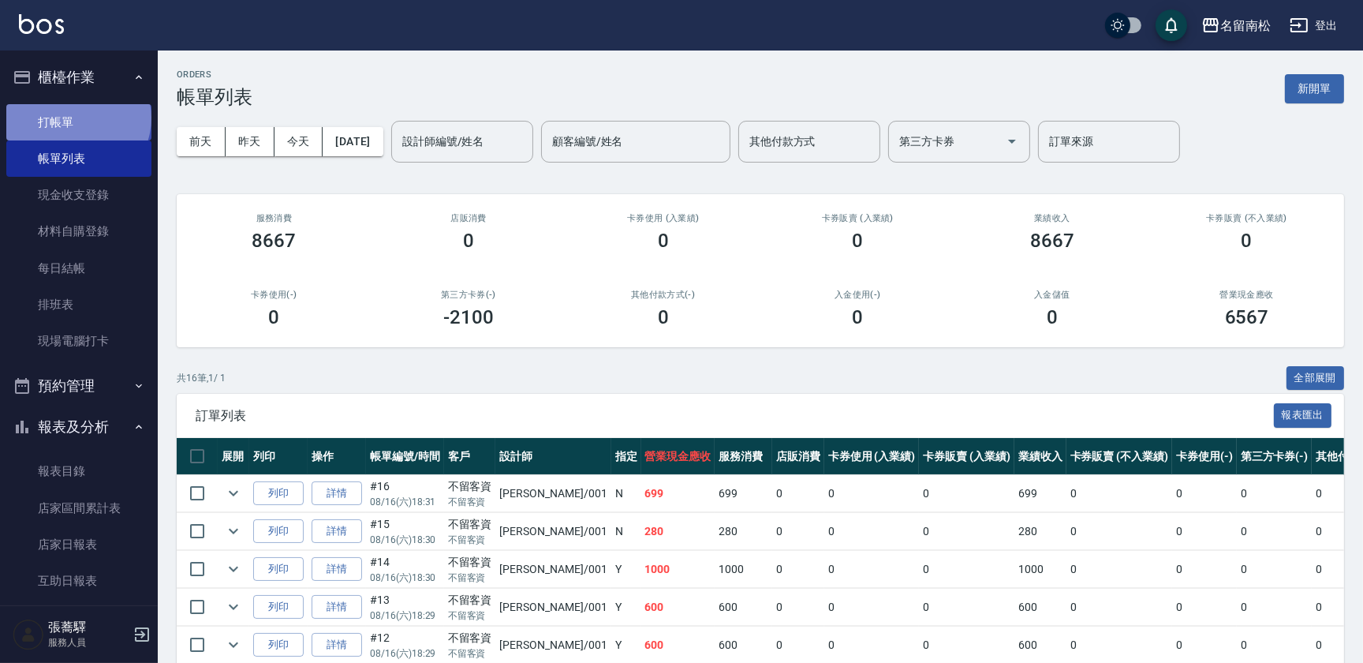
click at [77, 118] on link "打帳單" at bounding box center [78, 122] width 145 height 36
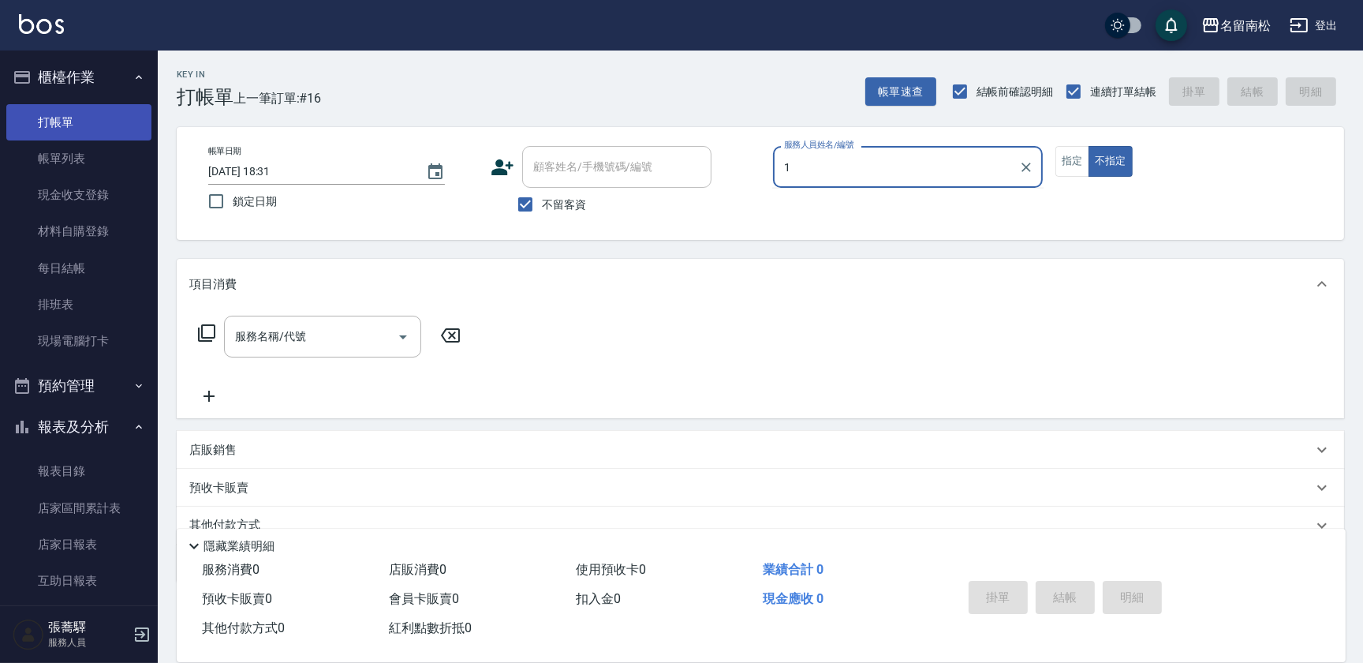
type input "1"
click at [1088, 146] on button "不指定" at bounding box center [1110, 161] width 44 height 31
type button "false"
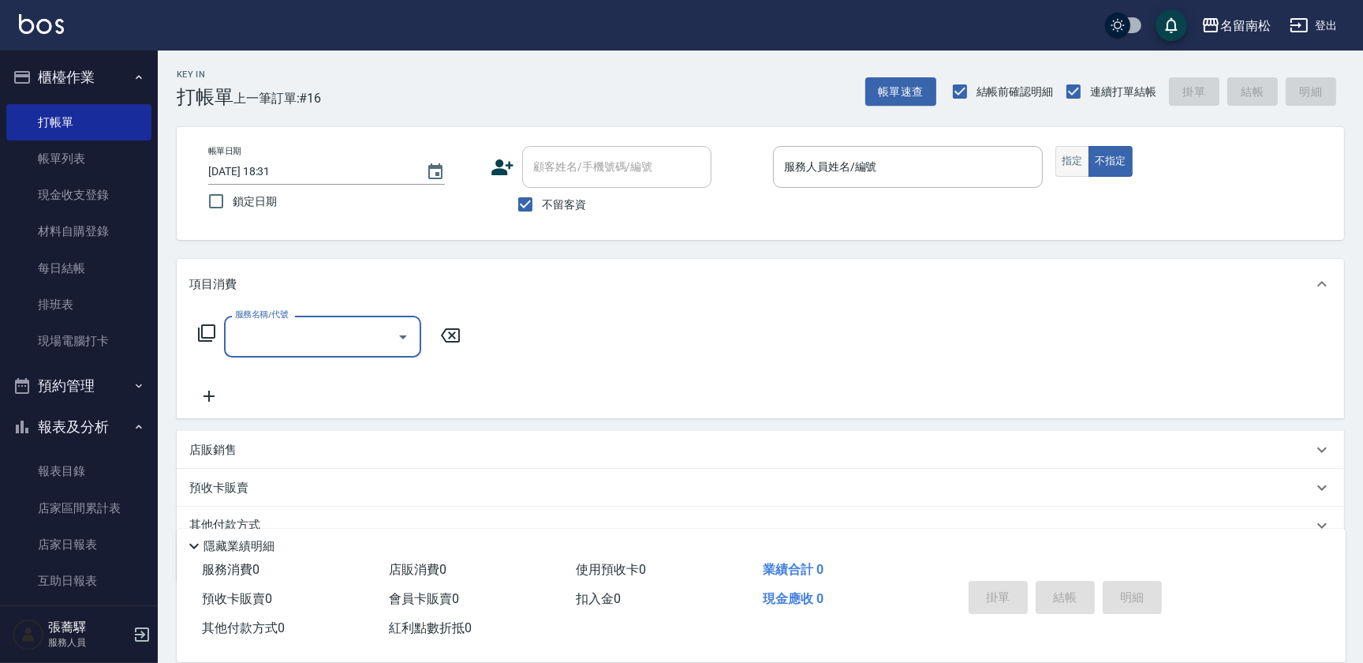
click at [1072, 161] on button "指定" at bounding box center [1072, 161] width 34 height 31
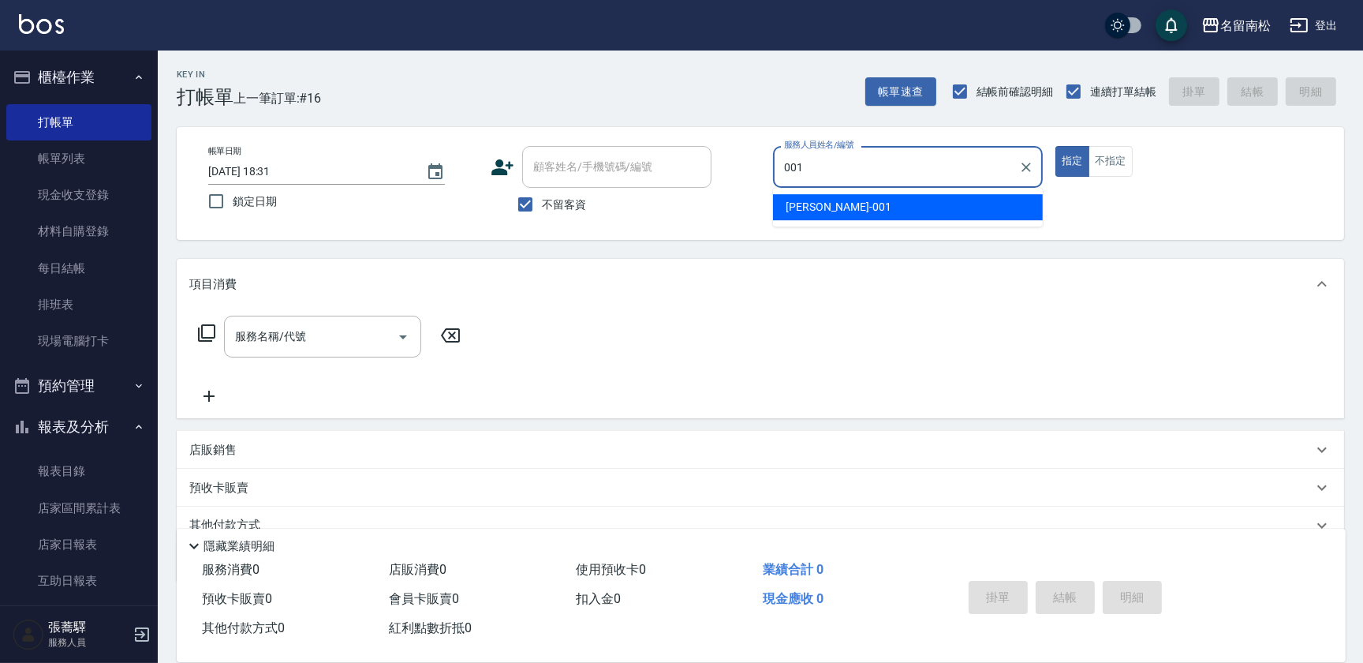
type input "林正雪-001"
type button "true"
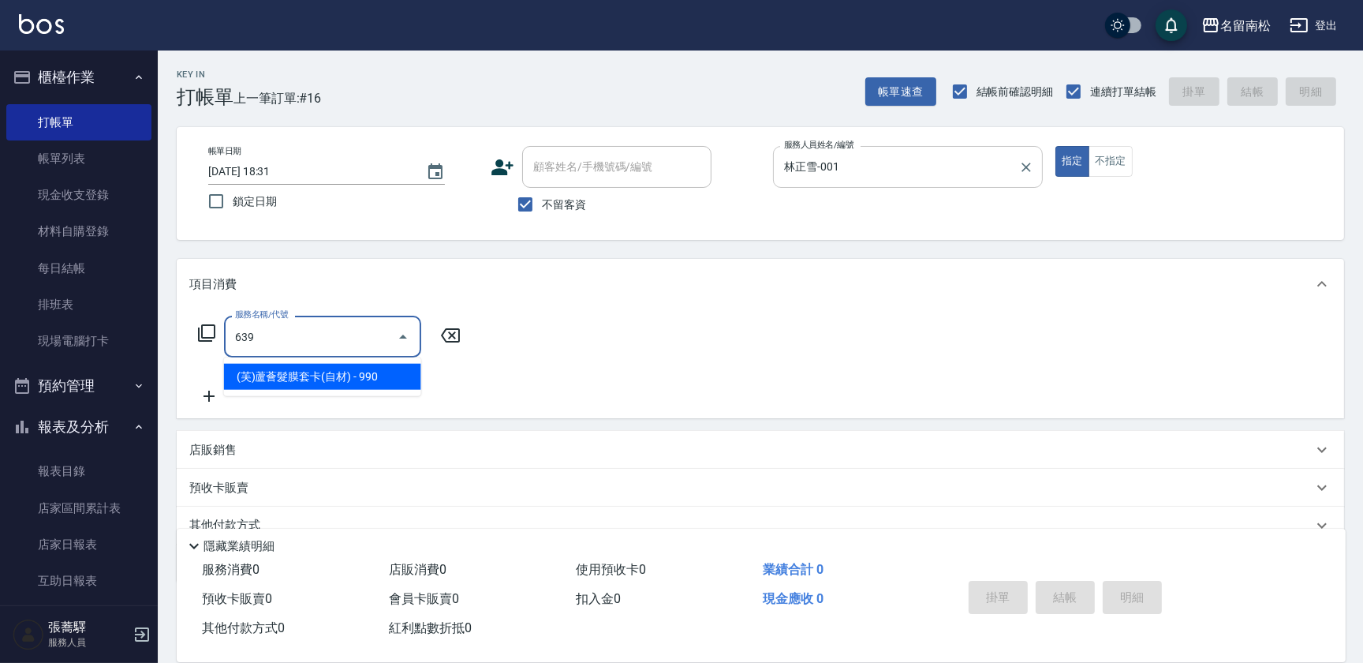
type input "(芙)蘆薈髮膜套卡(自材)(639)"
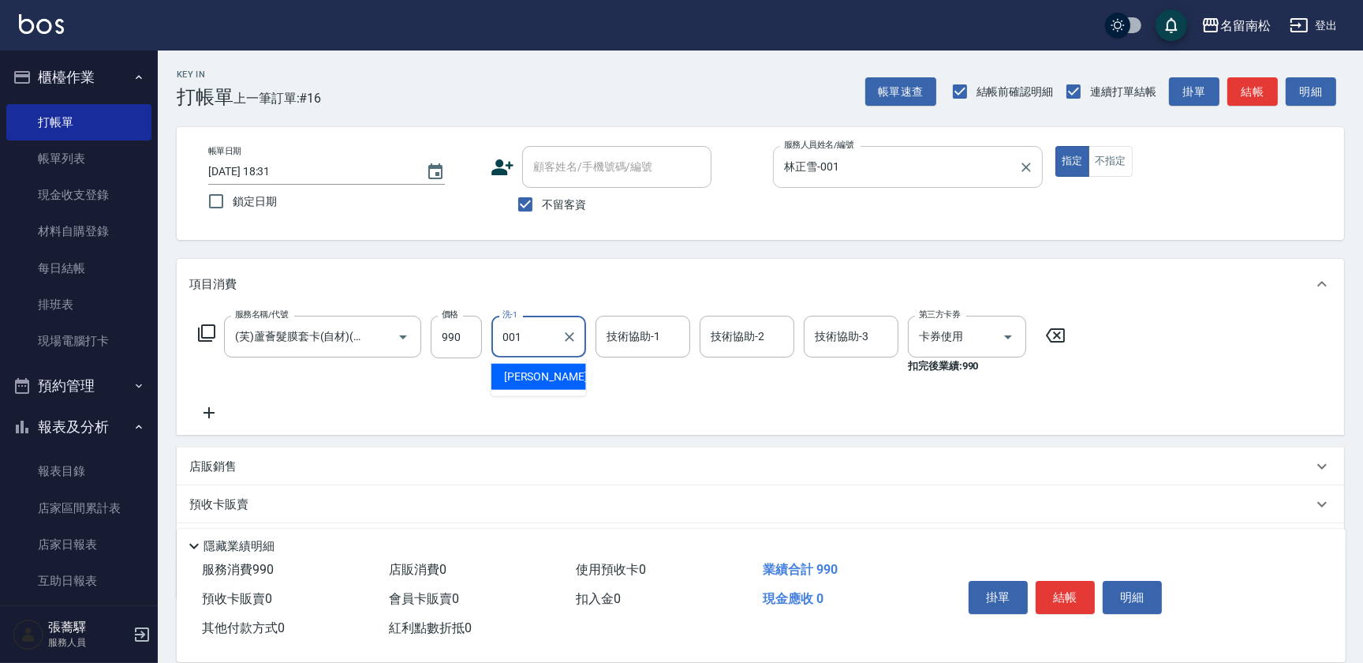
type input "林正雪-001"
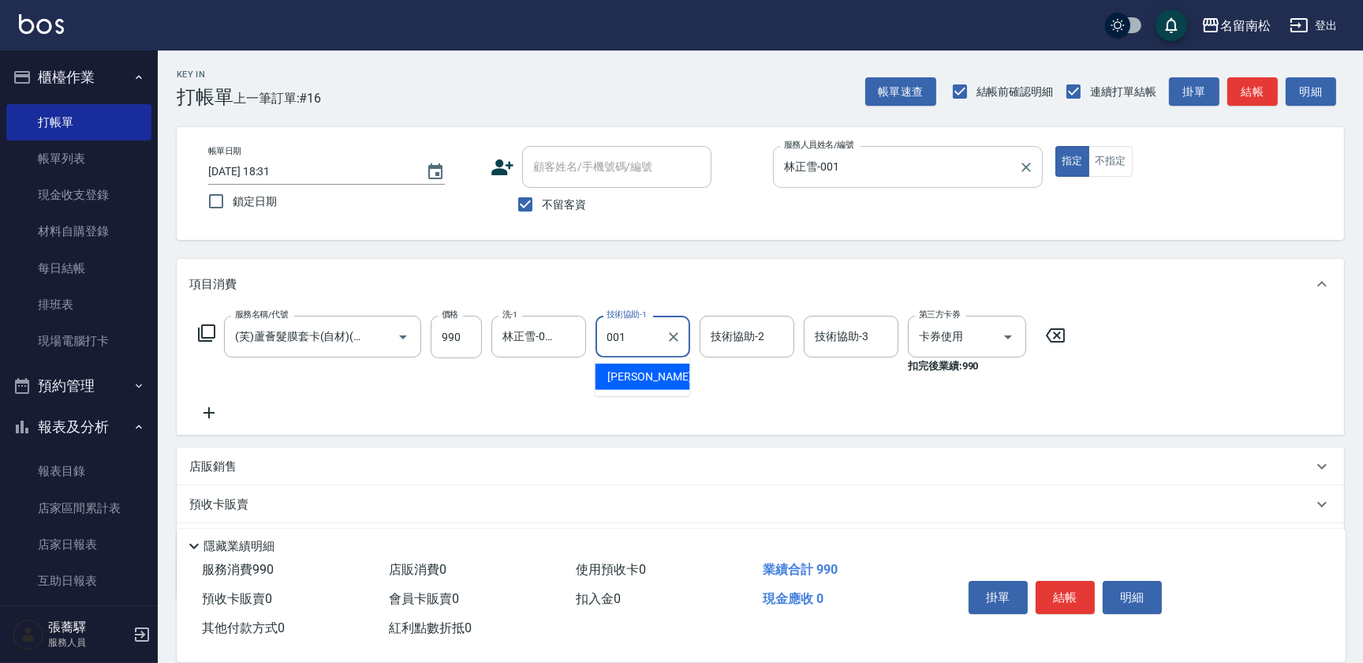
type input "林正雪-001"
click at [1122, 586] on button "明細" at bounding box center [1132, 597] width 59 height 33
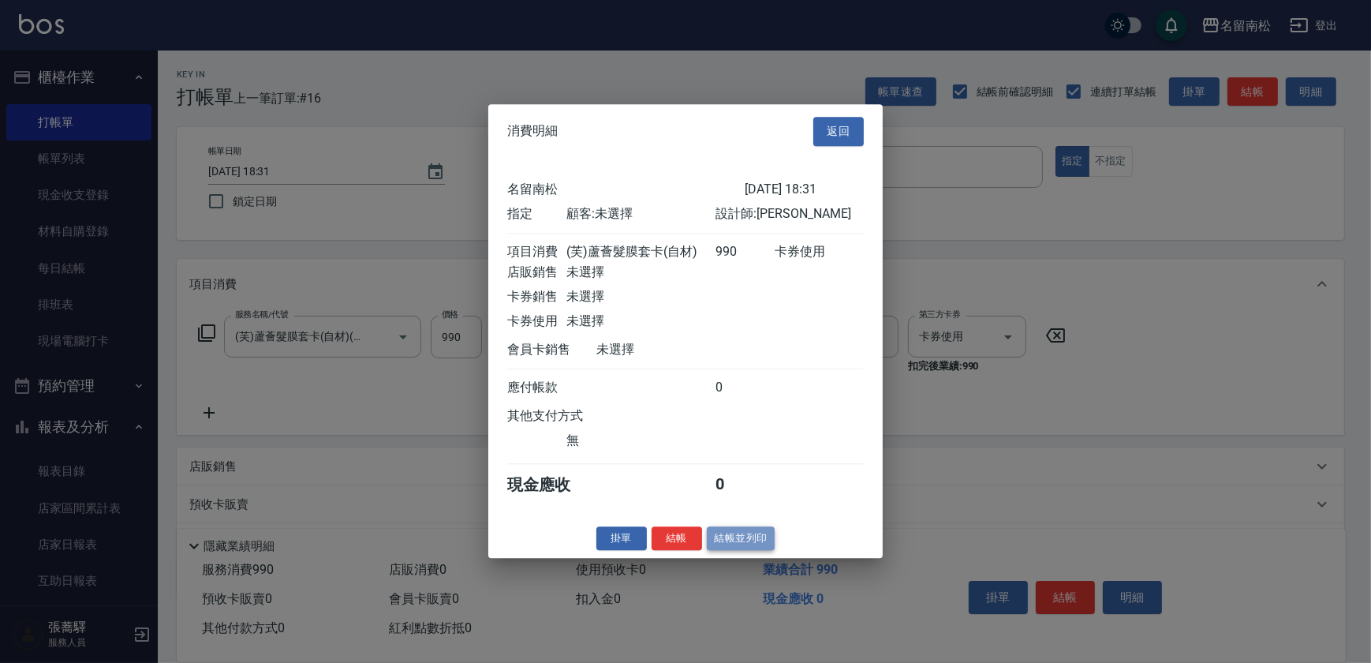
click at [736, 537] on button "結帳並列印" at bounding box center [741, 538] width 69 height 24
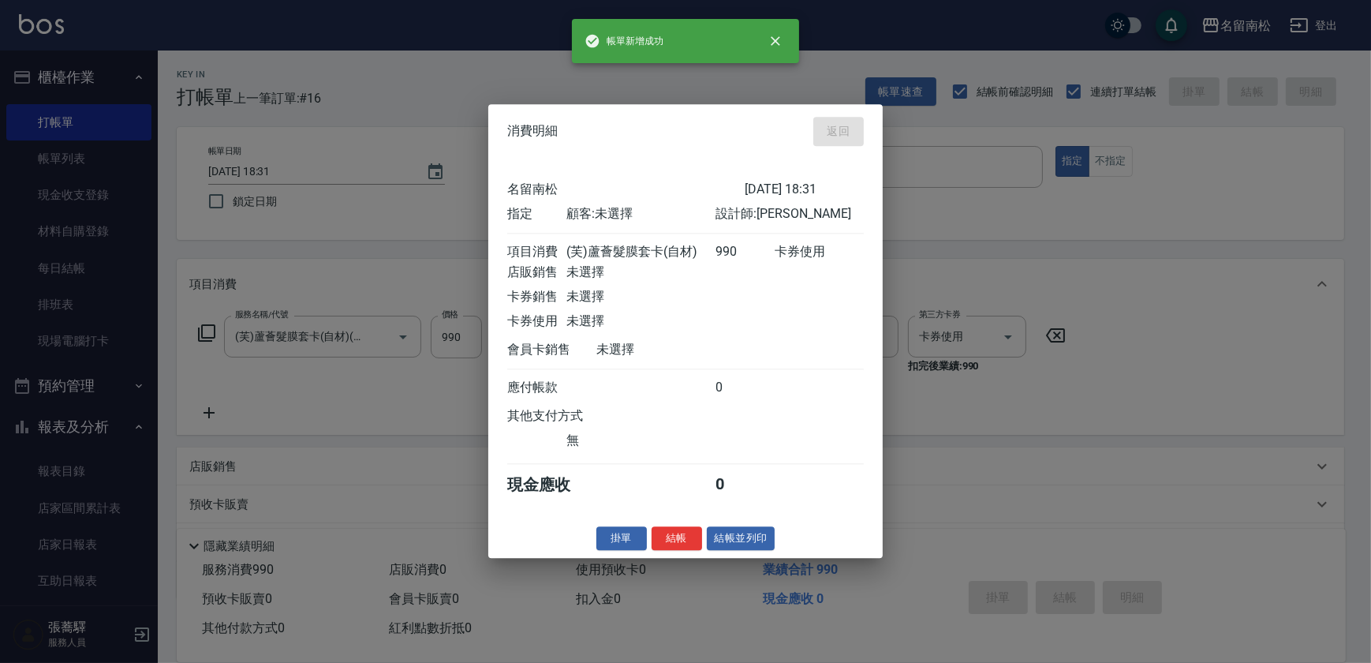
type input "[DATE] 18:32"
